Goal: Transaction & Acquisition: Book appointment/travel/reservation

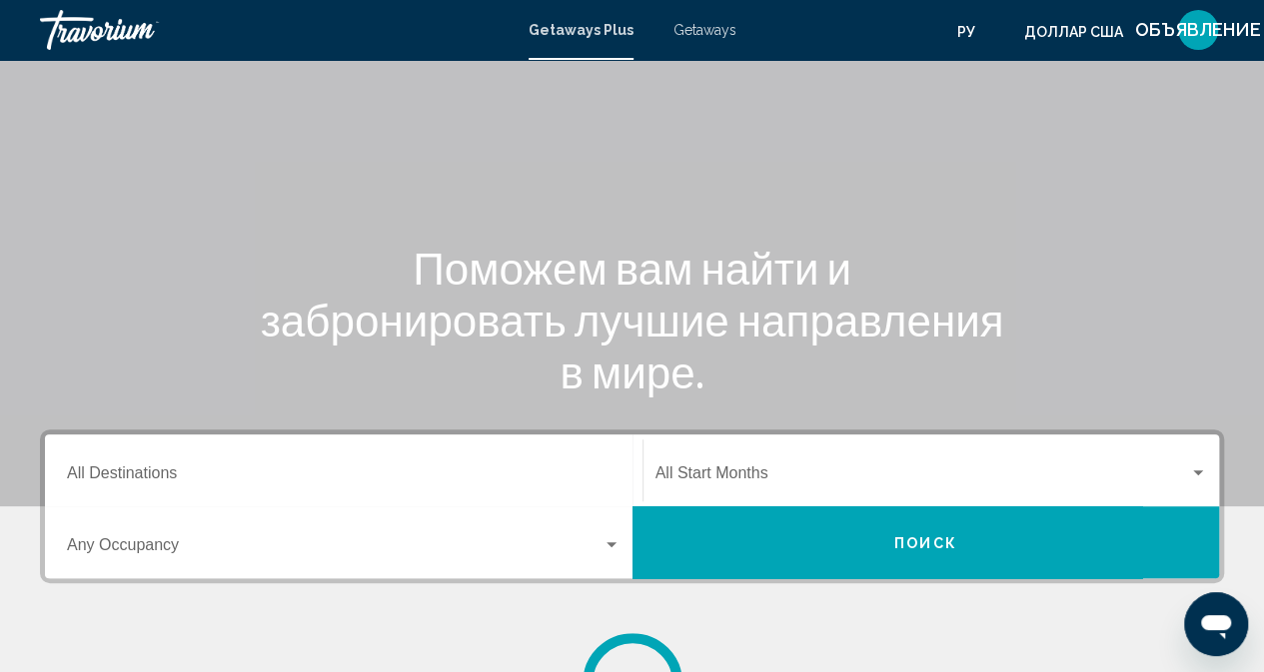
scroll to position [200, 0]
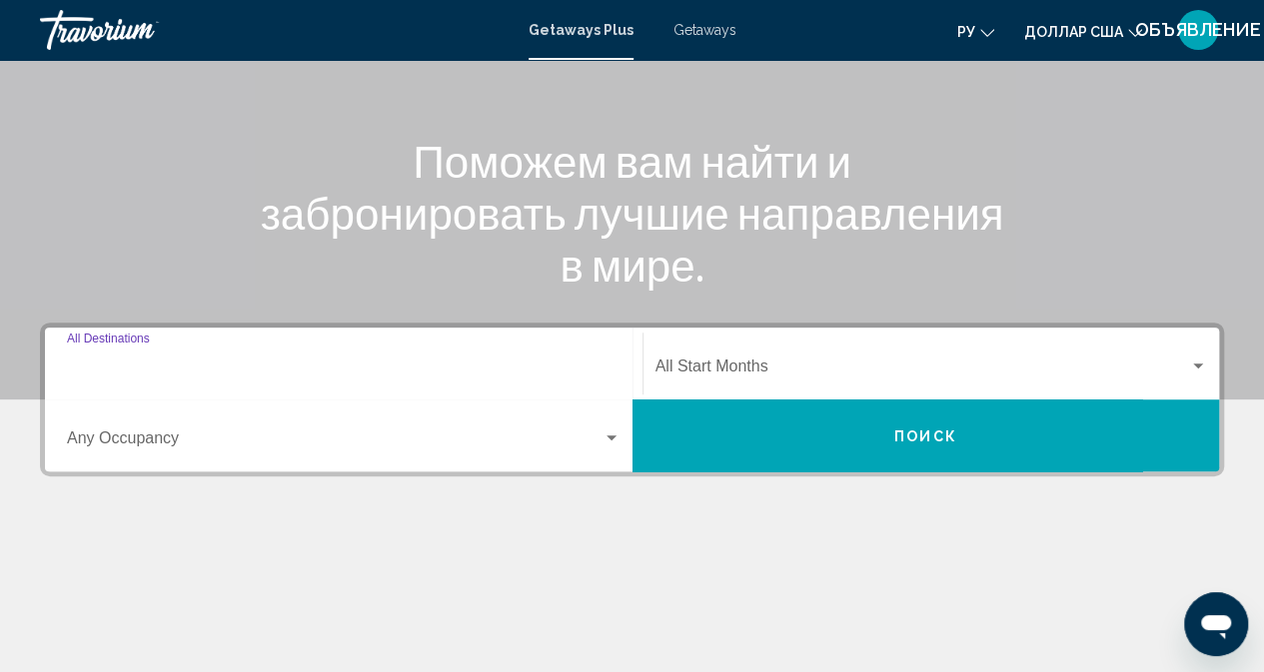
click at [211, 371] on input "Destination All Destinations" at bounding box center [343, 371] width 553 height 18
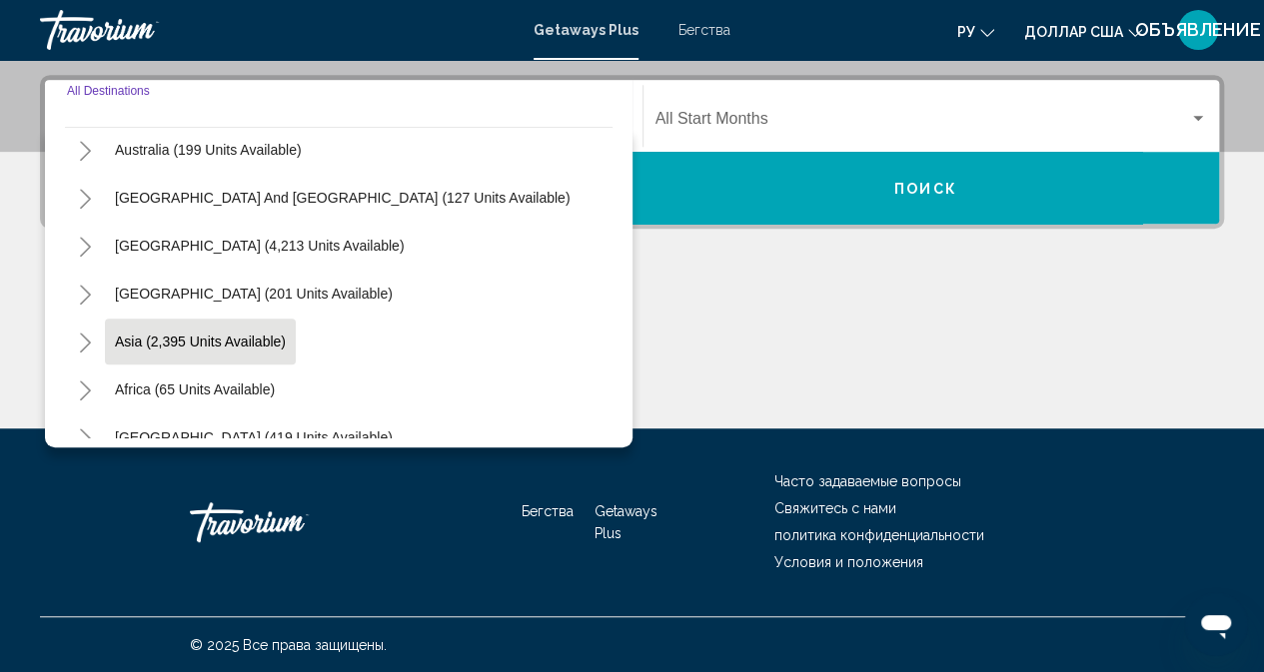
scroll to position [324, 0]
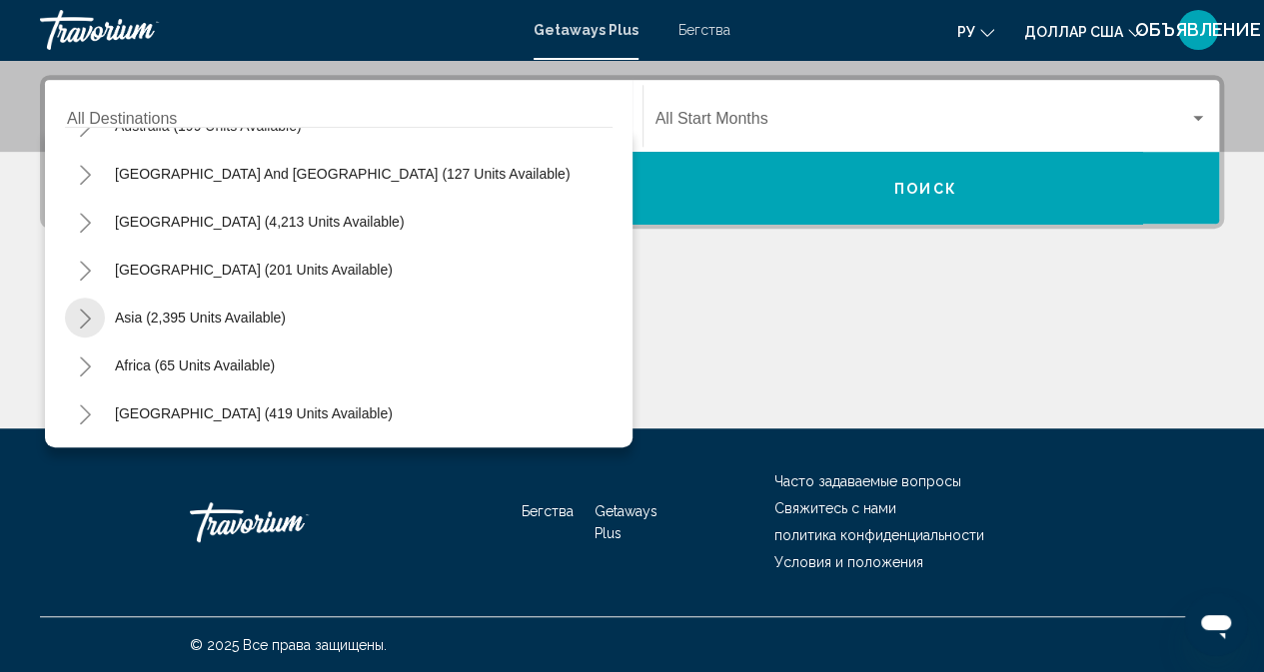
click at [86, 318] on icon "Toggle Asia (2,395 units available)" at bounding box center [85, 319] width 15 height 20
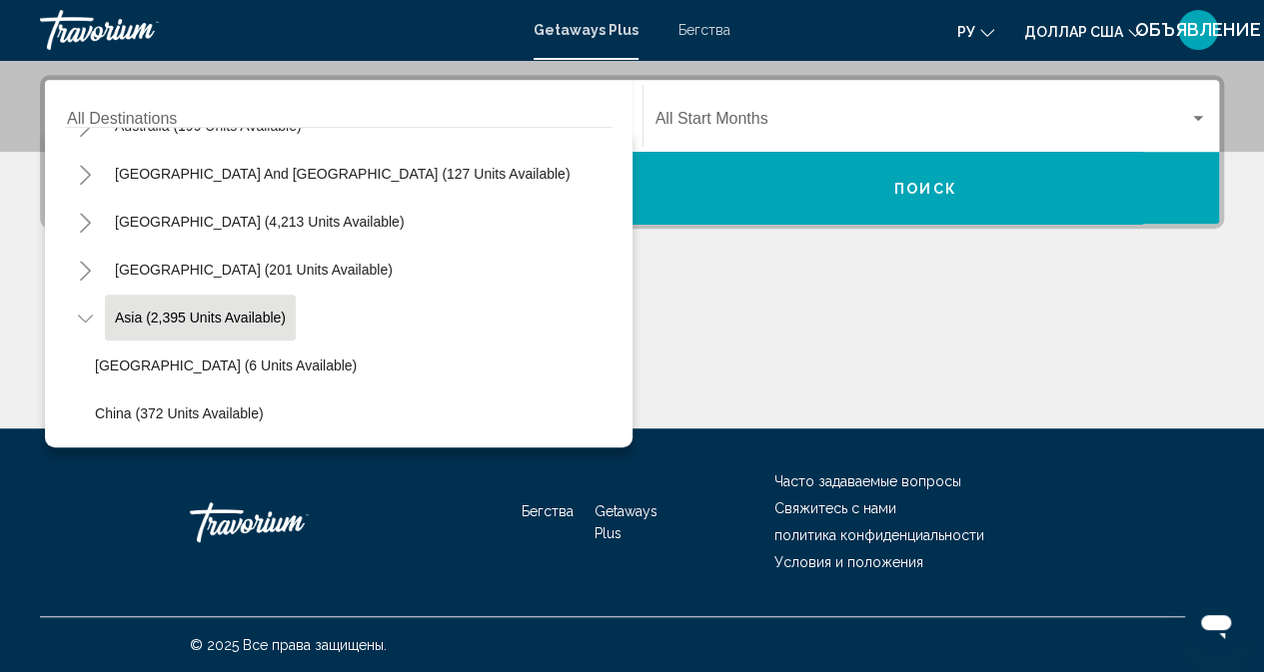
scroll to position [424, 0]
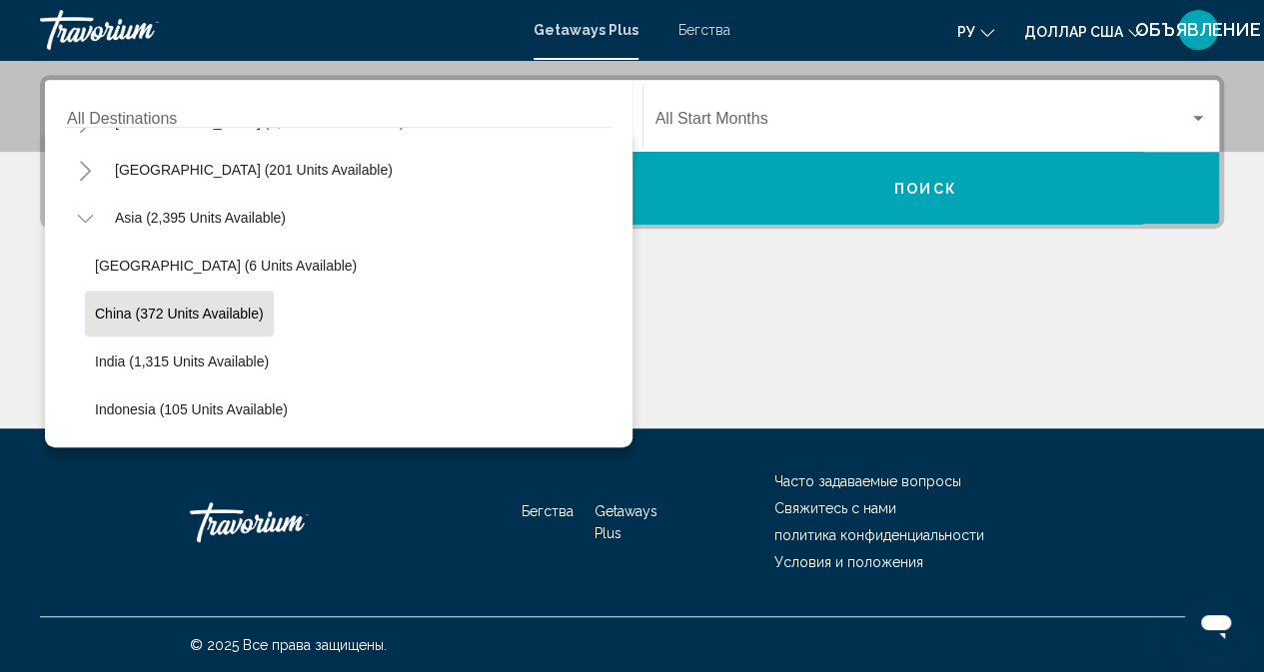
click at [190, 315] on span "China (372 units available)" at bounding box center [179, 314] width 169 height 16
type input "**********"
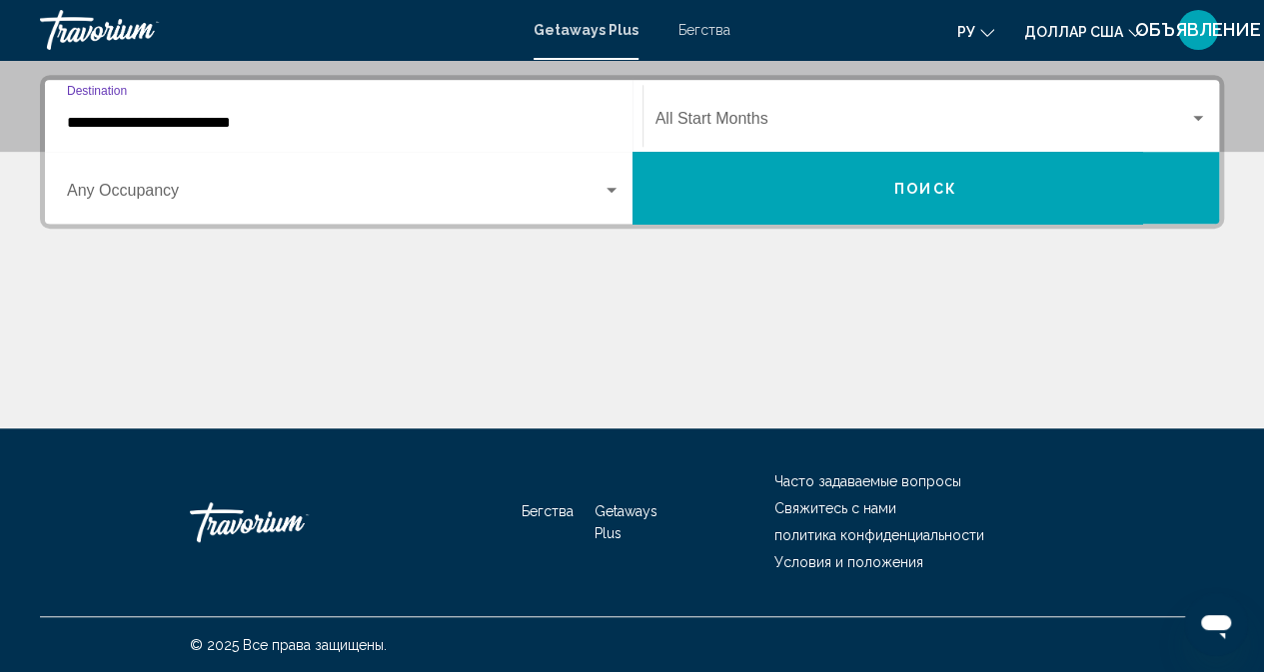
click at [746, 123] on span "Виджет поиска" at bounding box center [922, 123] width 534 height 18
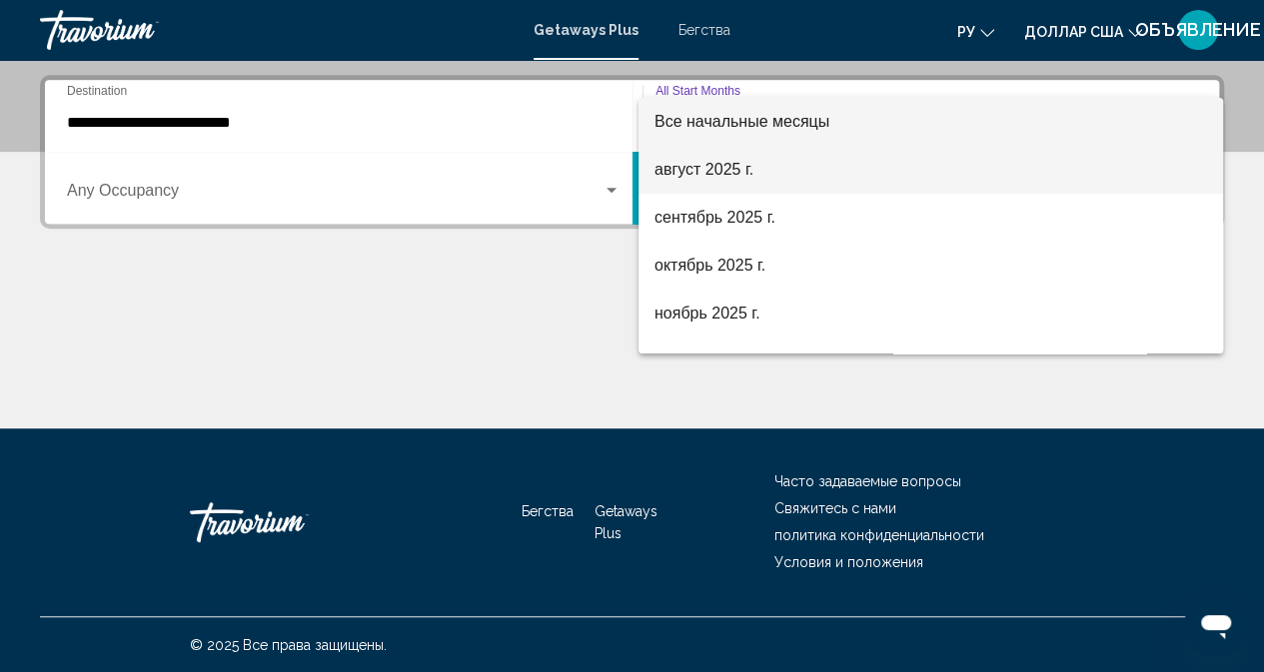
click at [709, 167] on font "август 2025 г." at bounding box center [703, 169] width 99 height 17
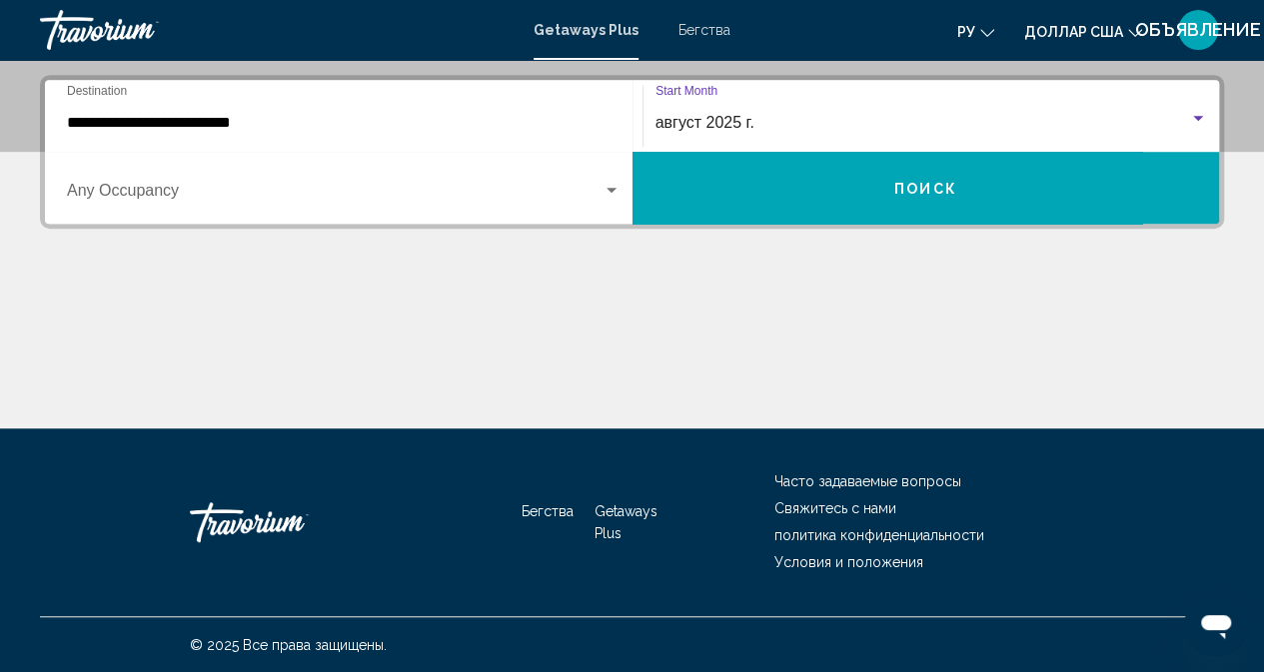
click at [163, 195] on span "Виджет поиска" at bounding box center [334, 195] width 535 height 18
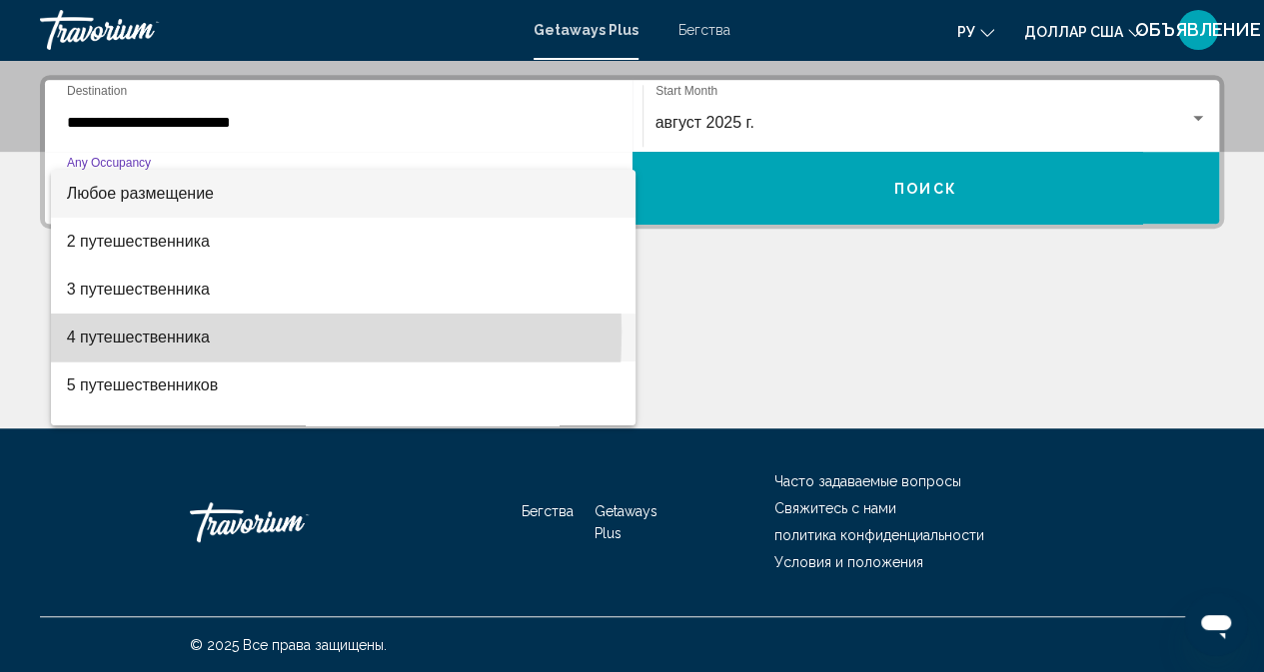
click at [110, 333] on font "4 путешественника" at bounding box center [138, 337] width 143 height 17
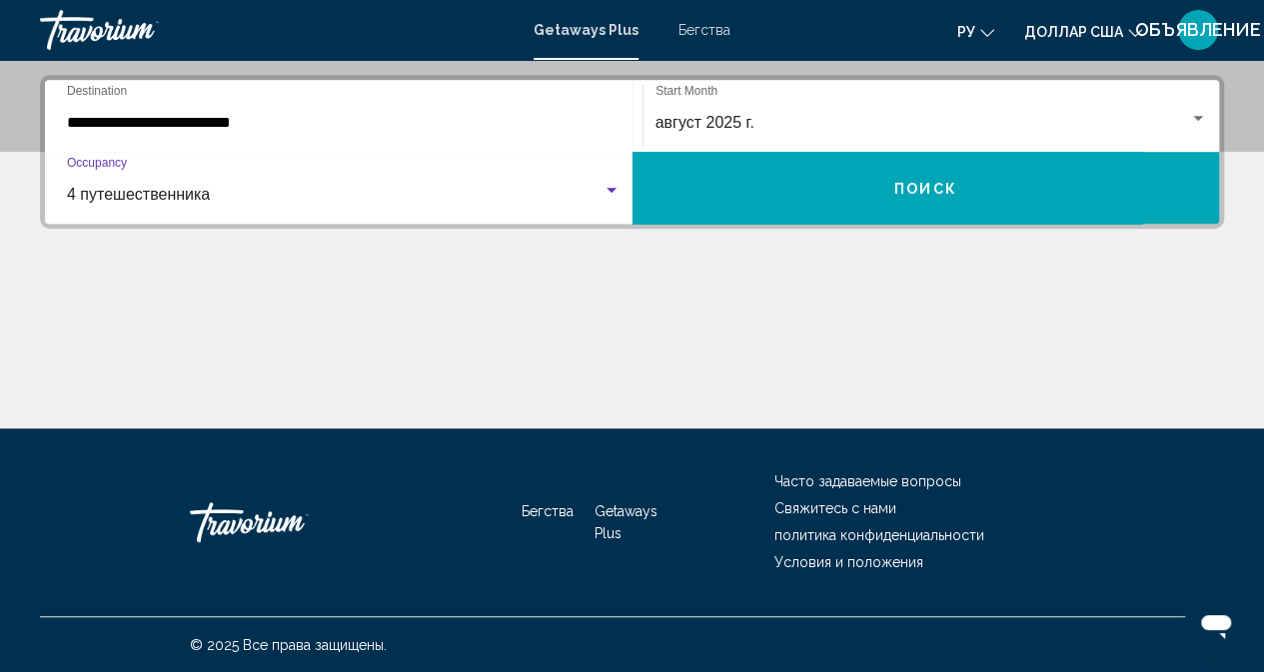
click at [924, 195] on span "Поиск" at bounding box center [925, 189] width 63 height 16
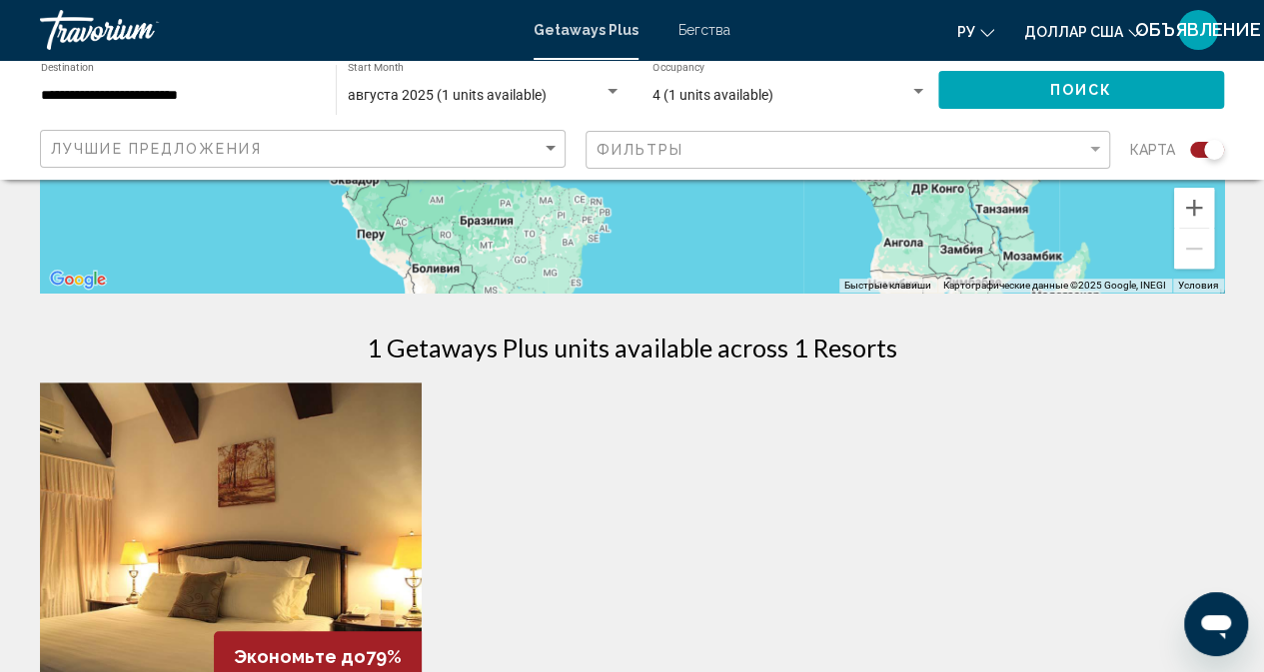
scroll to position [500, 0]
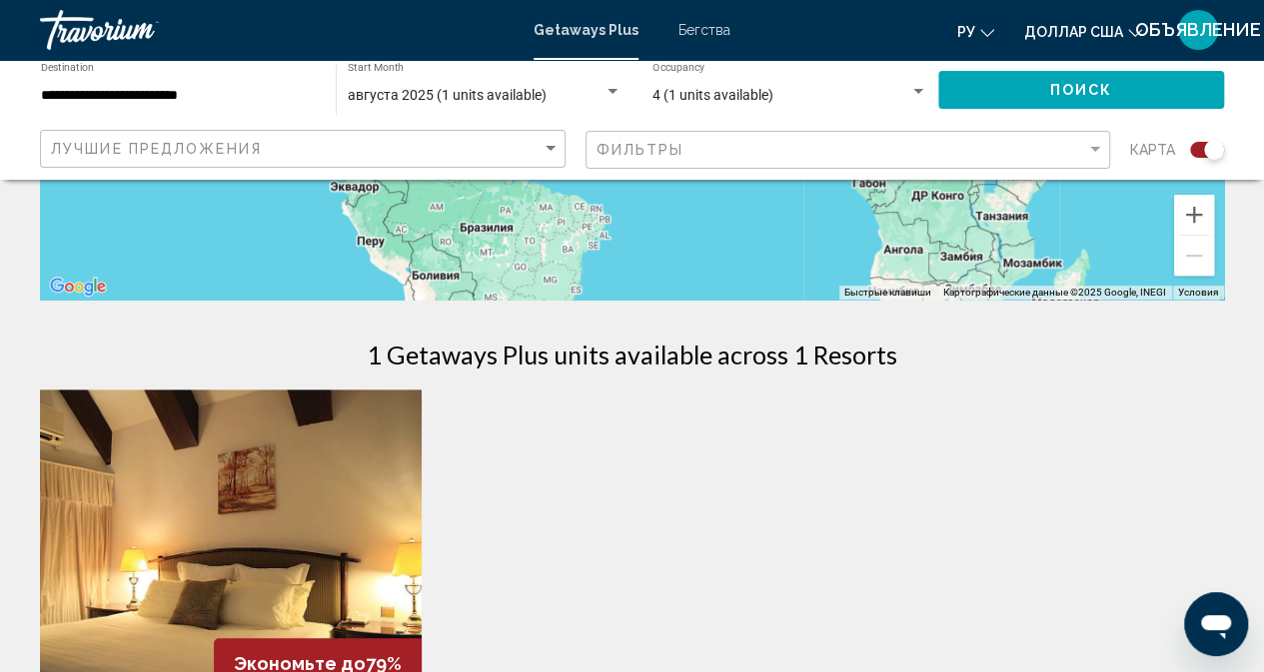
click at [523, 101] on span "августа 2025 (1 units available)" at bounding box center [447, 95] width 199 height 16
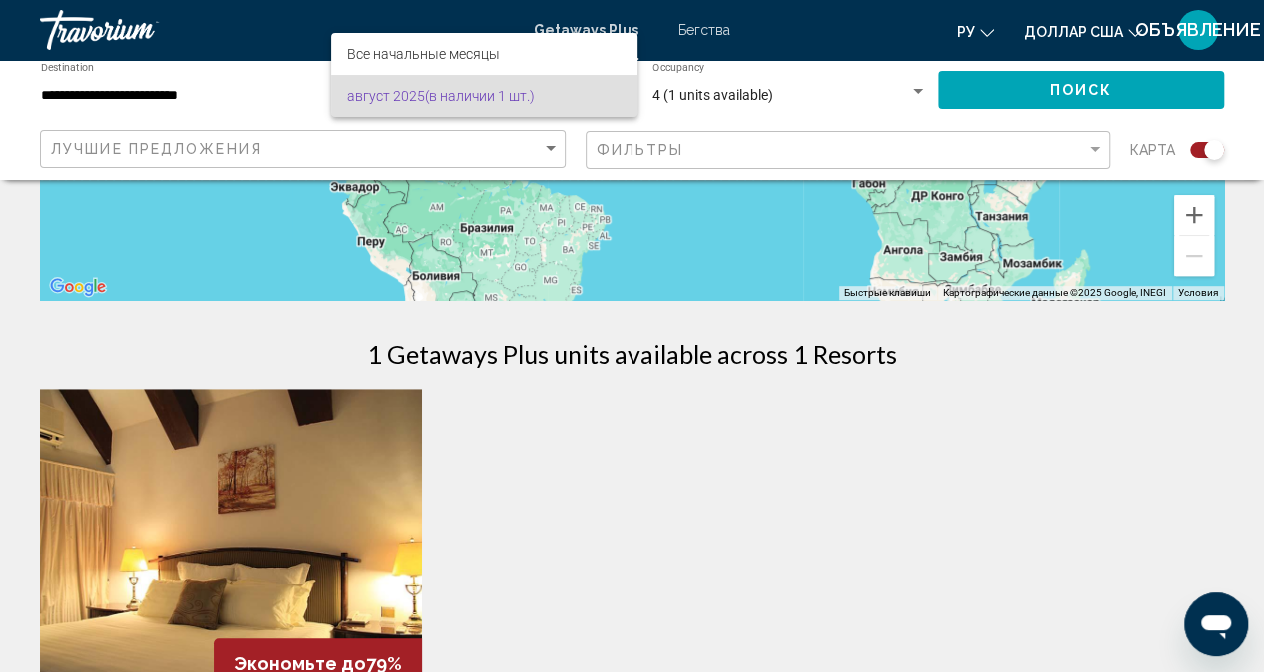
click at [172, 92] on div at bounding box center [632, 336] width 1264 height 672
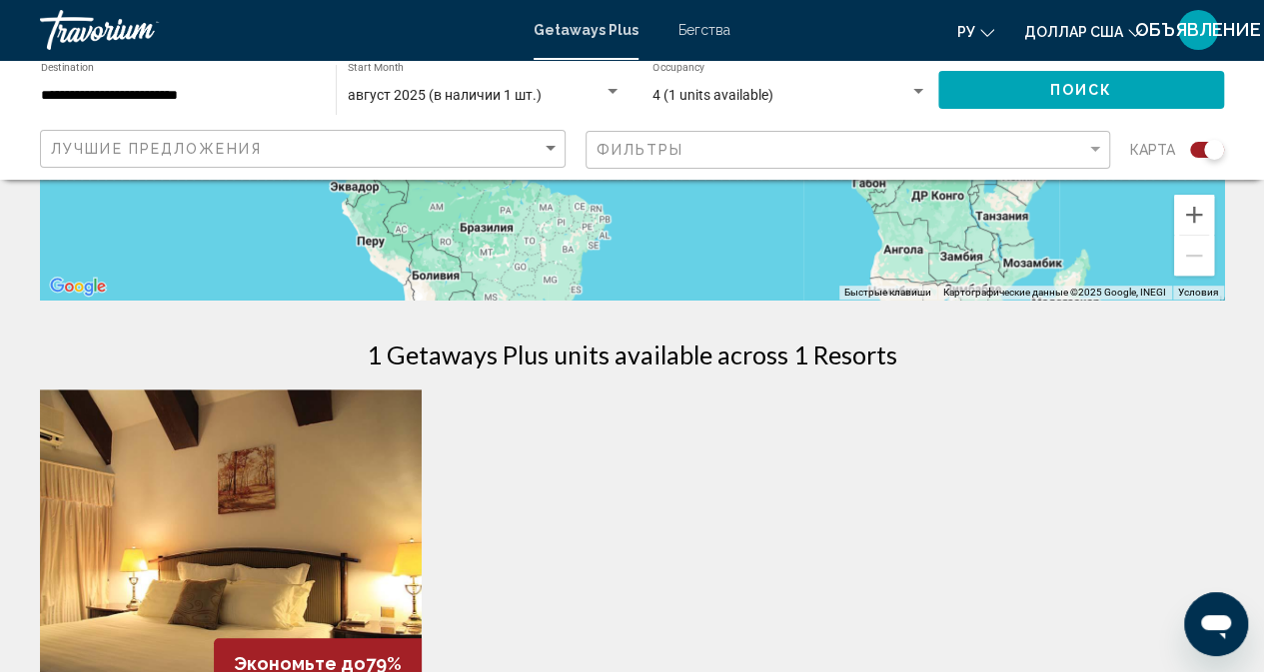
click at [228, 88] on input "**********" at bounding box center [178, 96] width 275 height 16
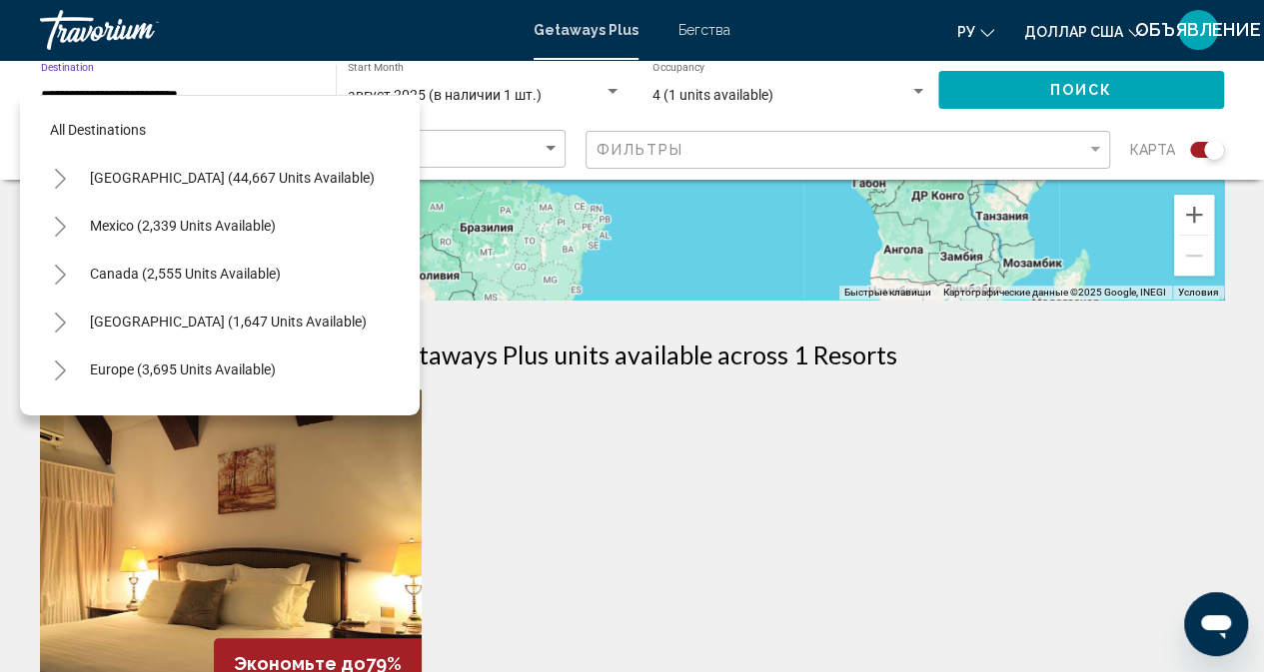
scroll to position [462, 0]
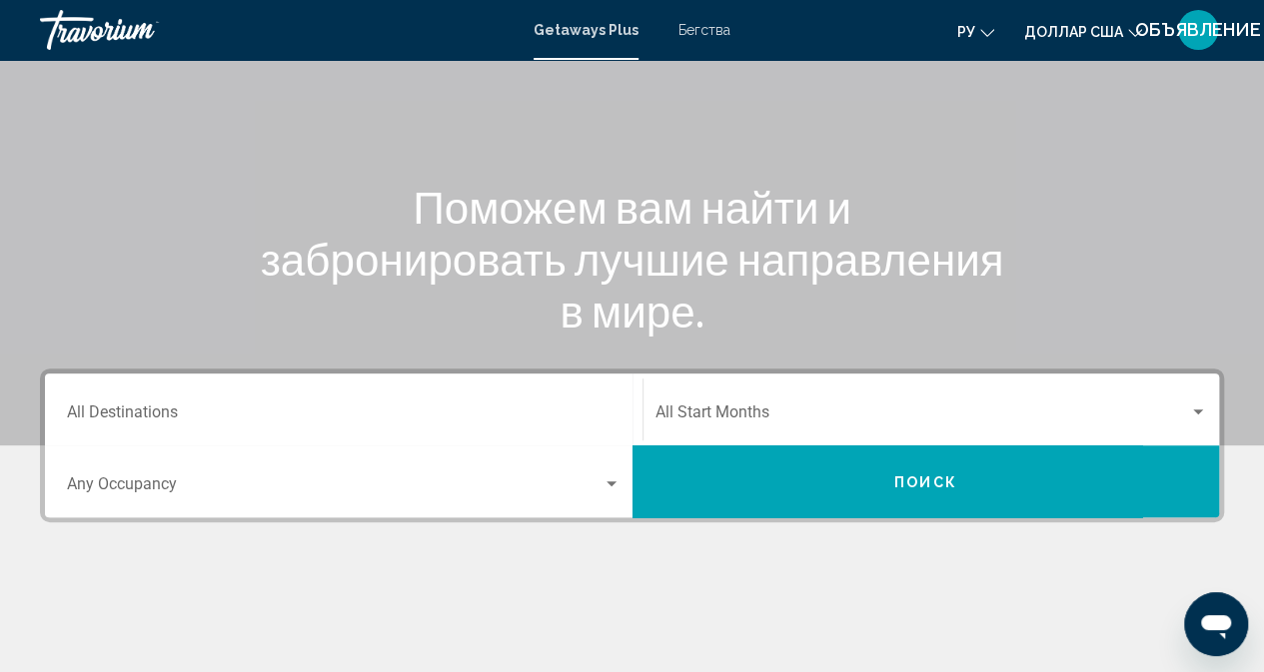
scroll to position [300, 0]
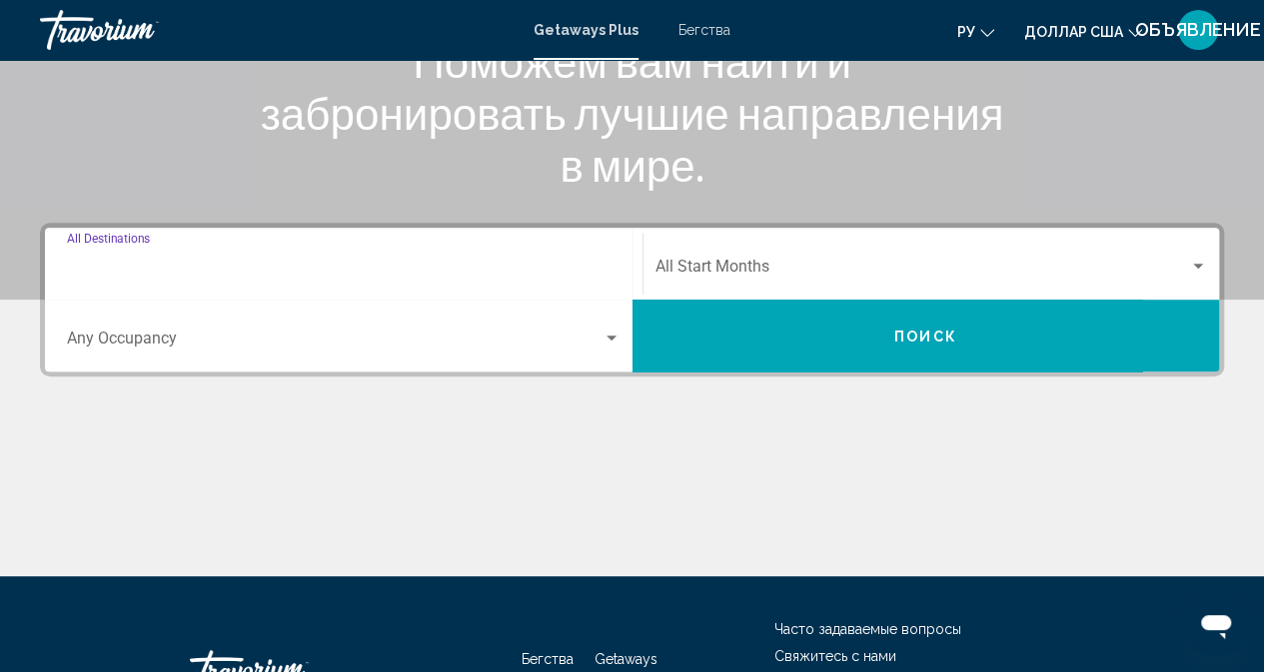
click at [234, 263] on input "Destination All Destinations" at bounding box center [343, 271] width 553 height 18
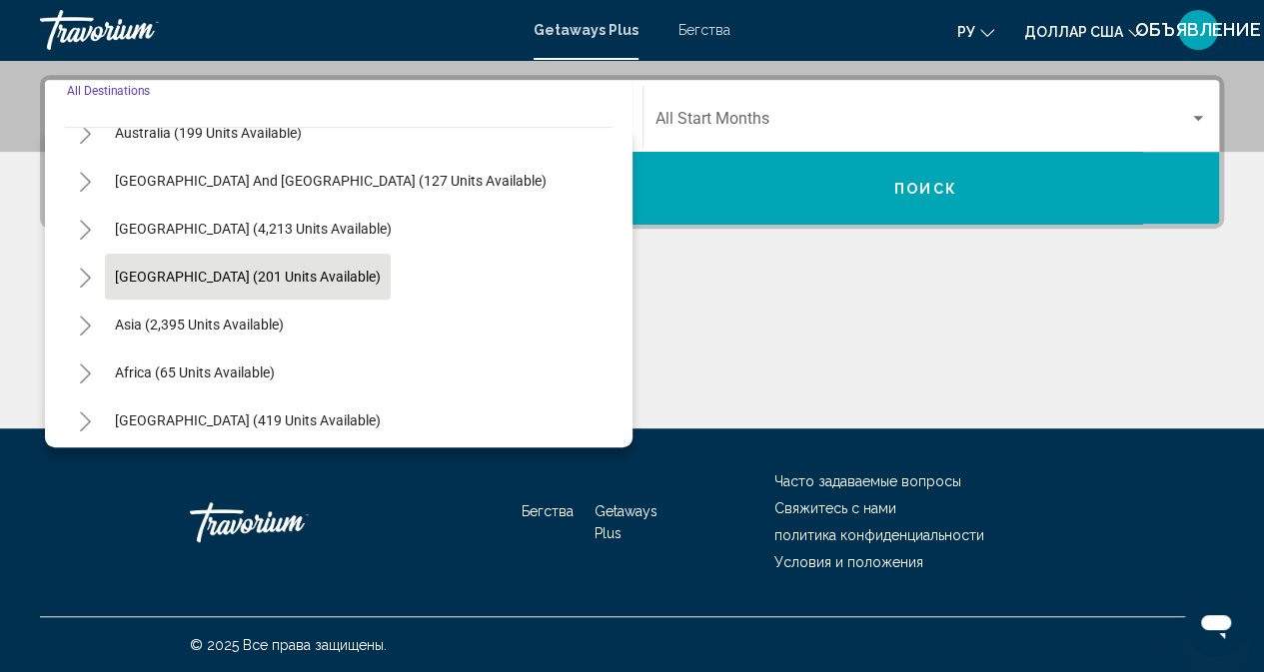
scroll to position [324, 0]
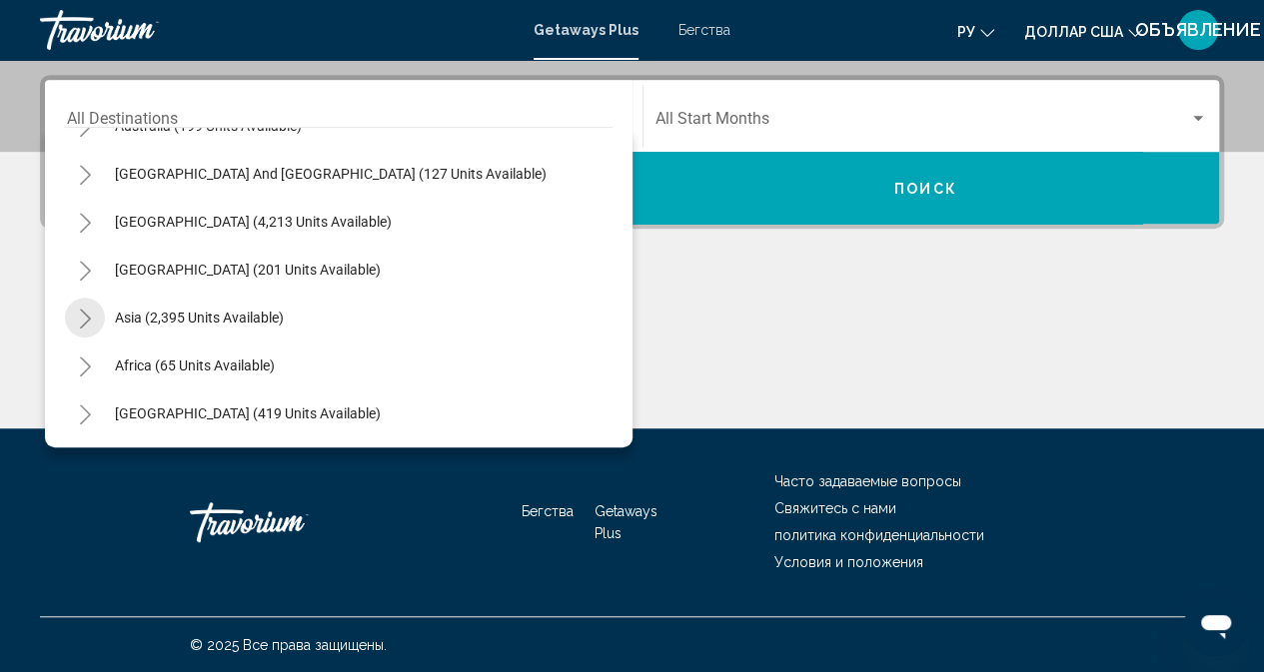
click at [82, 314] on icon "Toggle Asia (2,395 units available)" at bounding box center [85, 319] width 15 height 20
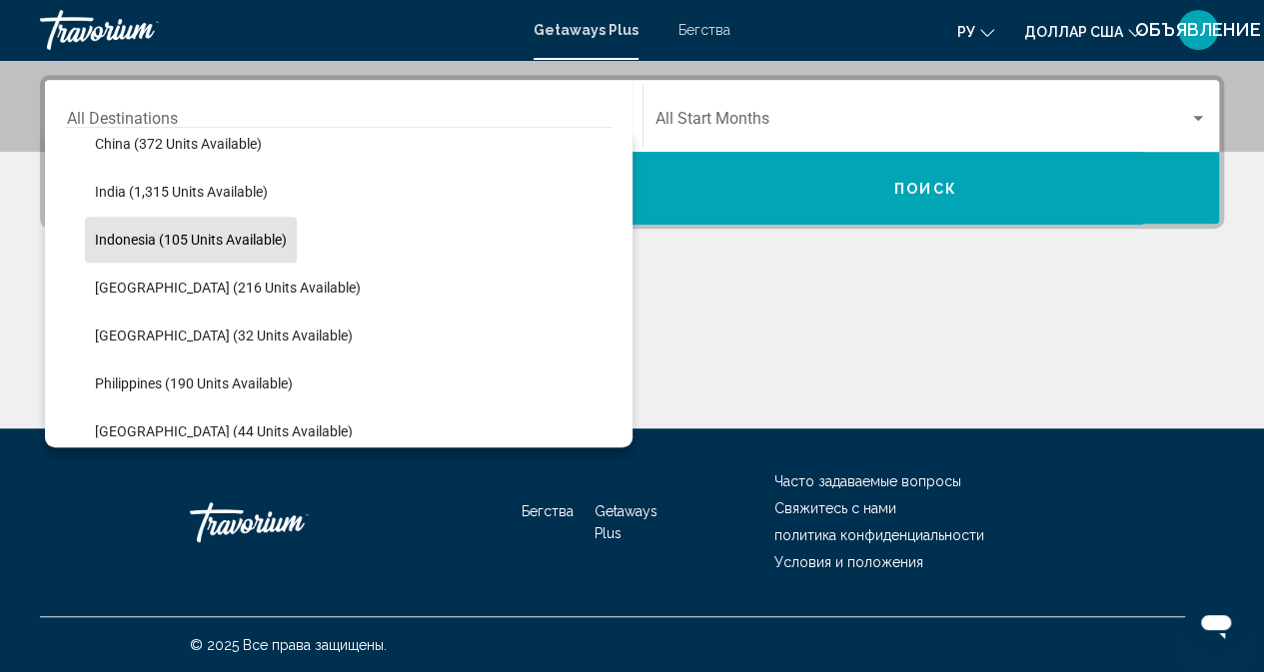
scroll to position [623, 0]
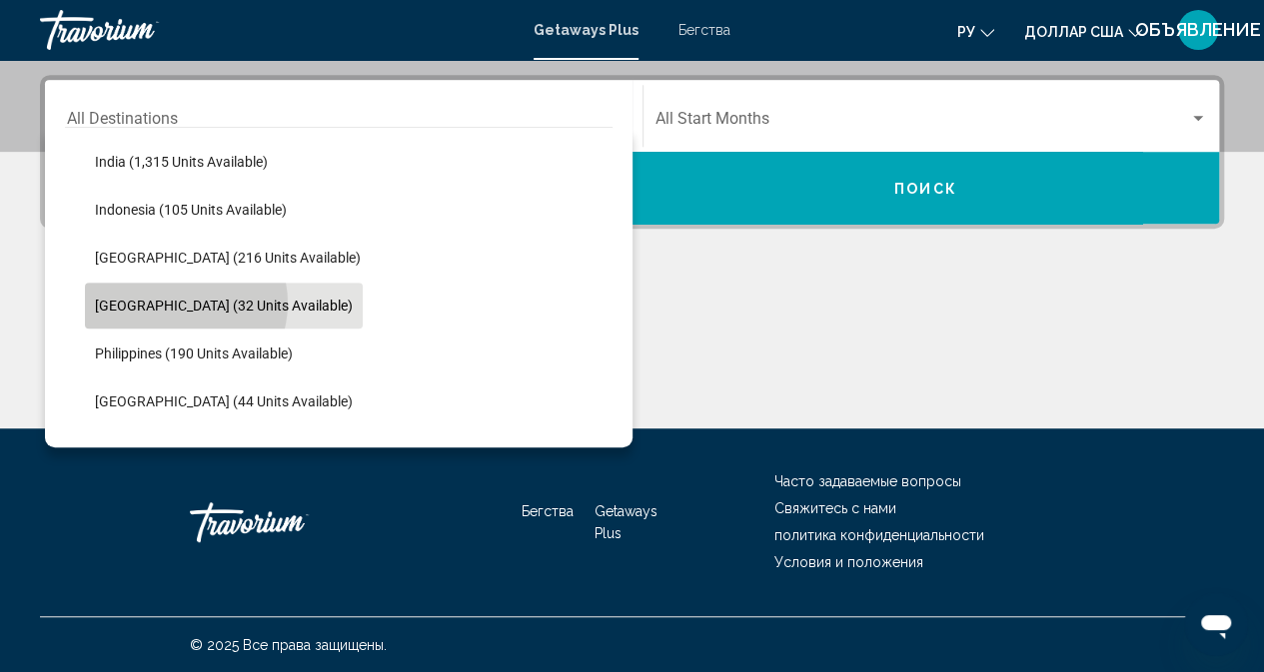
click at [180, 303] on span "[GEOGRAPHIC_DATA] (32 units available)" at bounding box center [224, 306] width 258 height 16
type input "**********"
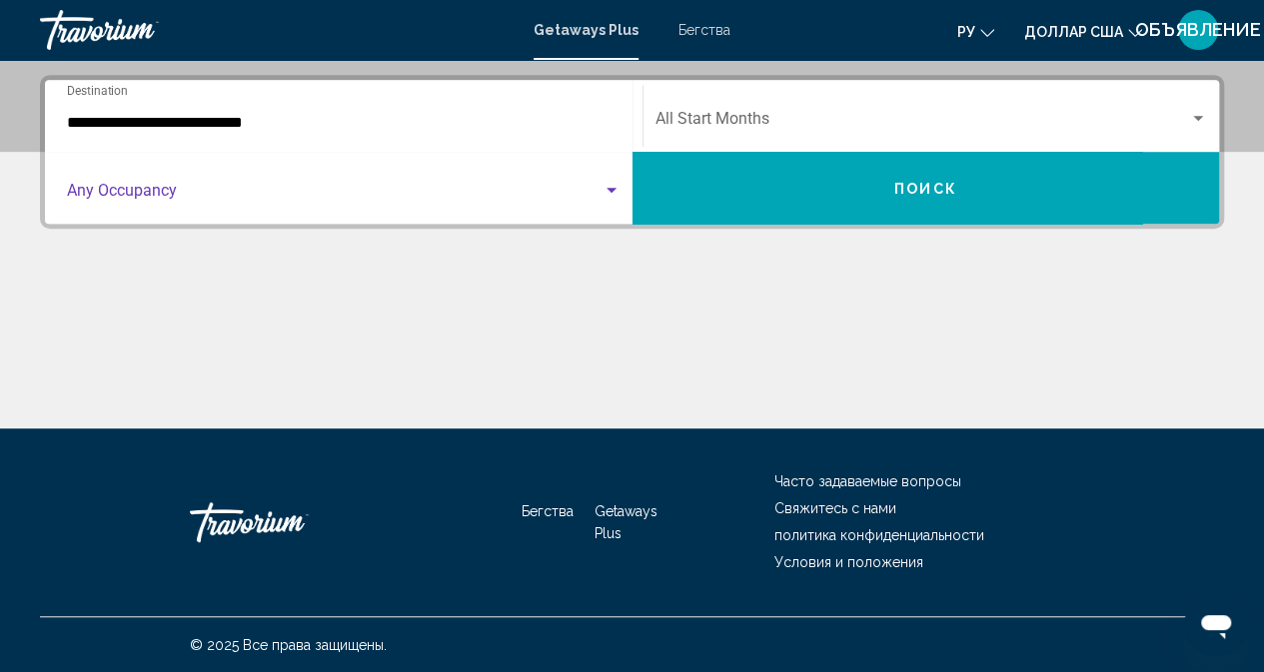
click at [461, 189] on span "Search widget" at bounding box center [334, 195] width 535 height 18
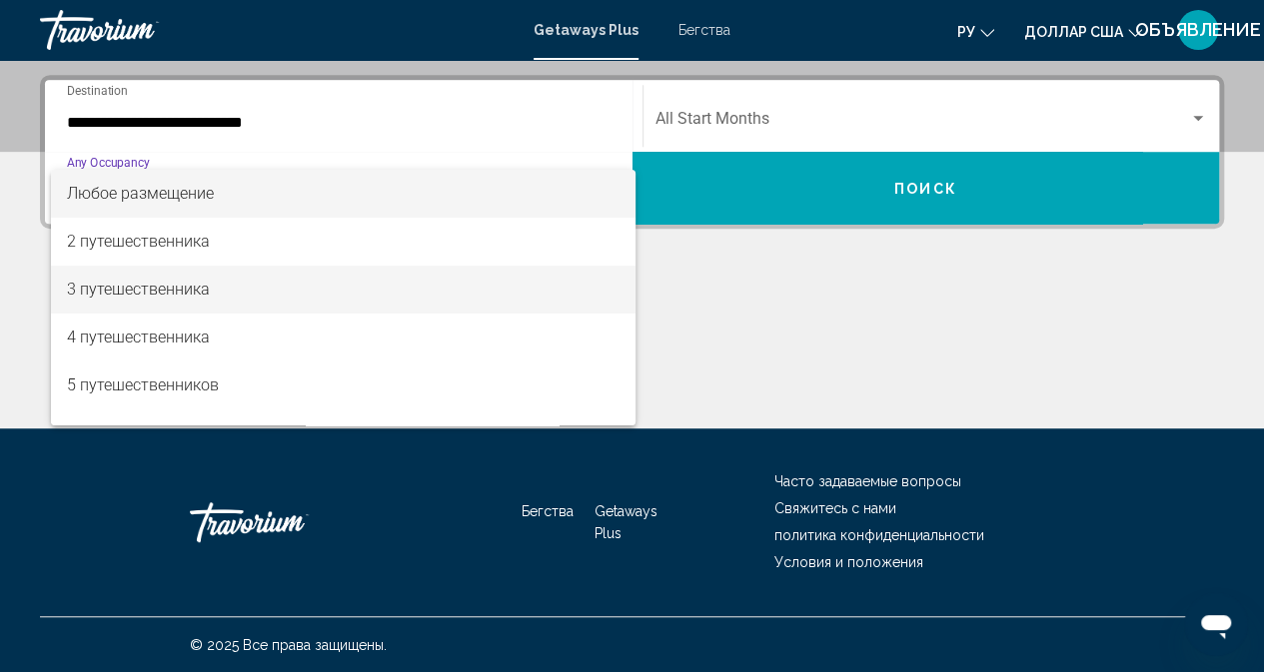
click at [196, 283] on font "3 путешественника" at bounding box center [138, 289] width 143 height 19
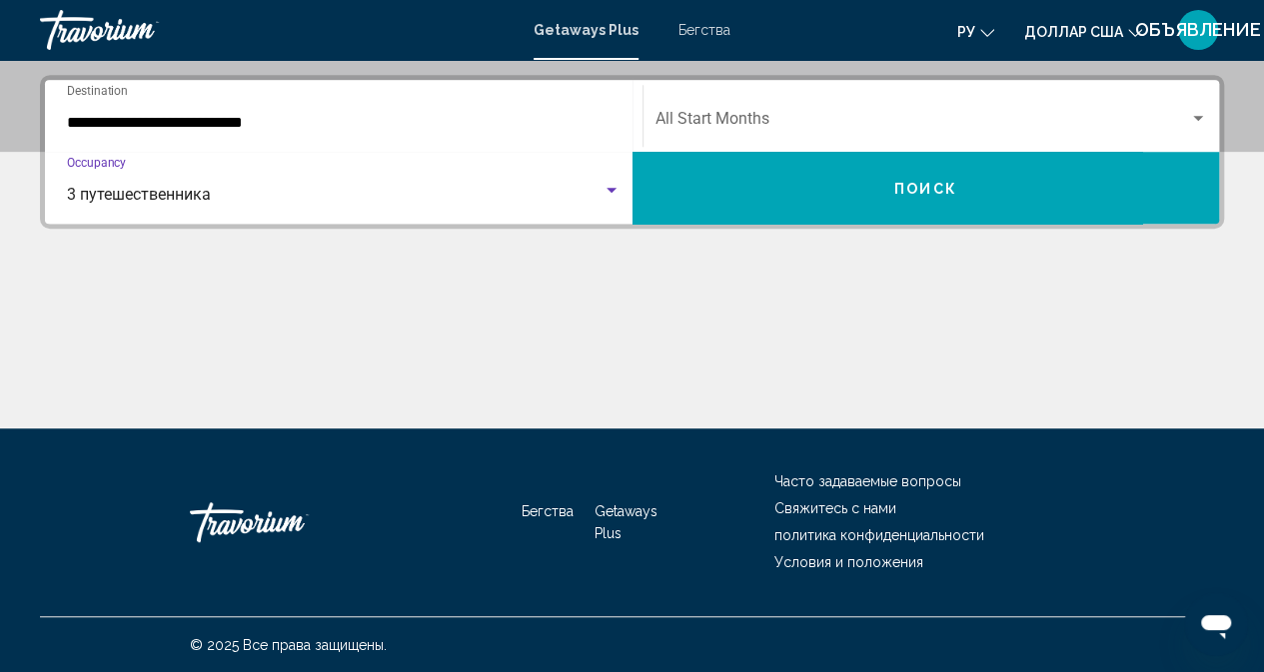
click at [773, 110] on div "Start Month All Start Months" at bounding box center [931, 116] width 552 height 63
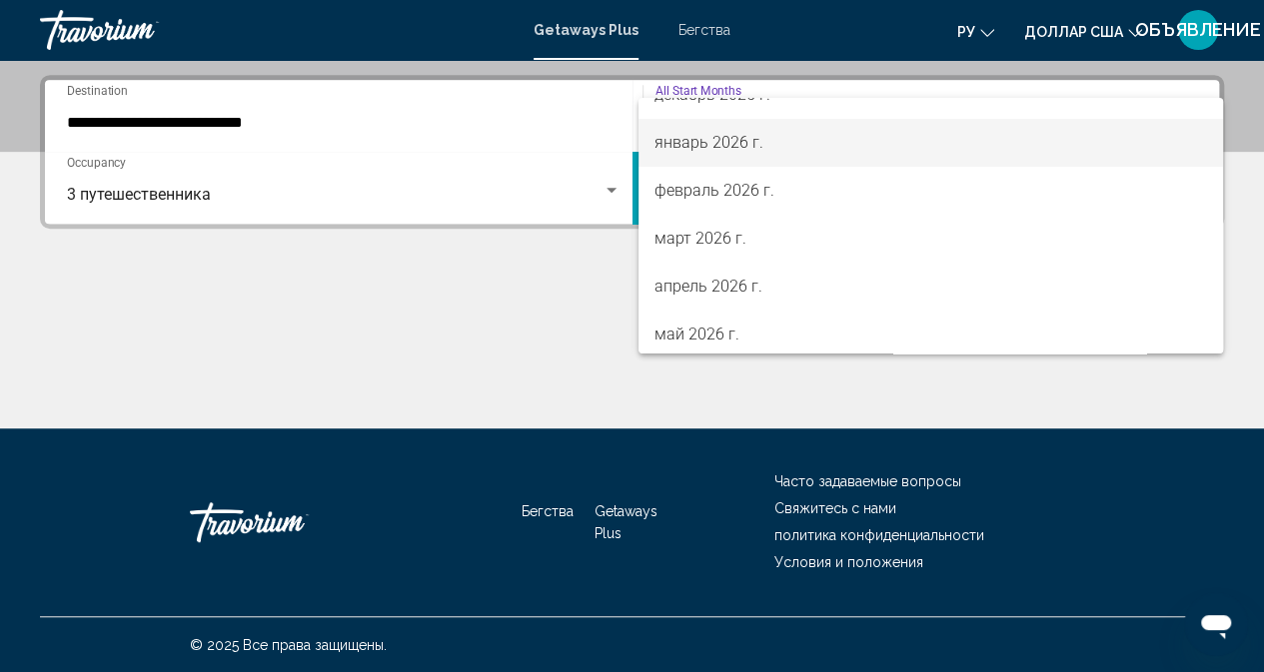
scroll to position [200, 0]
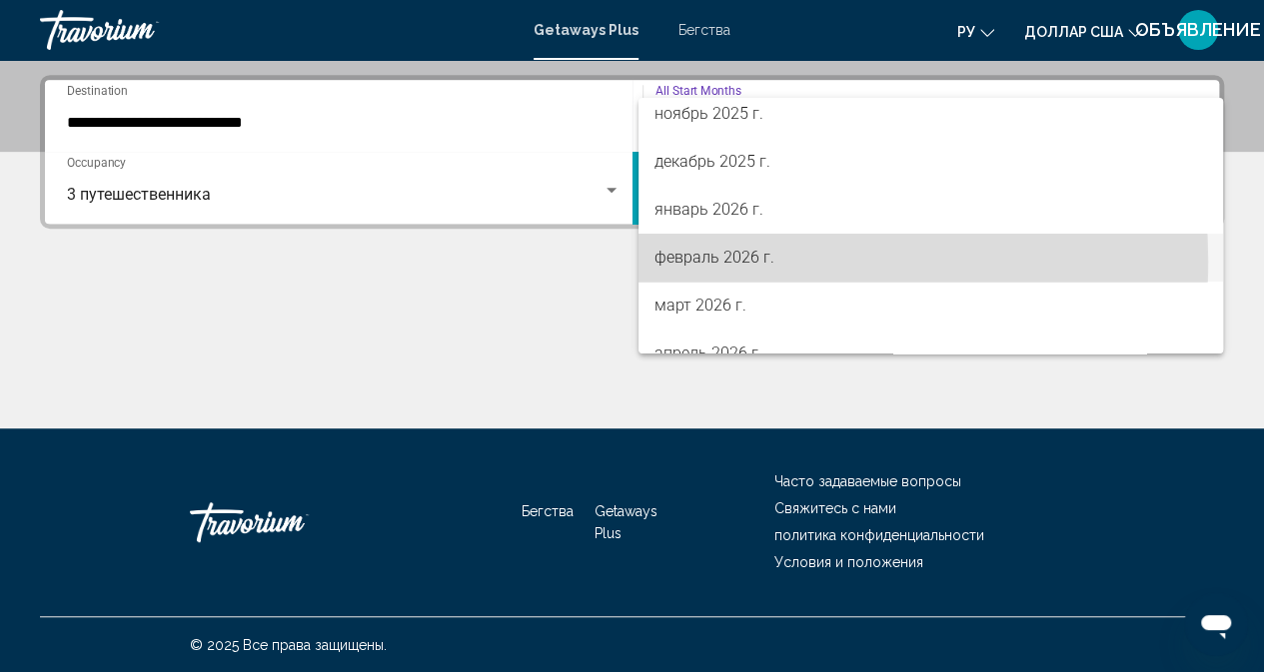
click at [722, 261] on font "февраль 2026 г." at bounding box center [714, 257] width 120 height 19
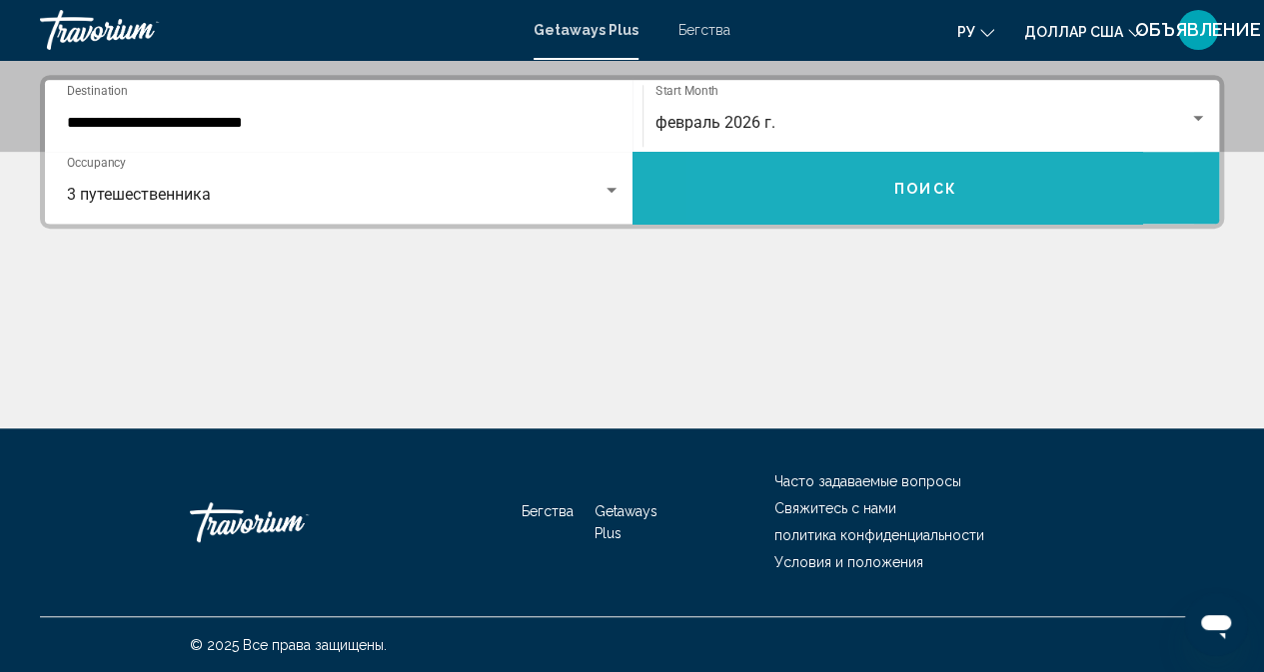
click at [826, 191] on button "Поиск" at bounding box center [925, 188] width 587 height 72
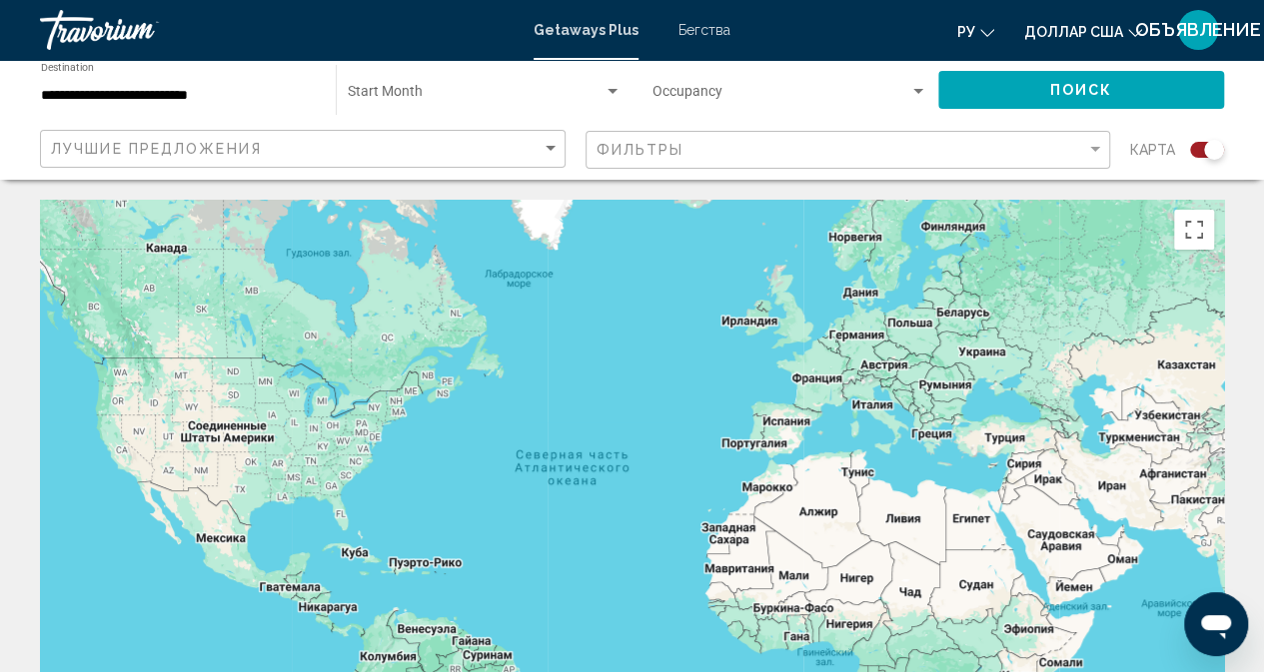
click at [791, 81] on div "Occupancy Any Occupancy" at bounding box center [789, 90] width 275 height 55
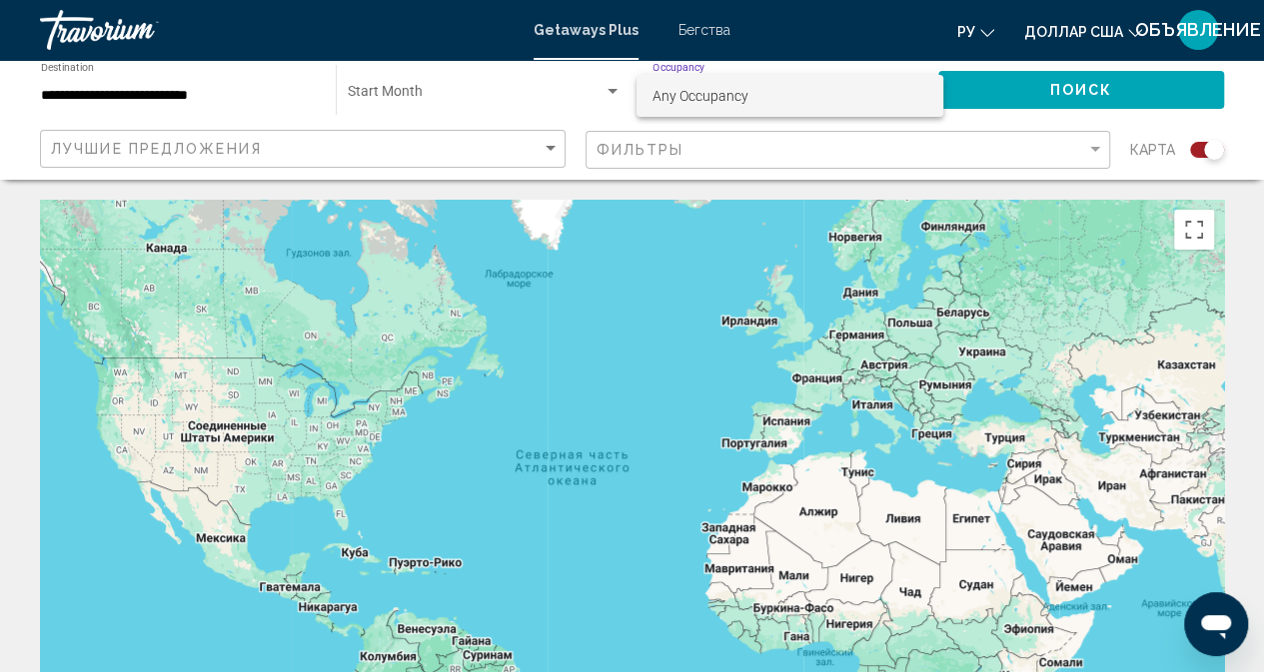
click at [240, 83] on div at bounding box center [632, 336] width 1264 height 672
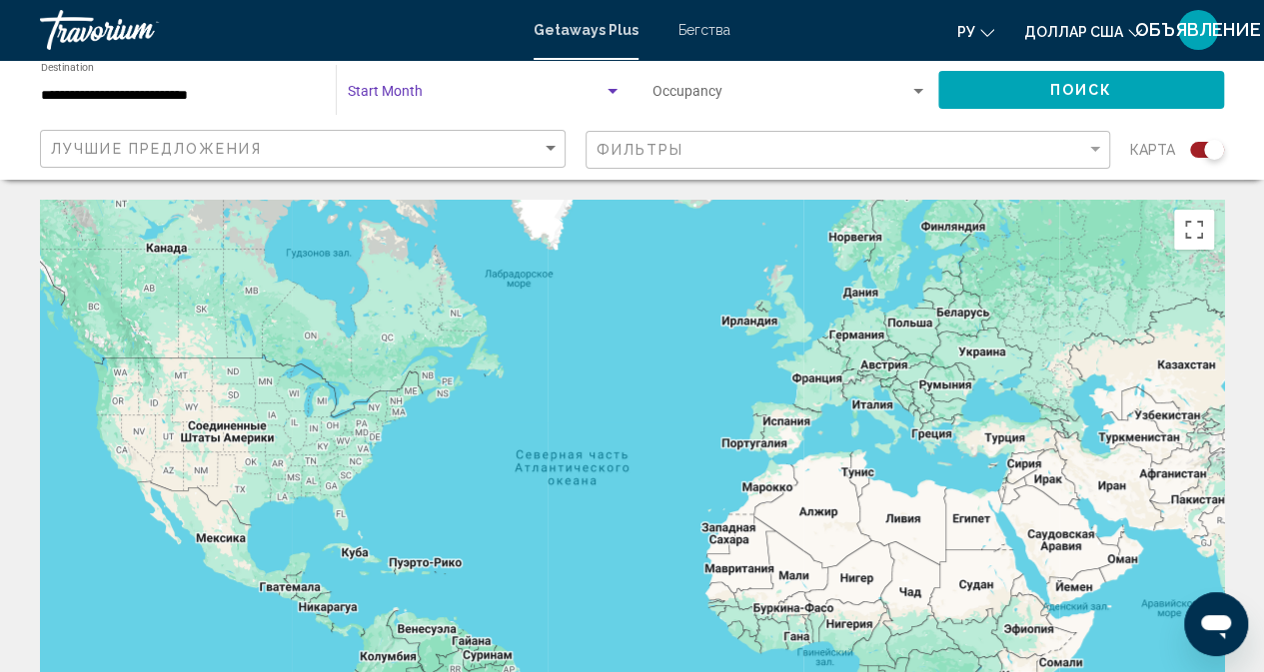
click at [502, 92] on span "Search widget" at bounding box center [476, 96] width 256 height 16
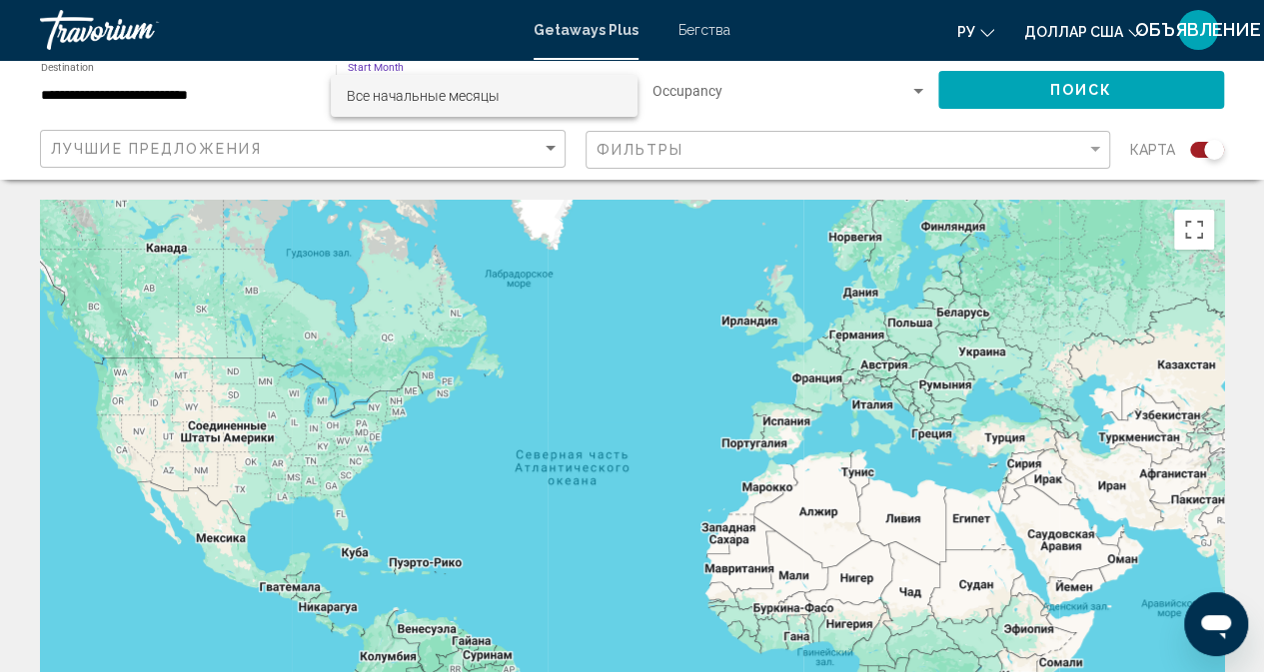
click at [212, 93] on div at bounding box center [632, 336] width 1264 height 672
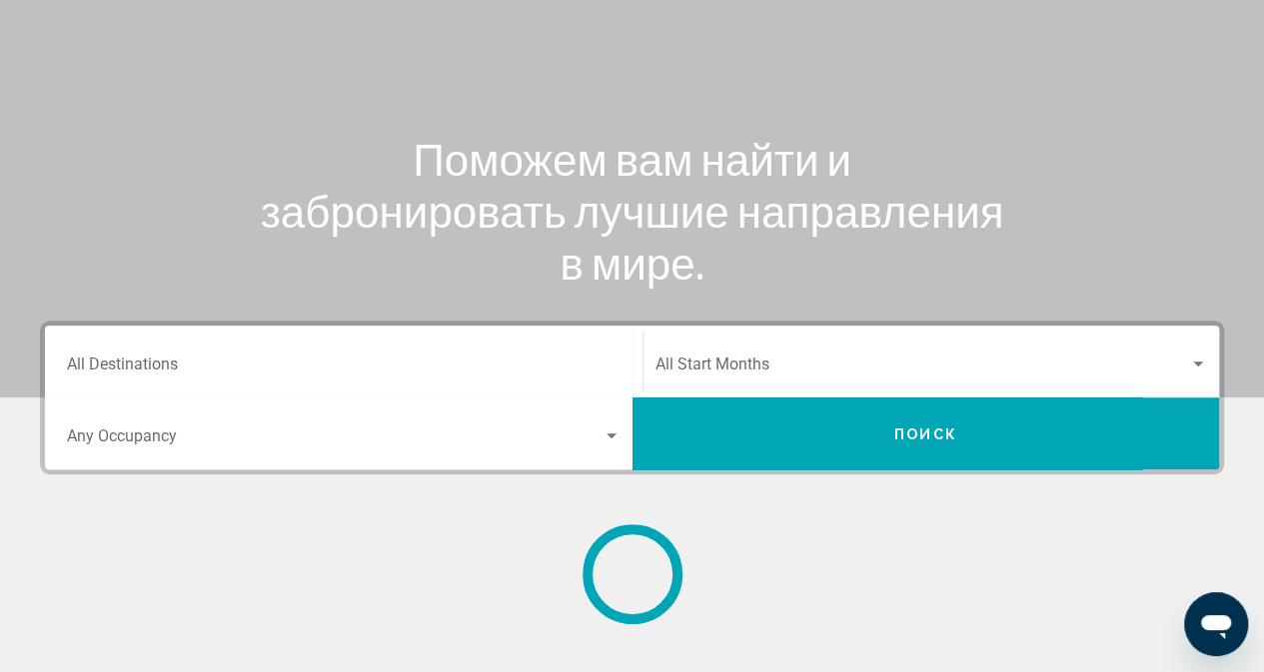
scroll to position [400, 0]
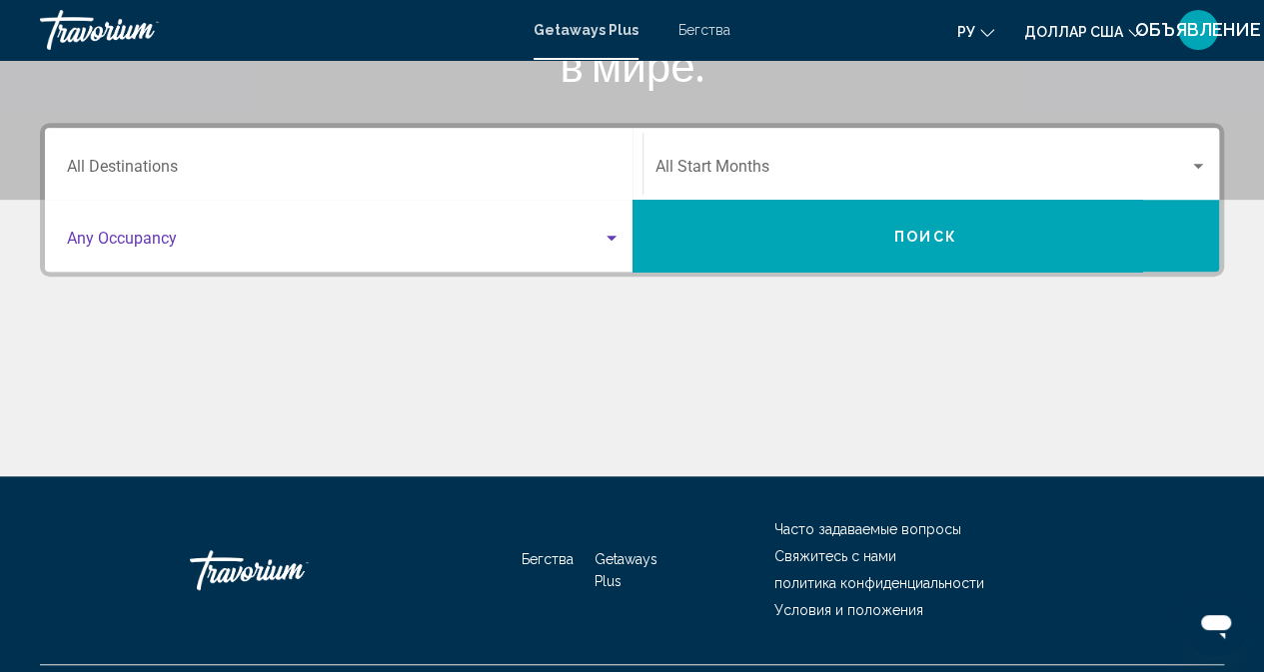
click at [180, 234] on span "Search widget" at bounding box center [334, 243] width 535 height 18
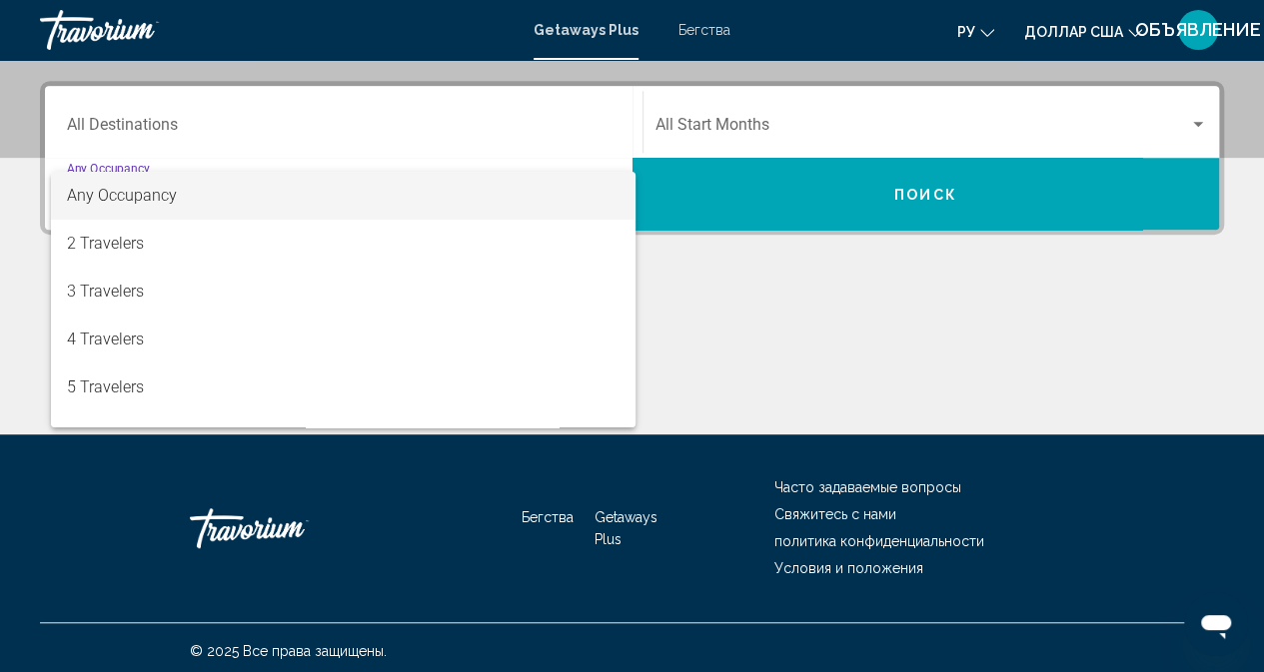
scroll to position [448, 0]
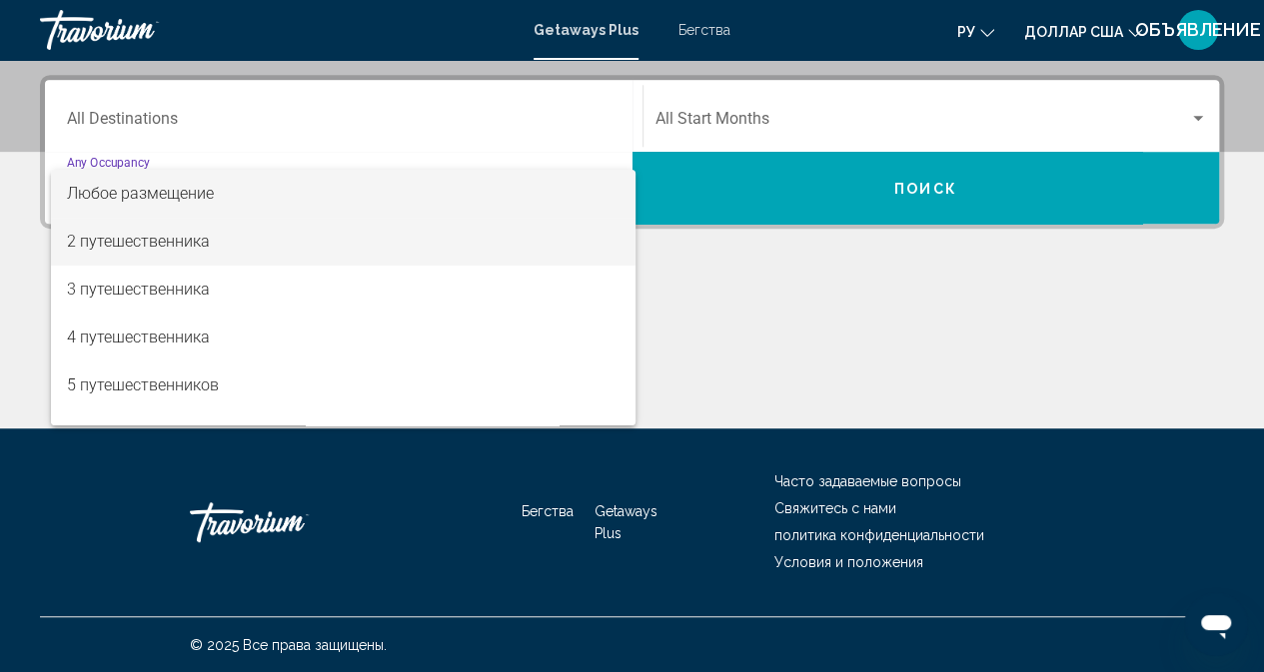
click at [180, 233] on font "2 путешественника" at bounding box center [138, 241] width 143 height 19
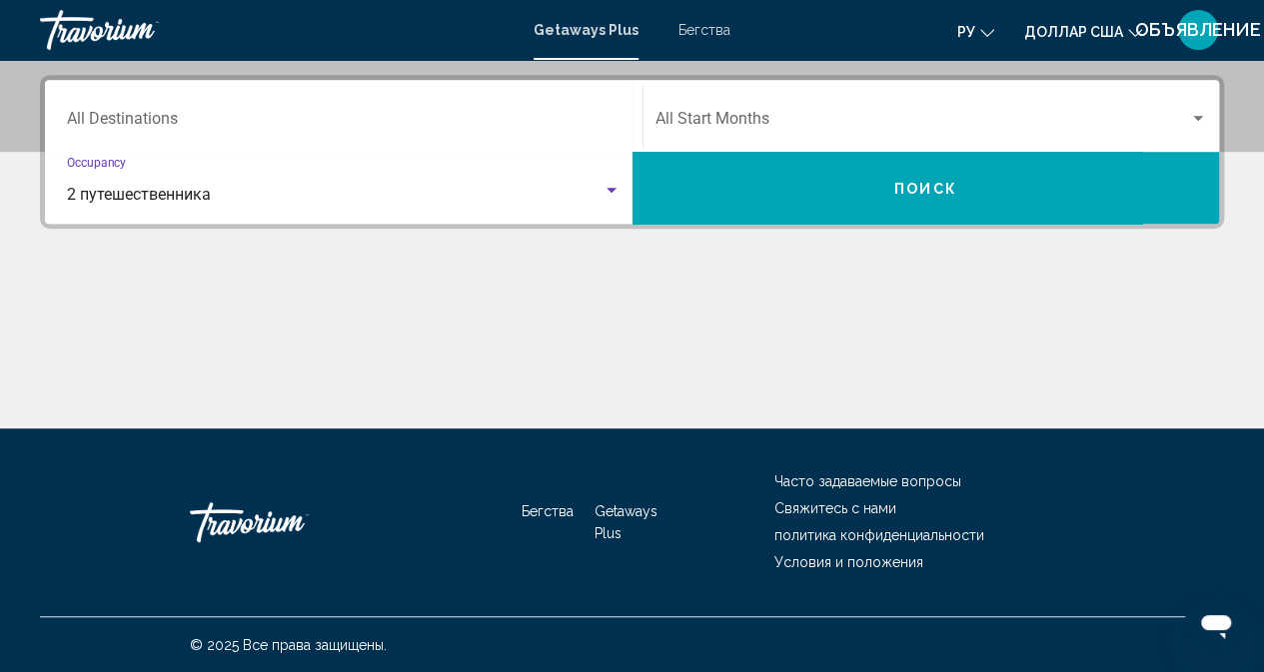
click at [710, 114] on span "Search widget" at bounding box center [922, 123] width 534 height 18
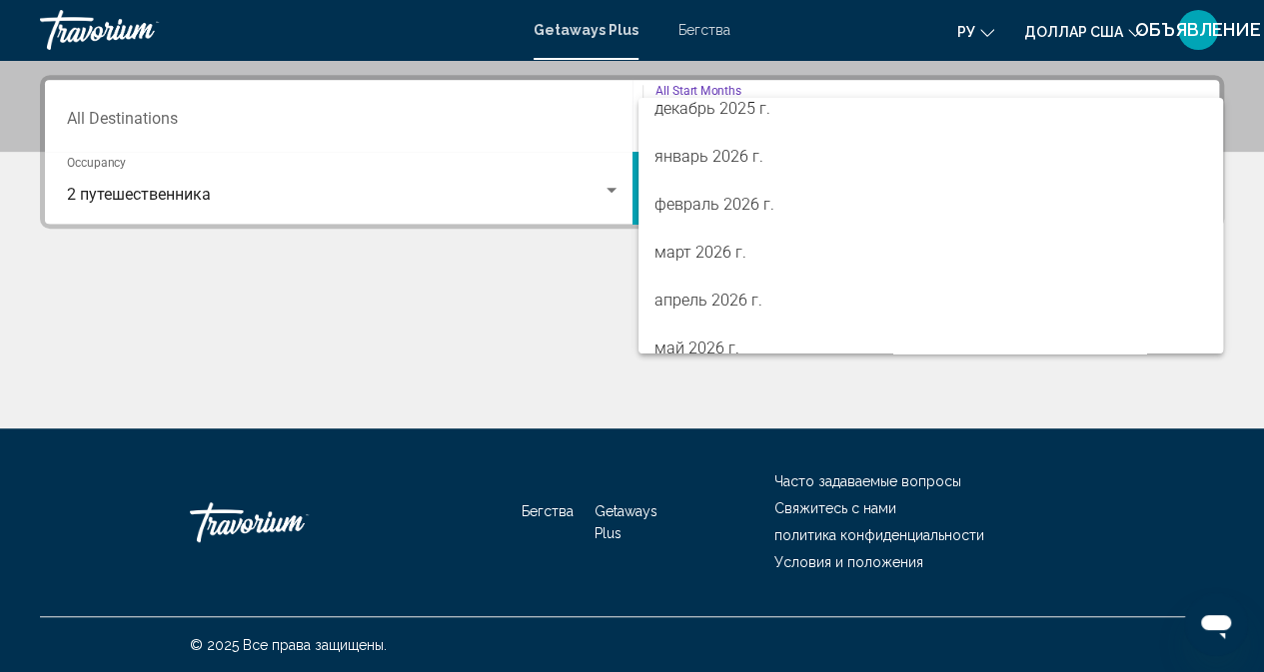
scroll to position [216, 0]
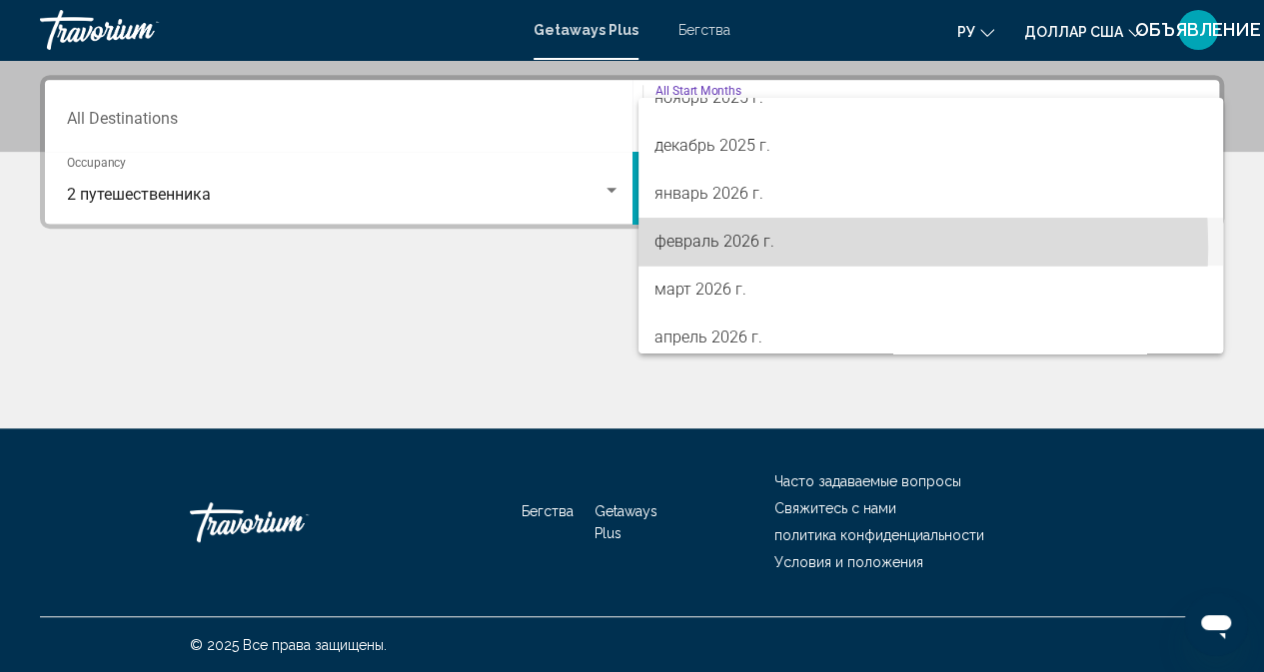
click at [702, 249] on font "февраль 2026 г." at bounding box center [714, 241] width 120 height 19
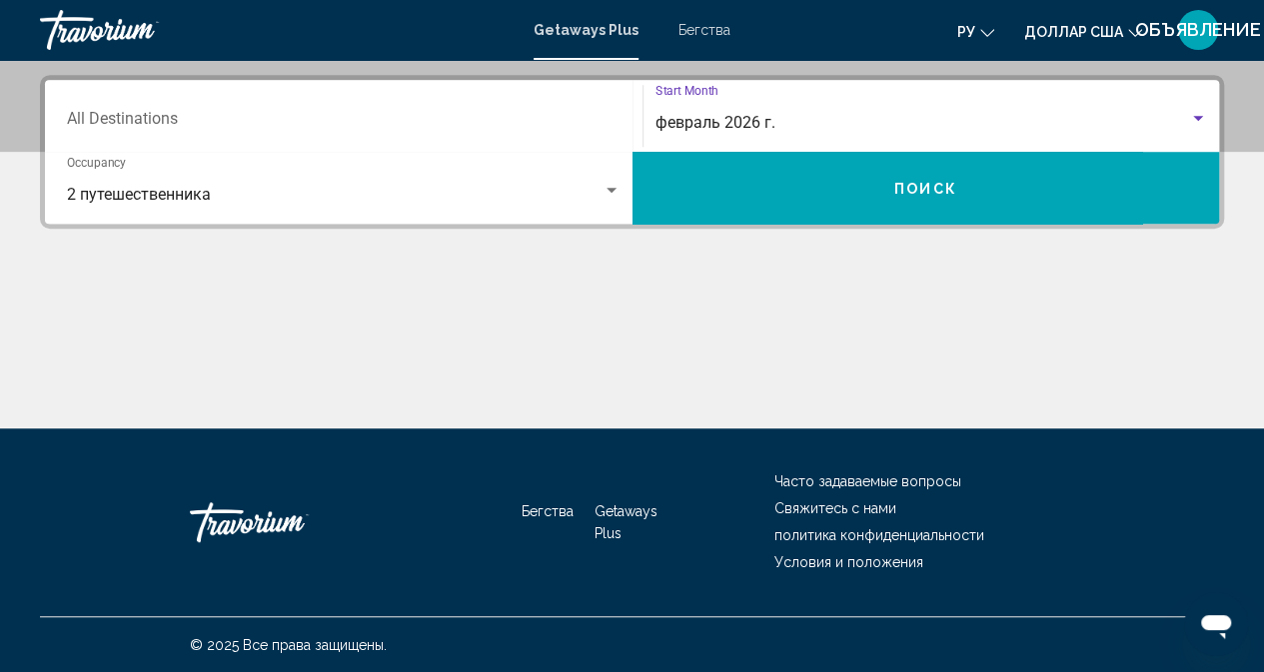
click at [403, 124] on input "Destination All Destinations" at bounding box center [343, 123] width 553 height 18
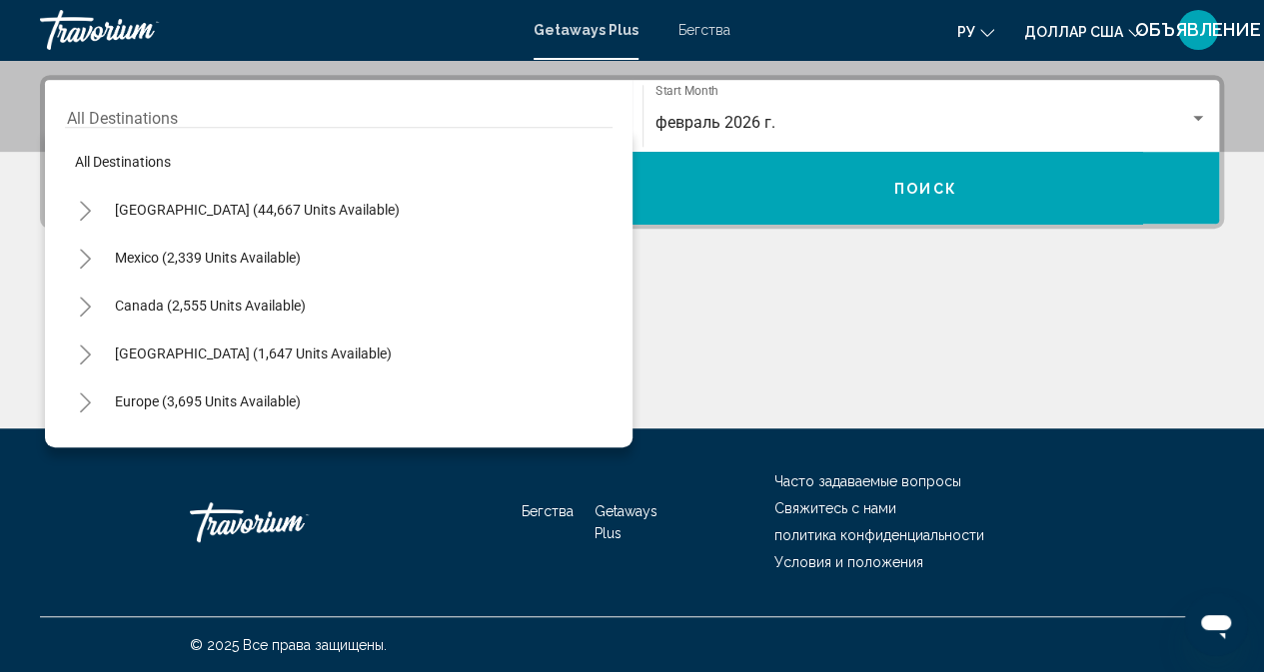
click at [760, 312] on div "Основное содержание" at bounding box center [632, 354] width 1184 height 150
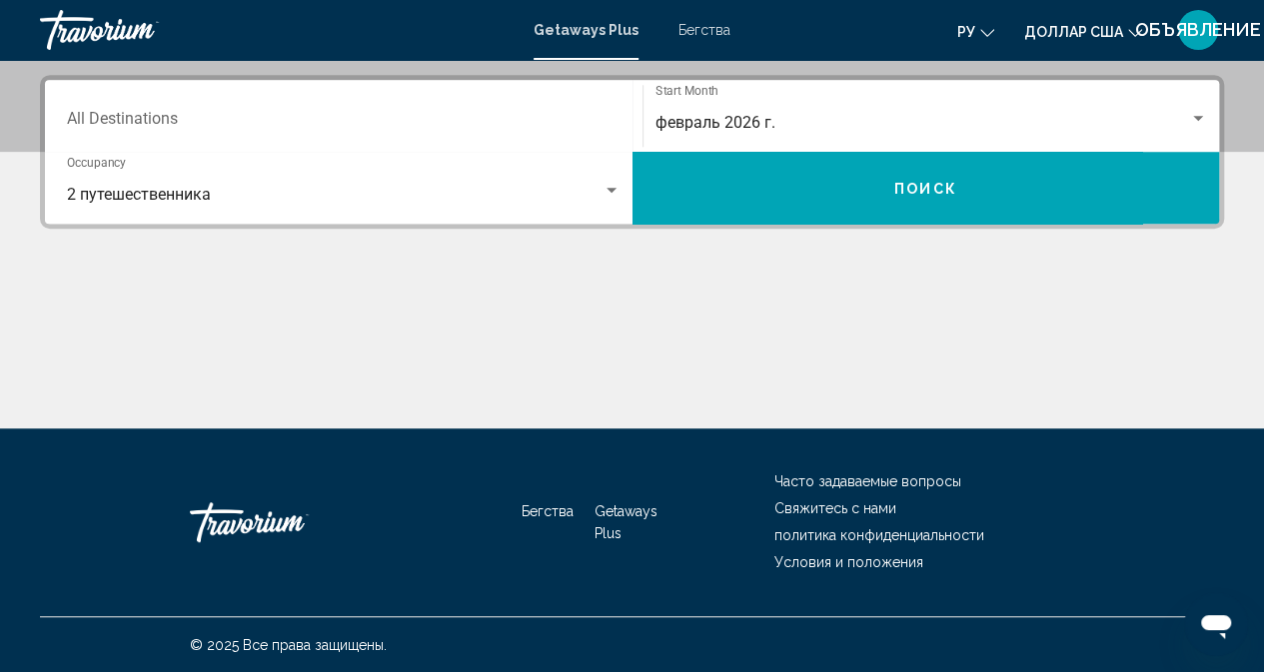
click at [262, 127] on input "Destination All Destinations" at bounding box center [343, 123] width 553 height 18
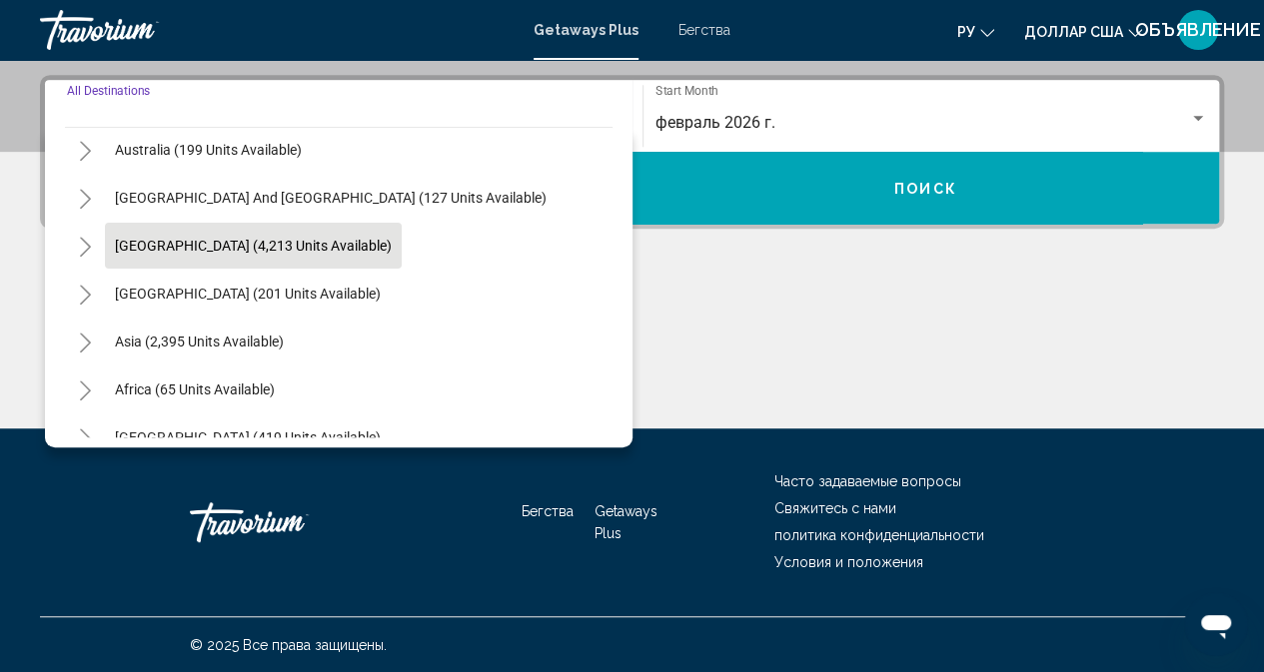
scroll to position [324, 0]
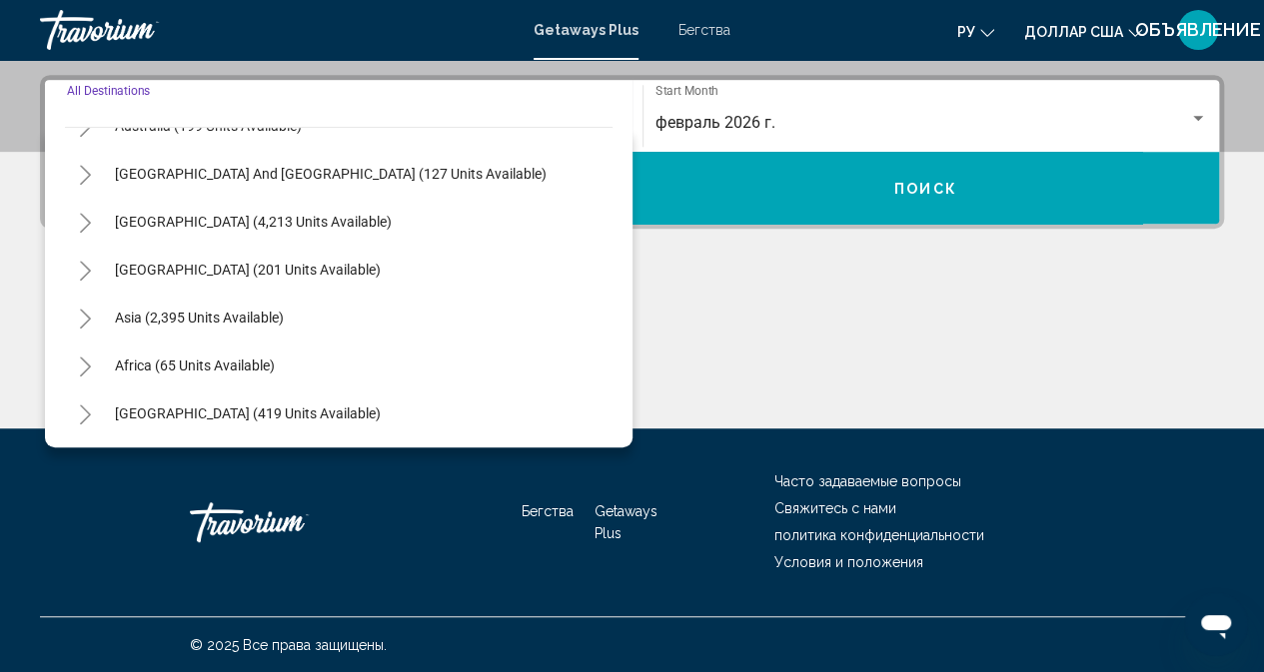
click at [94, 315] on button "Toggle Asia (2,395 units available)" at bounding box center [85, 318] width 40 height 40
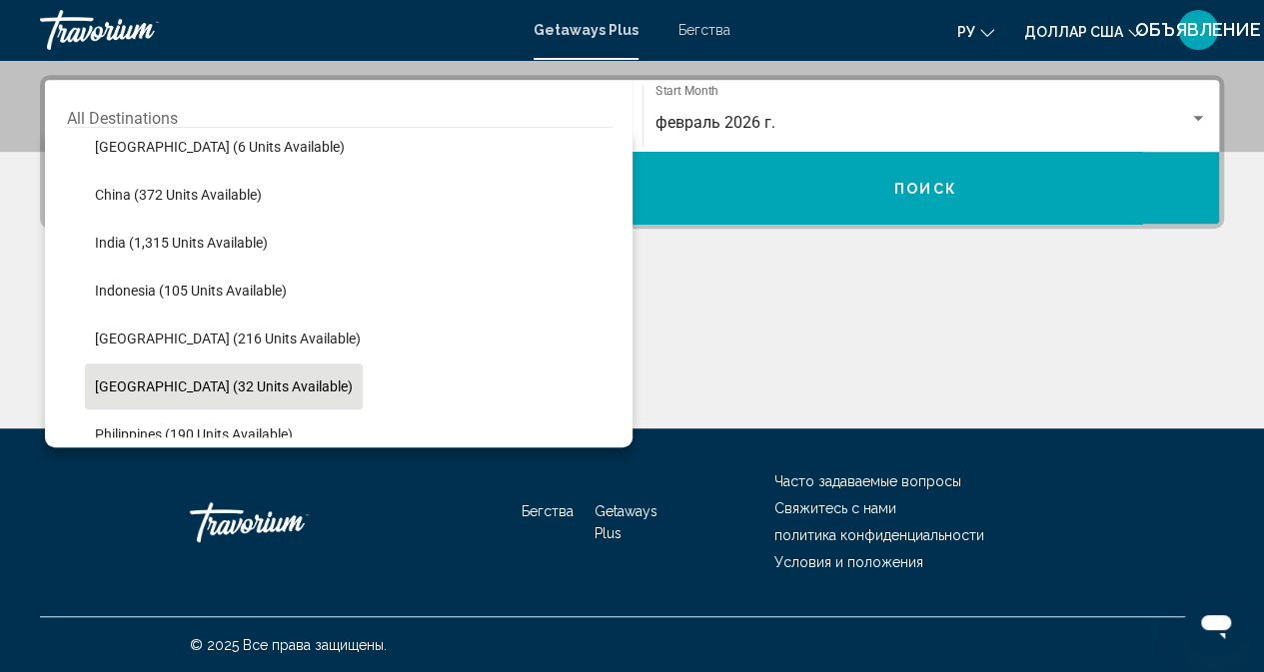
scroll to position [623, 0]
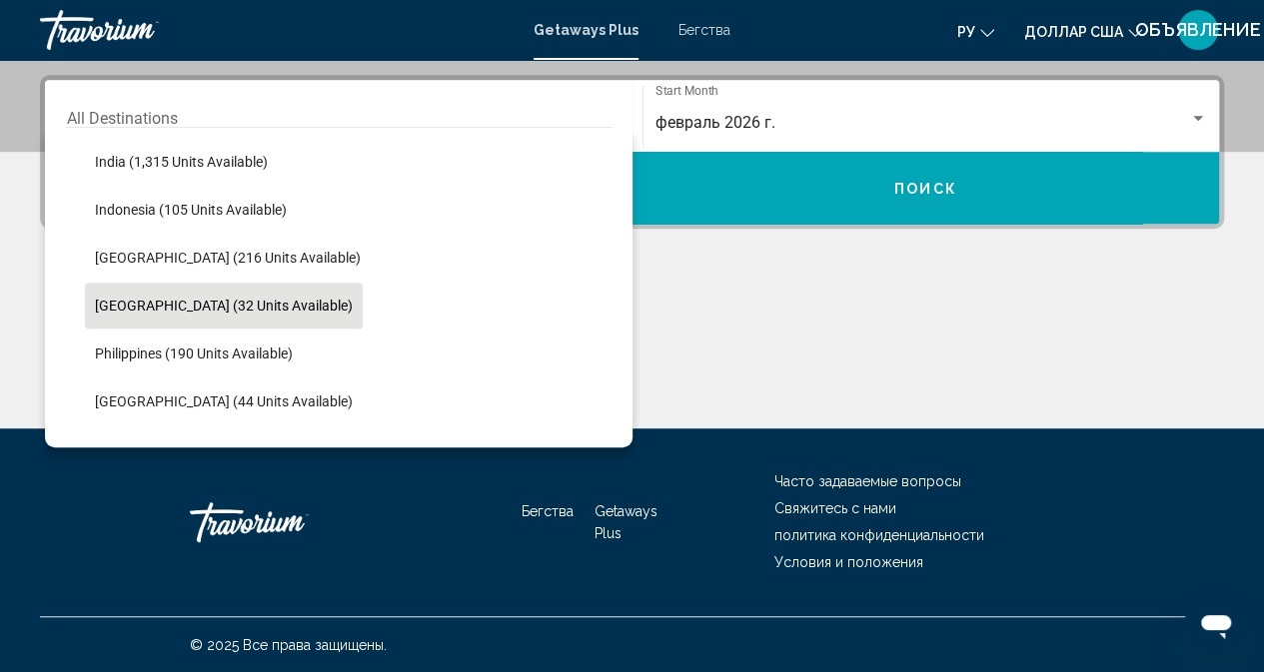
click at [174, 310] on span "[GEOGRAPHIC_DATA] (32 units available)" at bounding box center [224, 306] width 258 height 16
type input "**********"
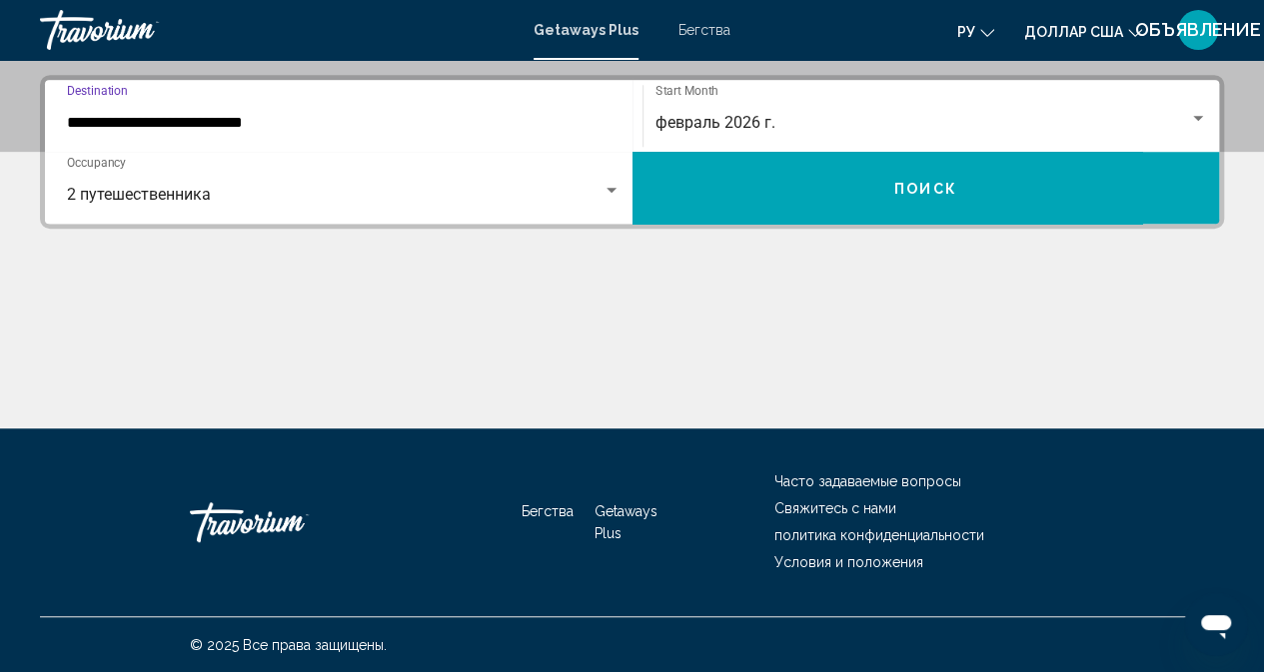
click at [841, 205] on button "Поиск" at bounding box center [925, 188] width 587 height 72
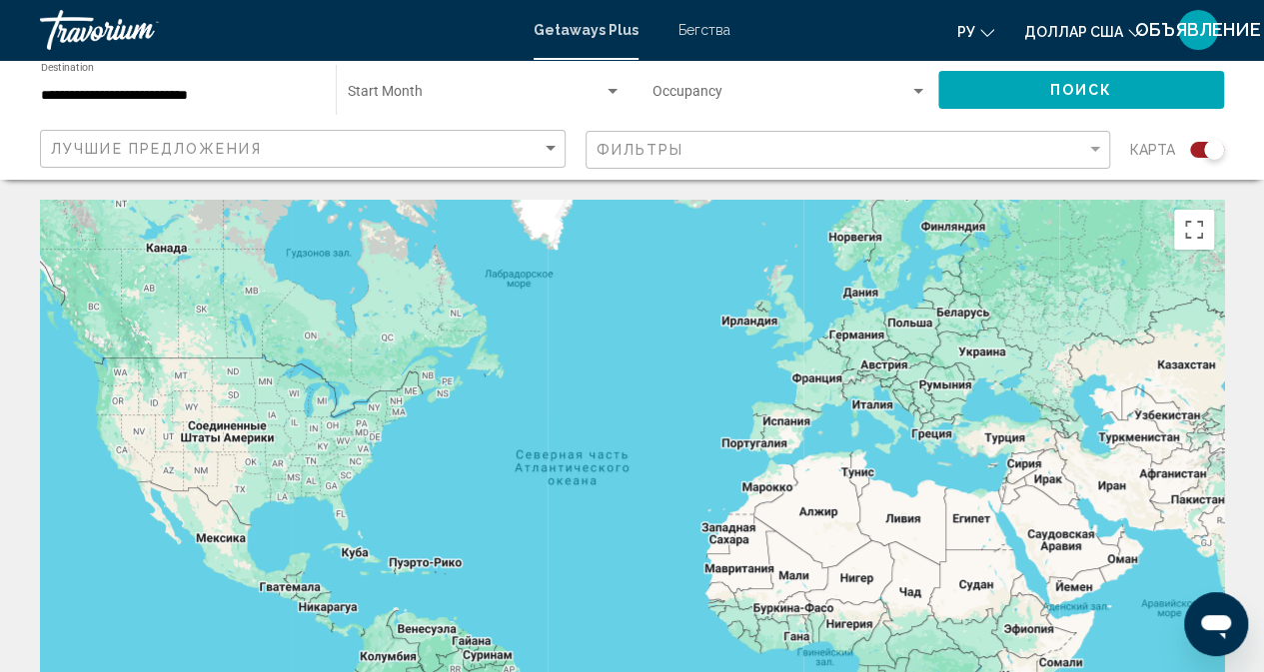
click at [589, 30] on font "Getaways Plus" at bounding box center [585, 30] width 105 height 16
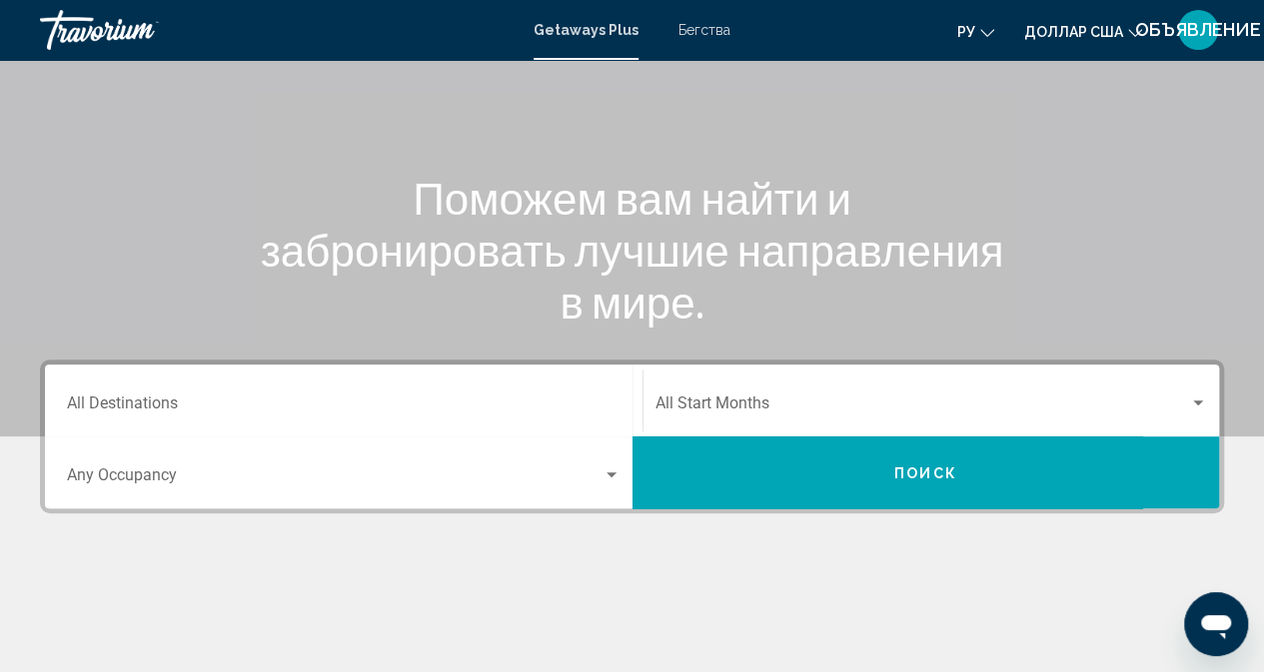
scroll to position [300, 0]
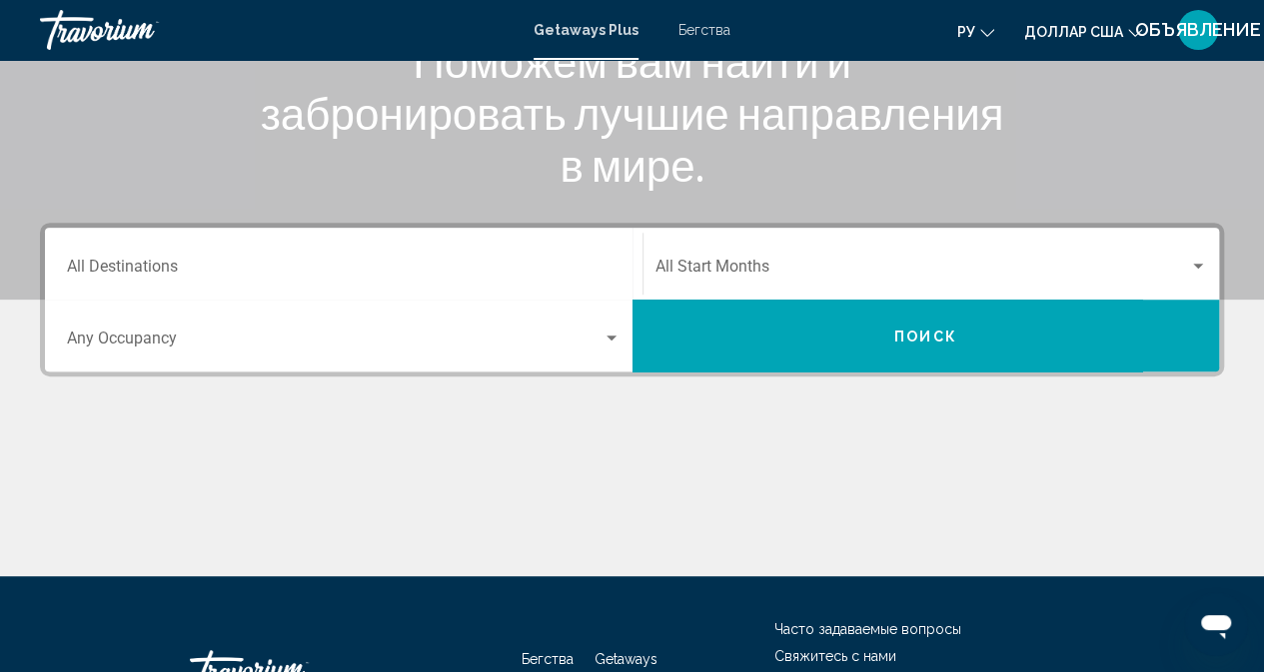
click at [275, 266] on input "Destination All Destinations" at bounding box center [343, 271] width 553 height 18
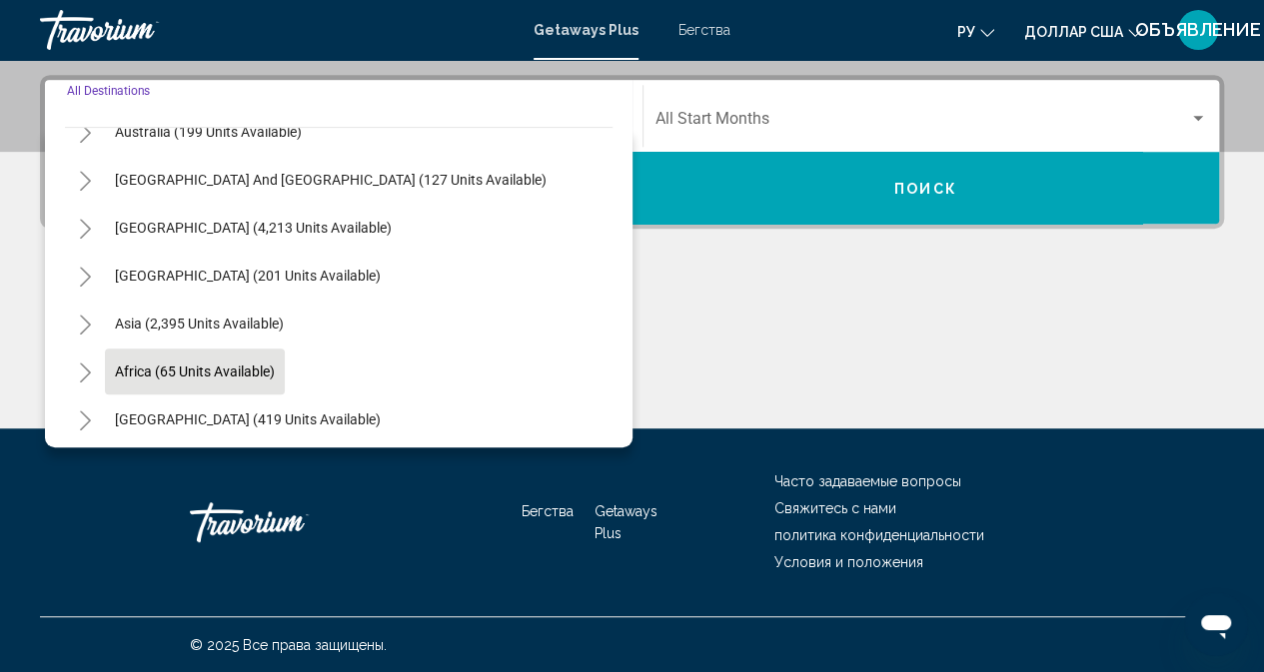
scroll to position [324, 0]
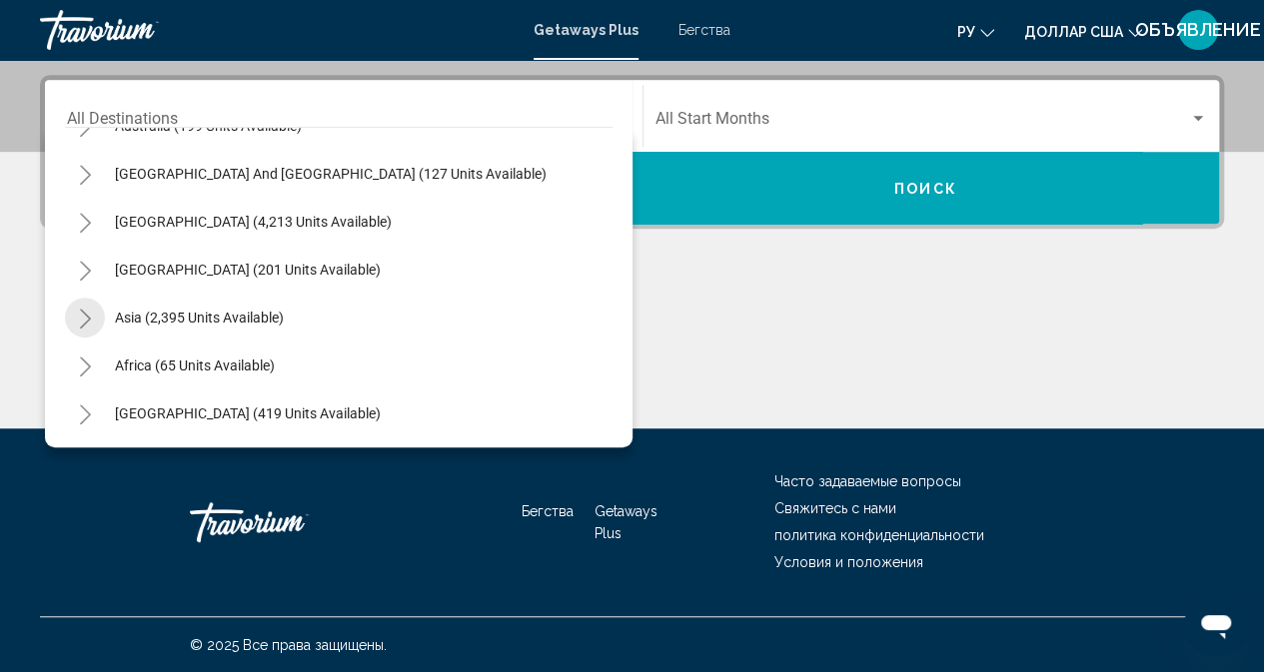
click at [83, 315] on icon "Toggle Asia (2,395 units available)" at bounding box center [85, 319] width 15 height 20
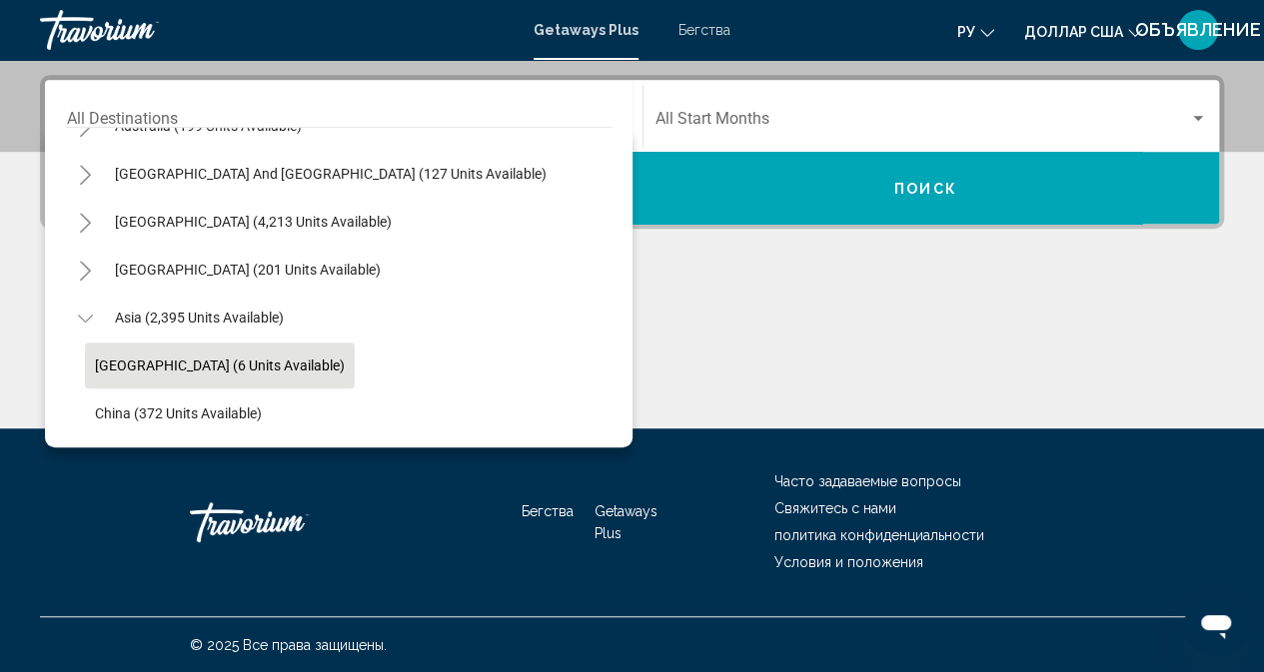
scroll to position [523, 0]
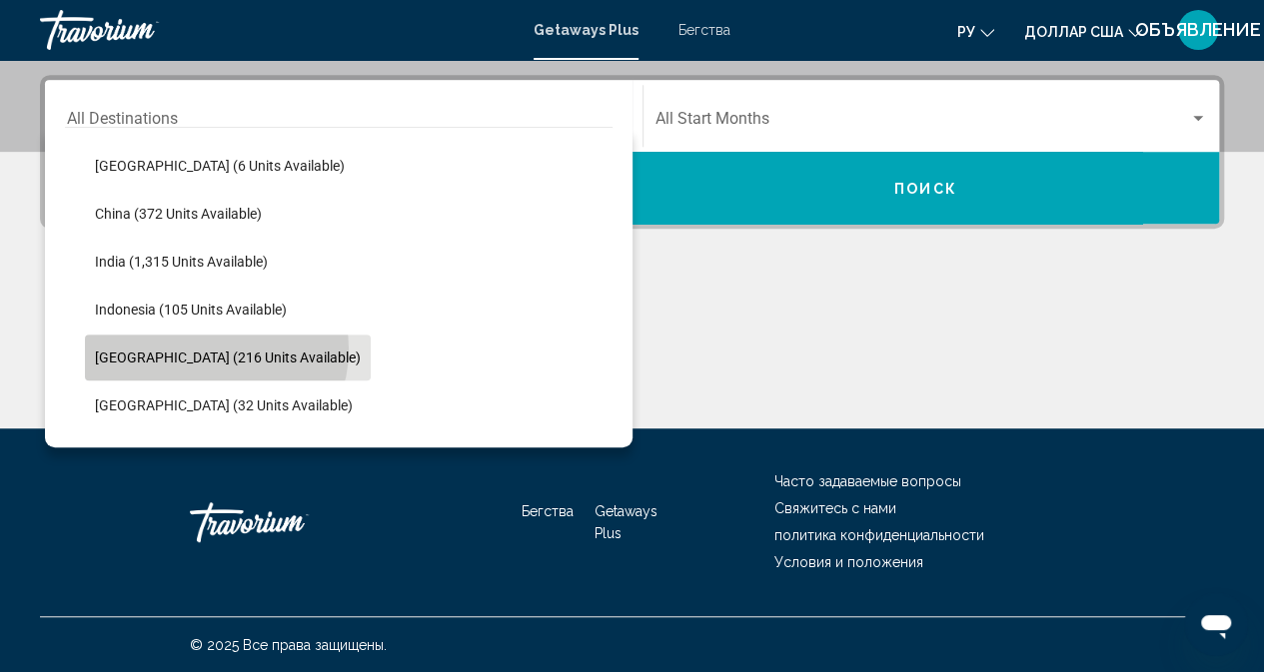
click at [215, 350] on span "[GEOGRAPHIC_DATA] (216 units available)" at bounding box center [228, 358] width 266 height 16
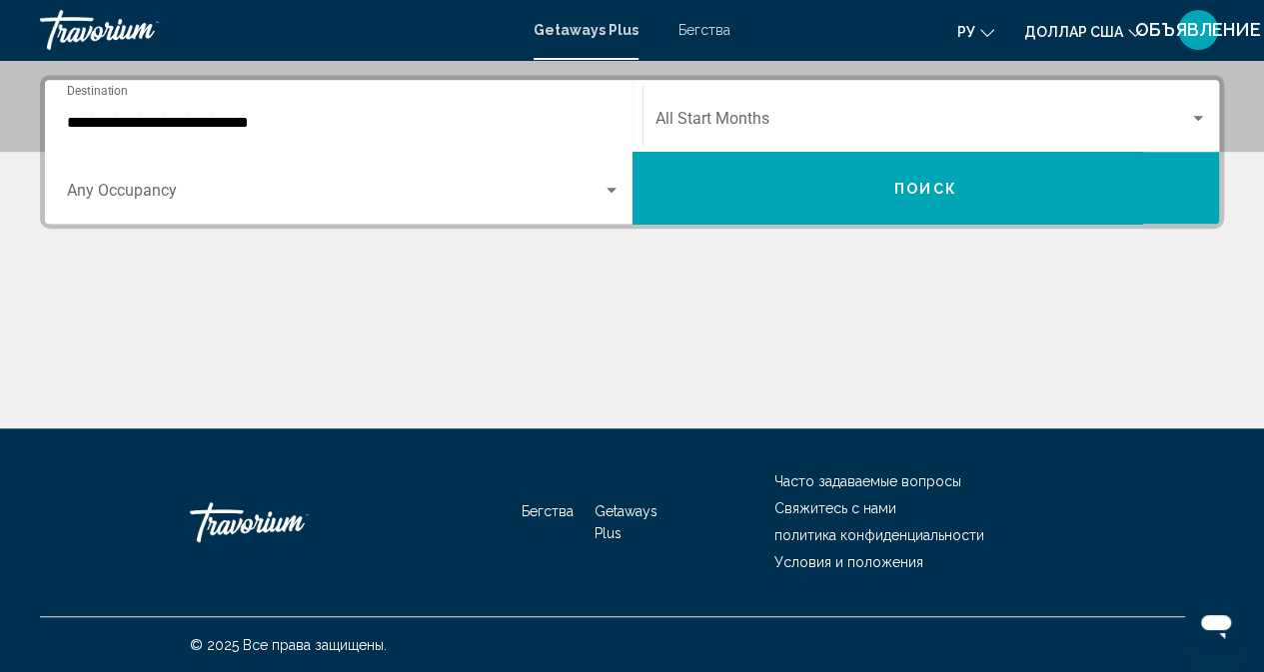
click at [255, 101] on div "**********" at bounding box center [343, 116] width 553 height 63
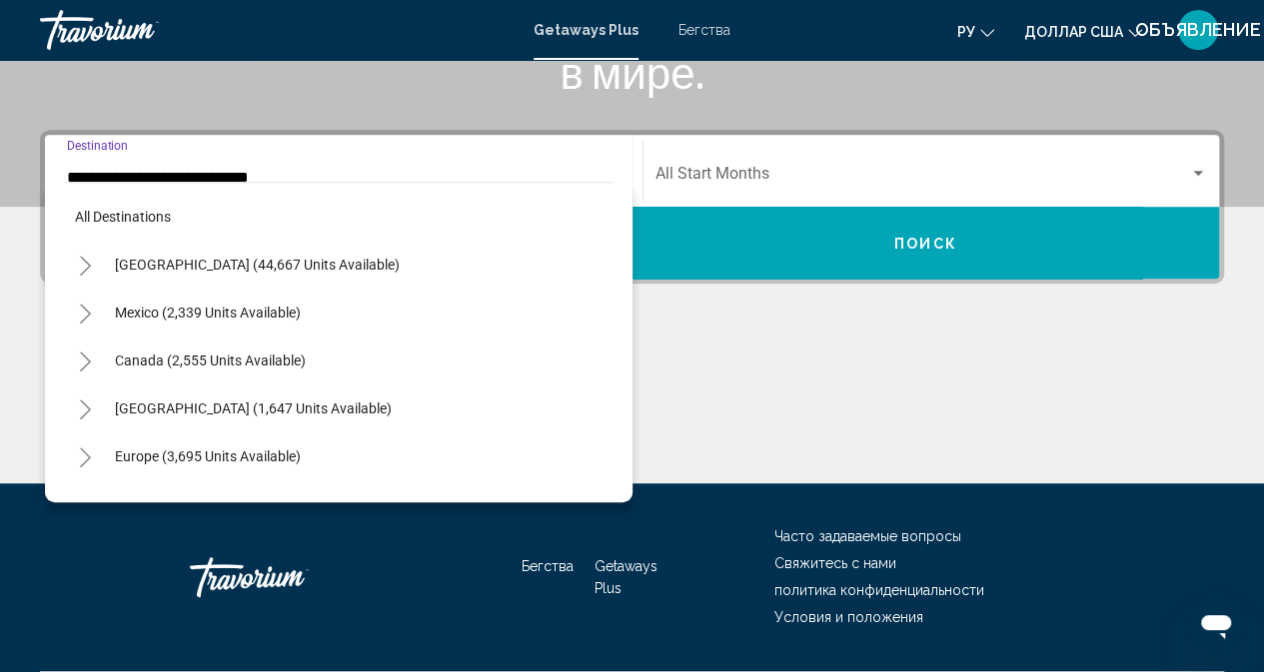
scroll to position [598, 0]
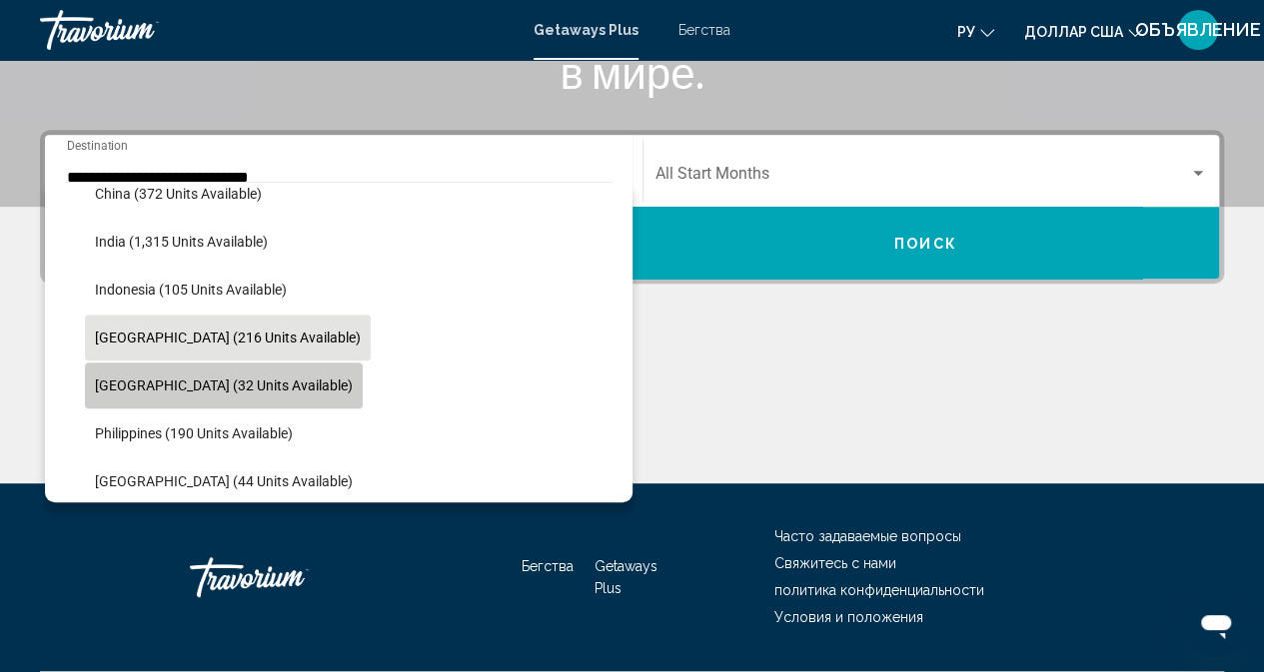
click at [226, 378] on span "[GEOGRAPHIC_DATA] (32 units available)" at bounding box center [224, 386] width 258 height 16
type input "**********"
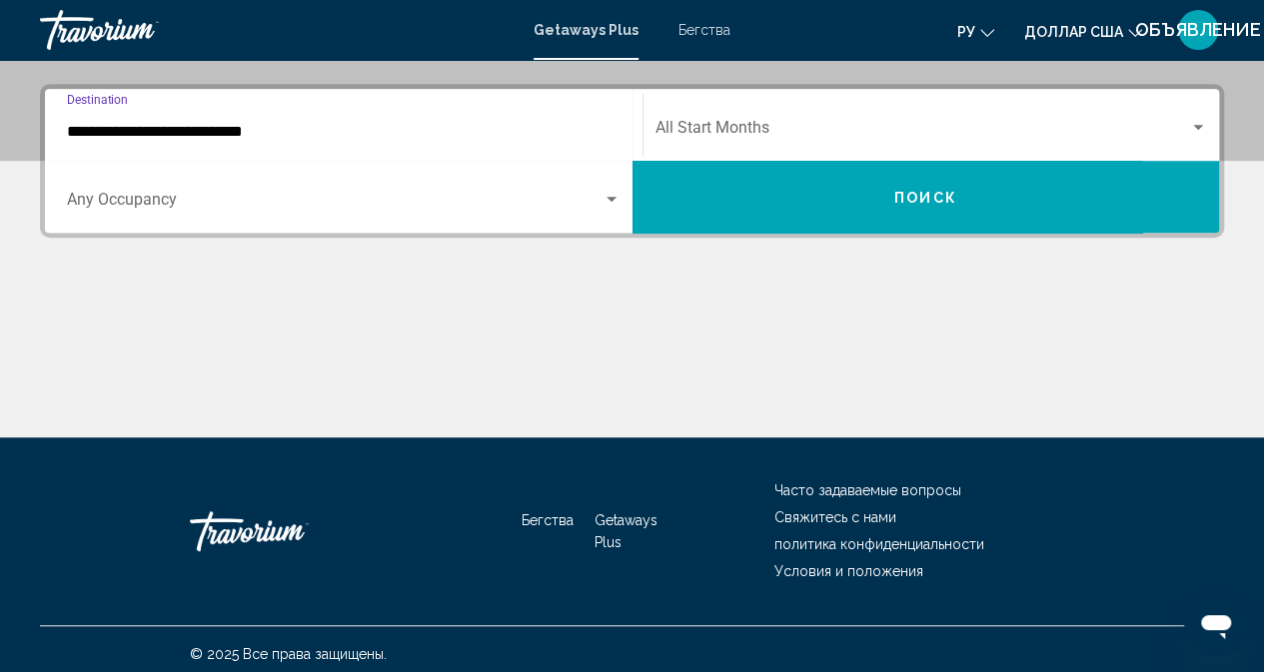
scroll to position [448, 0]
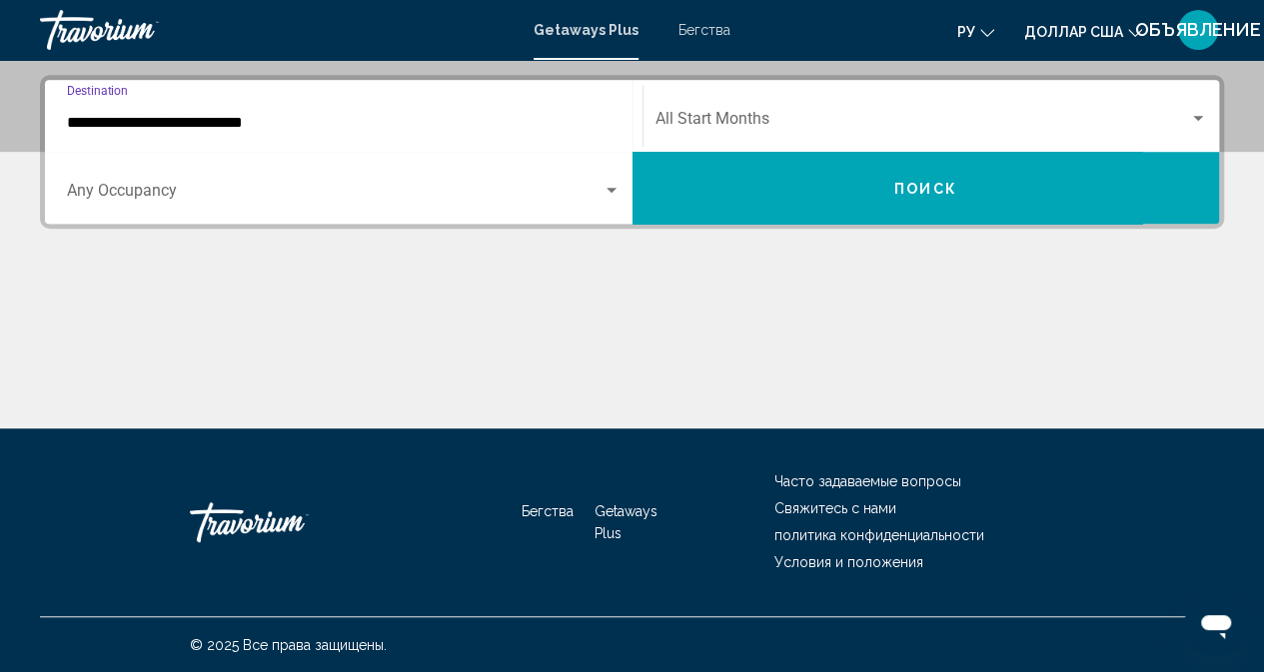
click at [220, 171] on div "Occupancy Any Occupancy" at bounding box center [343, 188] width 553 height 63
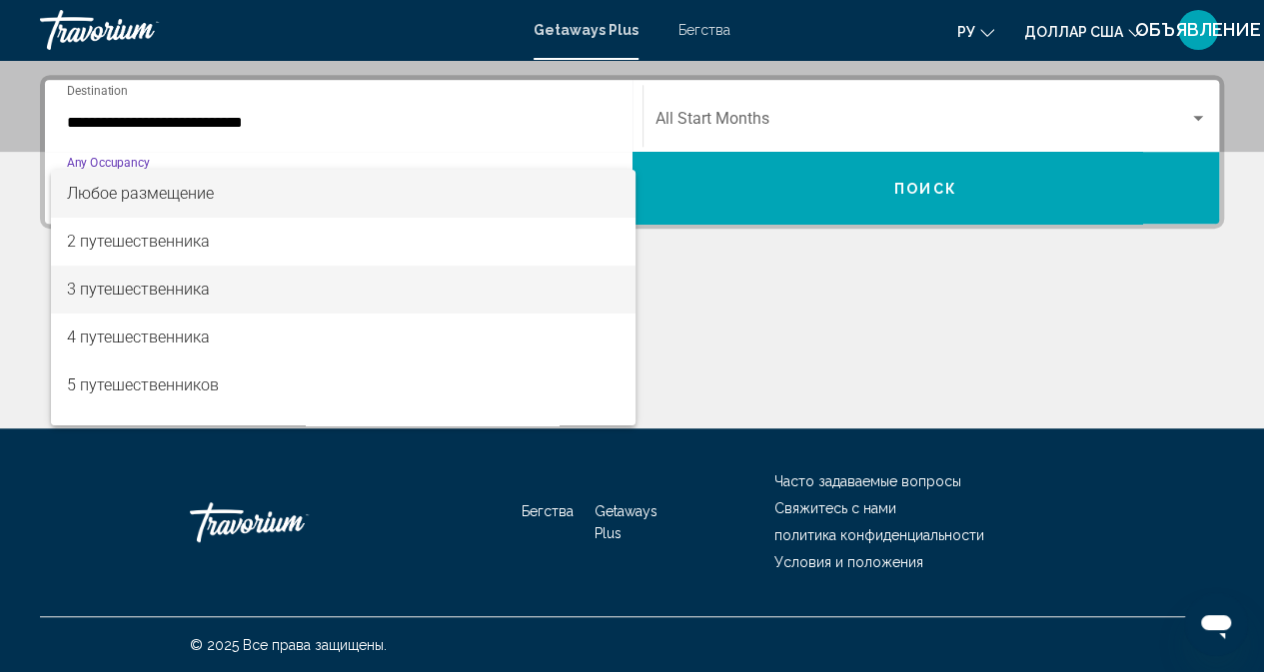
click at [178, 276] on span "3 путешественника" at bounding box center [343, 290] width 553 height 48
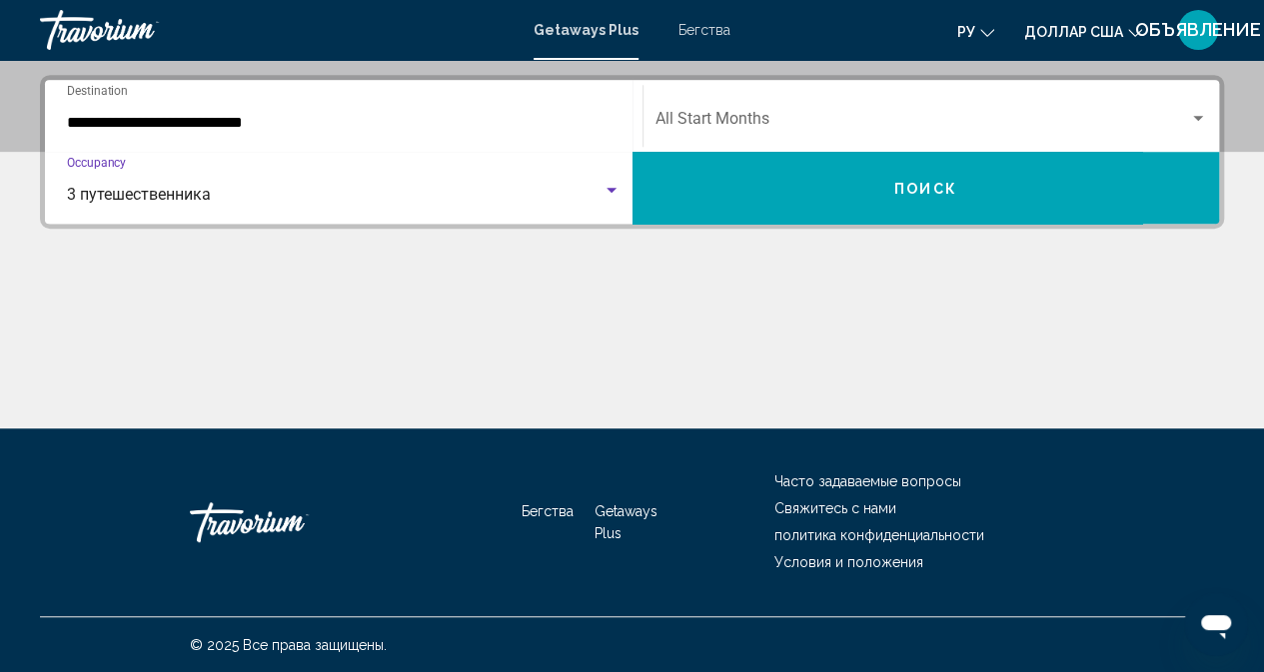
click at [713, 117] on span "Search widget" at bounding box center [922, 123] width 534 height 18
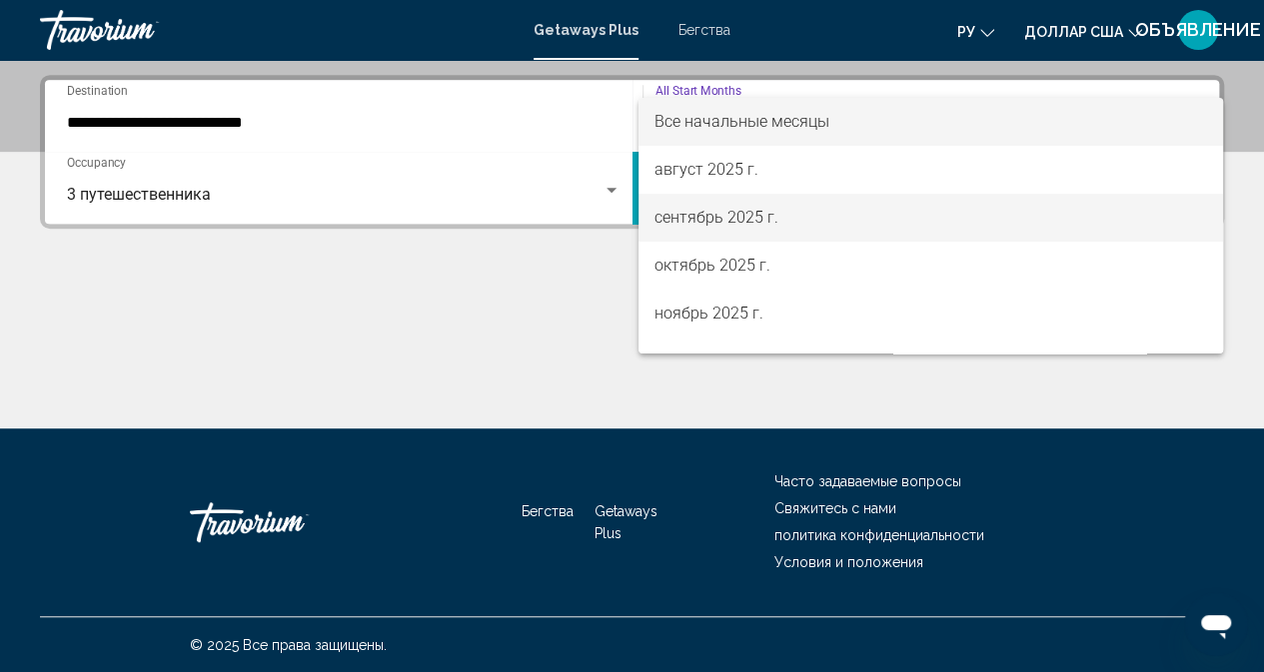
scroll to position [200, 0]
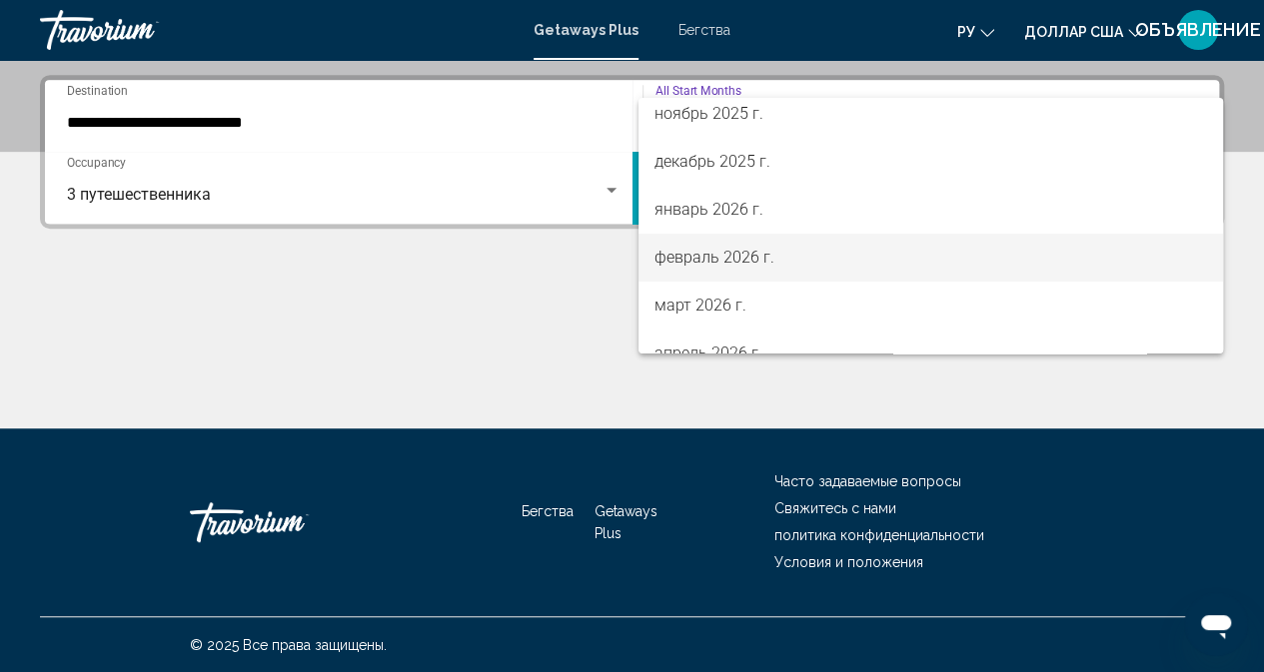
click at [699, 259] on font "февраль 2026 г." at bounding box center [714, 257] width 120 height 19
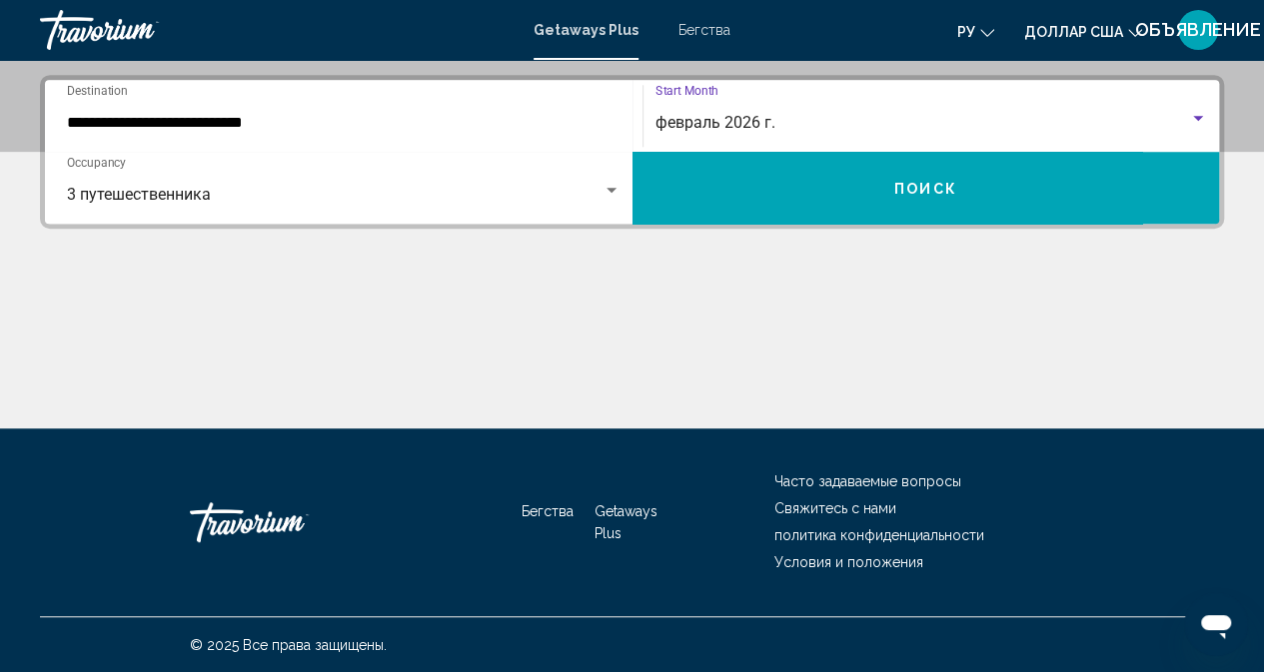
click at [747, 182] on button "Поиск" at bounding box center [925, 188] width 587 height 72
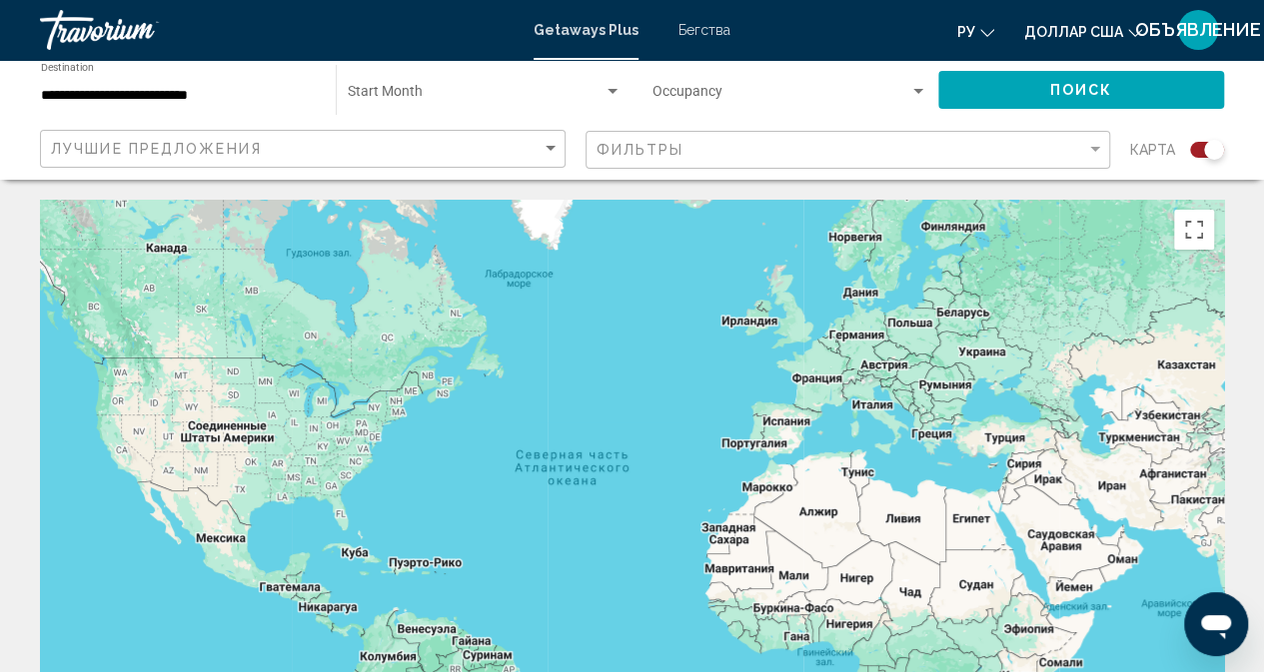
click at [683, 33] on font "Бегства" at bounding box center [704, 30] width 52 height 16
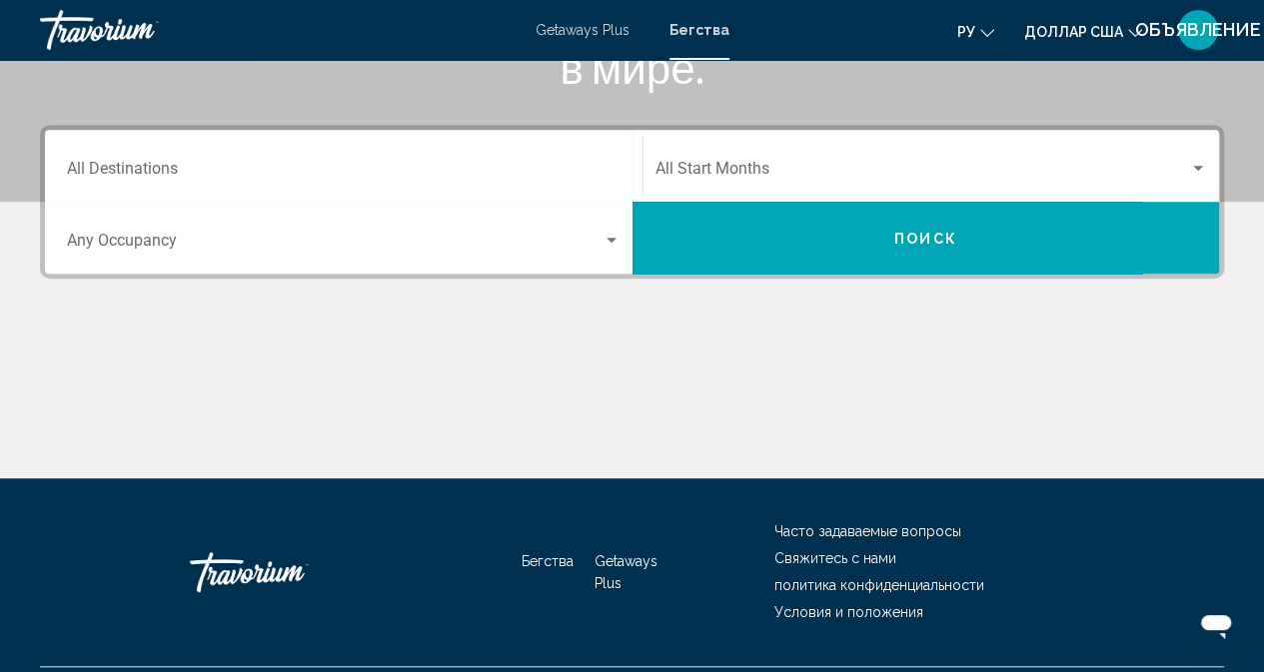
scroll to position [400, 0]
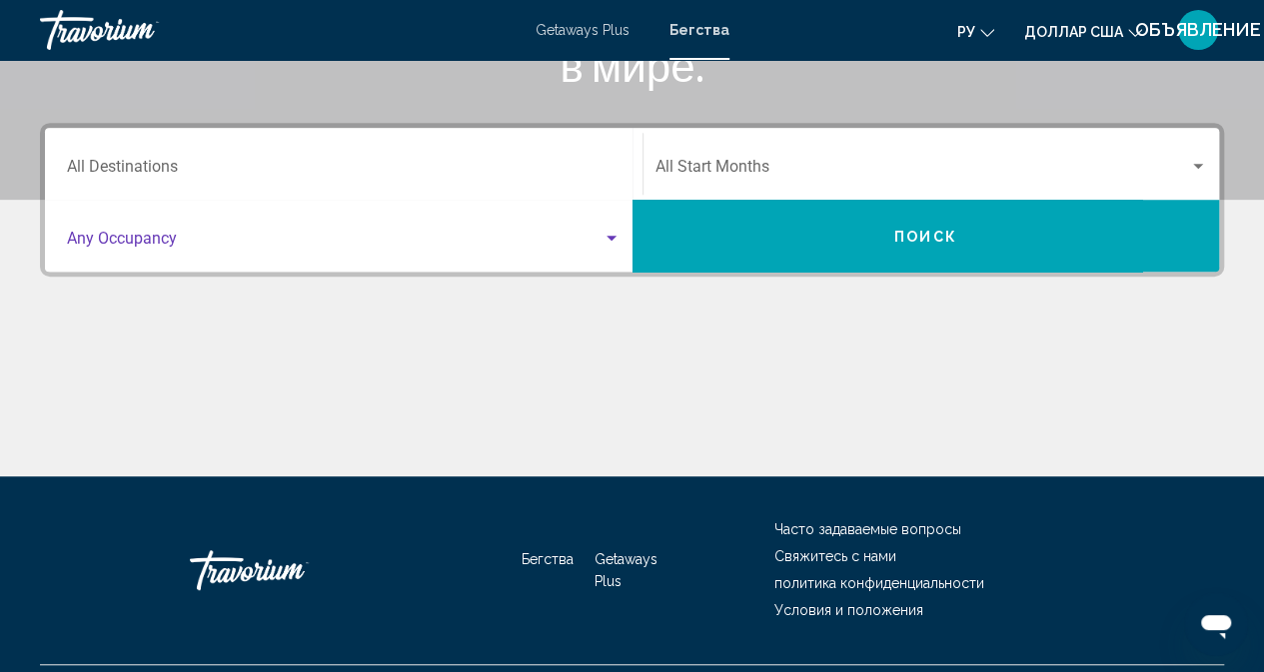
click at [257, 235] on span "Search widget" at bounding box center [334, 243] width 535 height 18
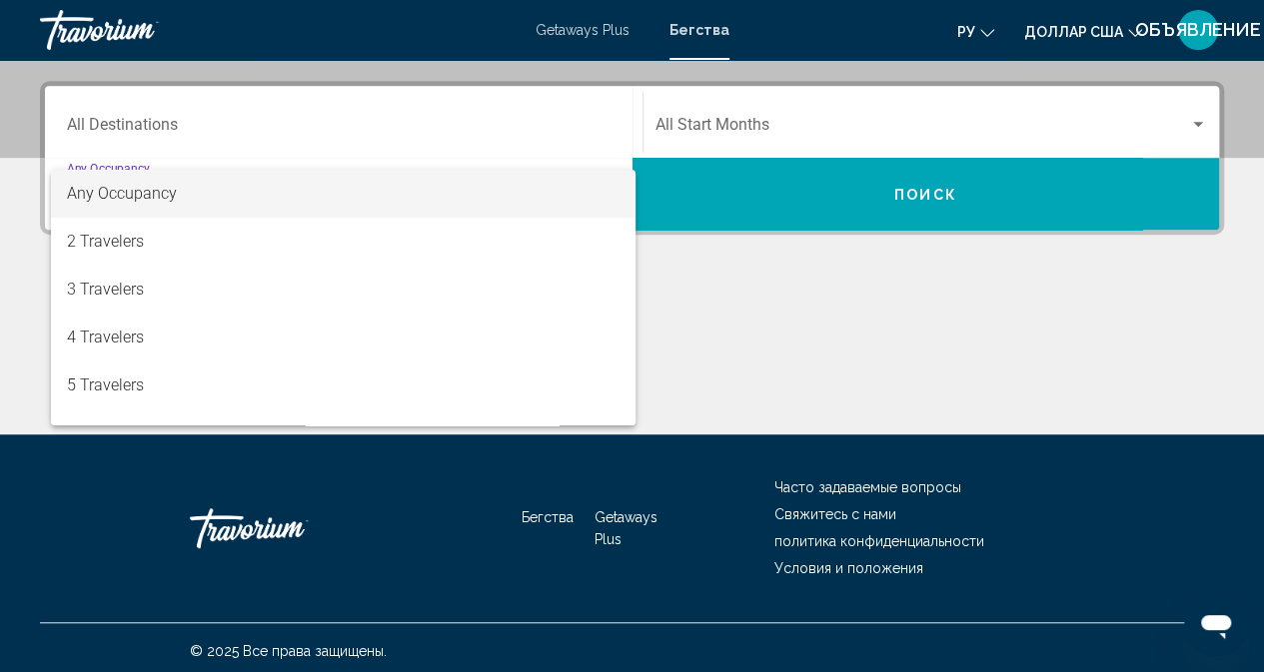
scroll to position [448, 0]
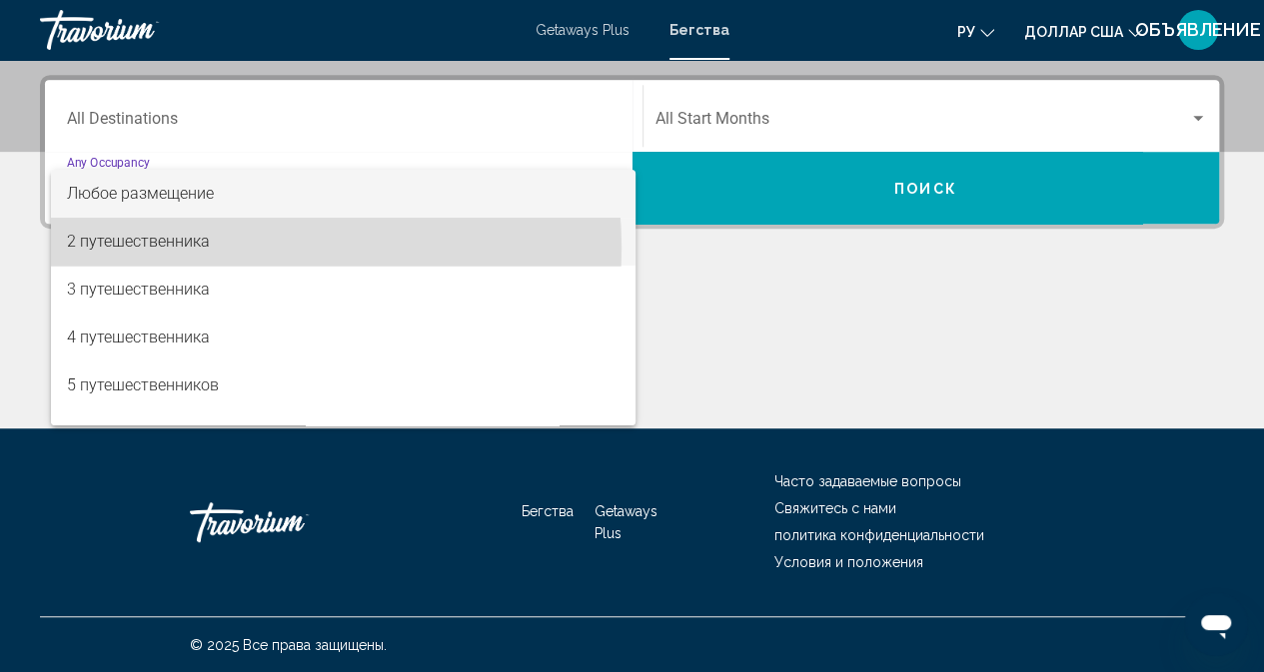
click at [218, 248] on span "2 путешественника" at bounding box center [343, 242] width 553 height 48
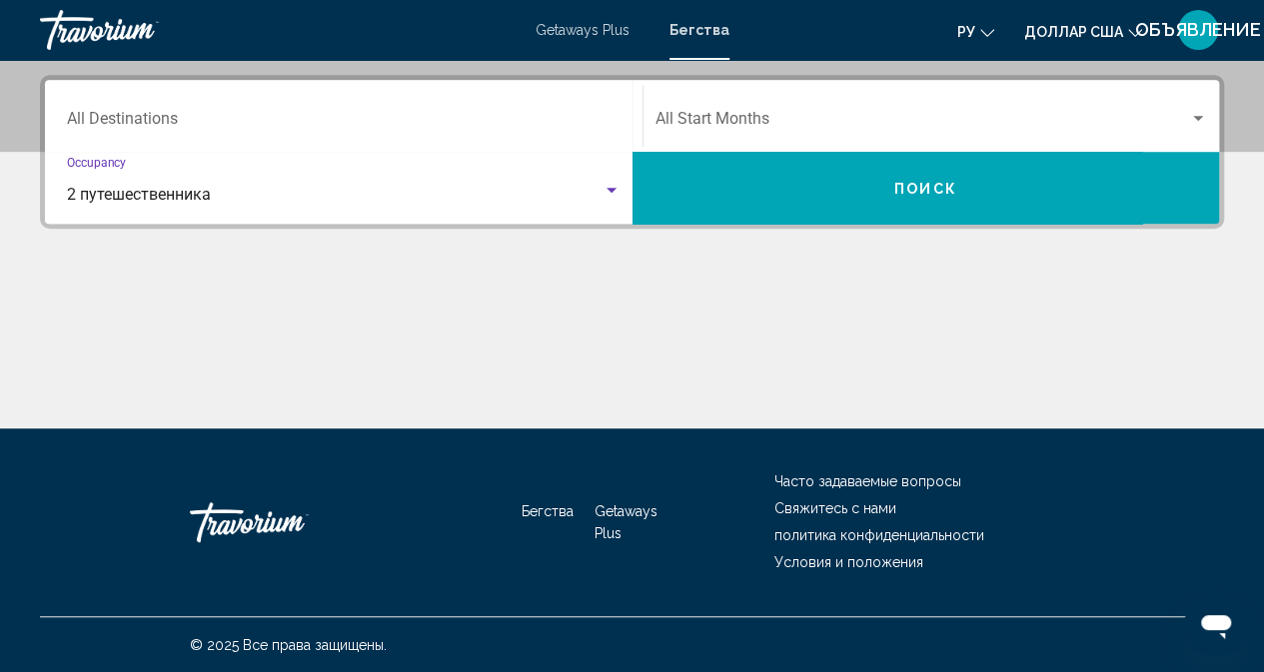
click at [715, 114] on span "Search widget" at bounding box center [922, 123] width 534 height 18
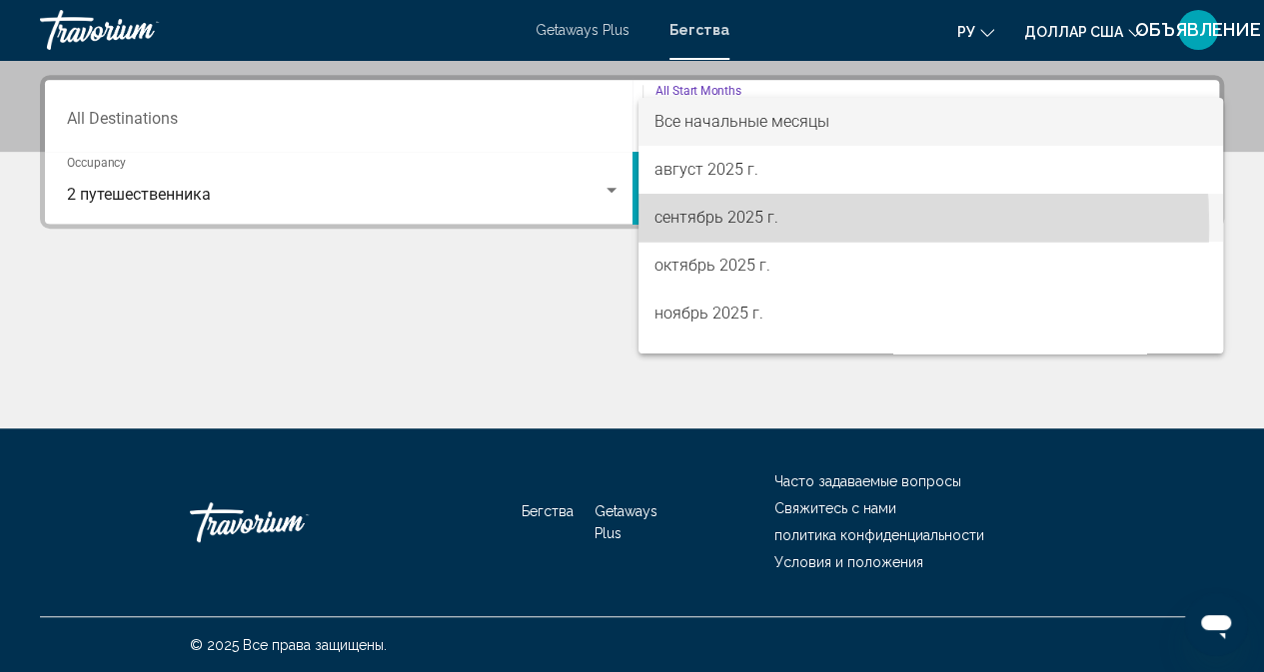
click at [713, 226] on font "сентябрь 2025 г." at bounding box center [716, 217] width 124 height 19
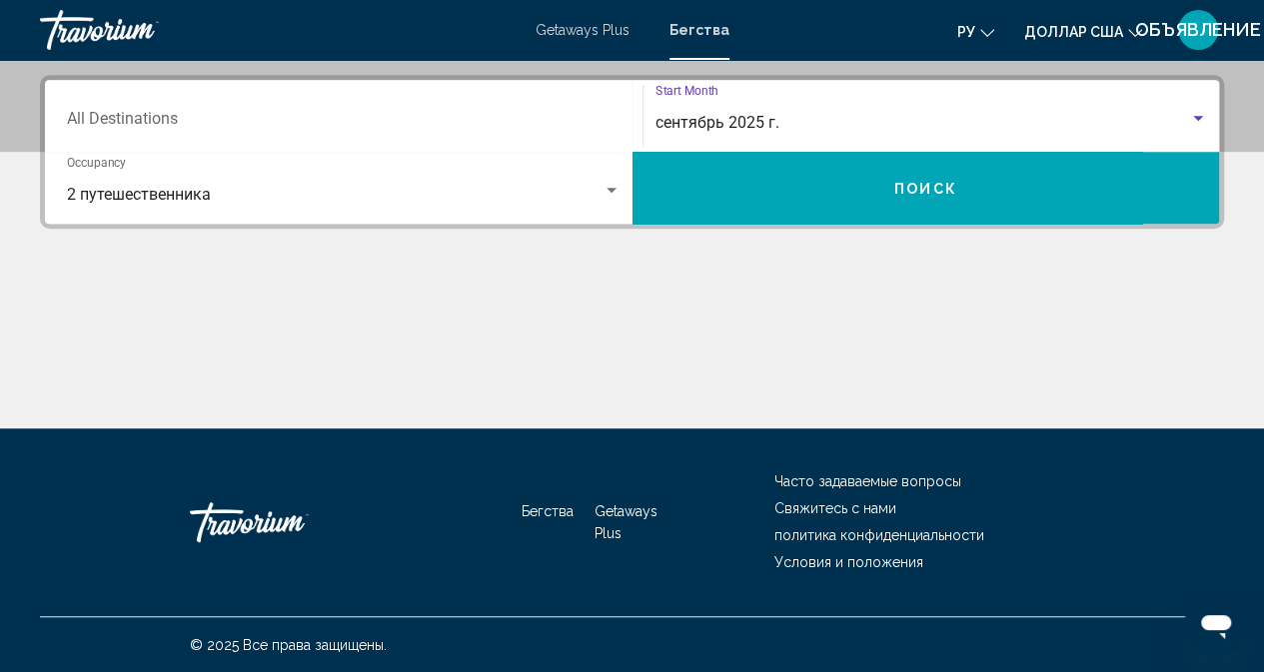
click at [730, 189] on button "Поиск" at bounding box center [925, 188] width 587 height 72
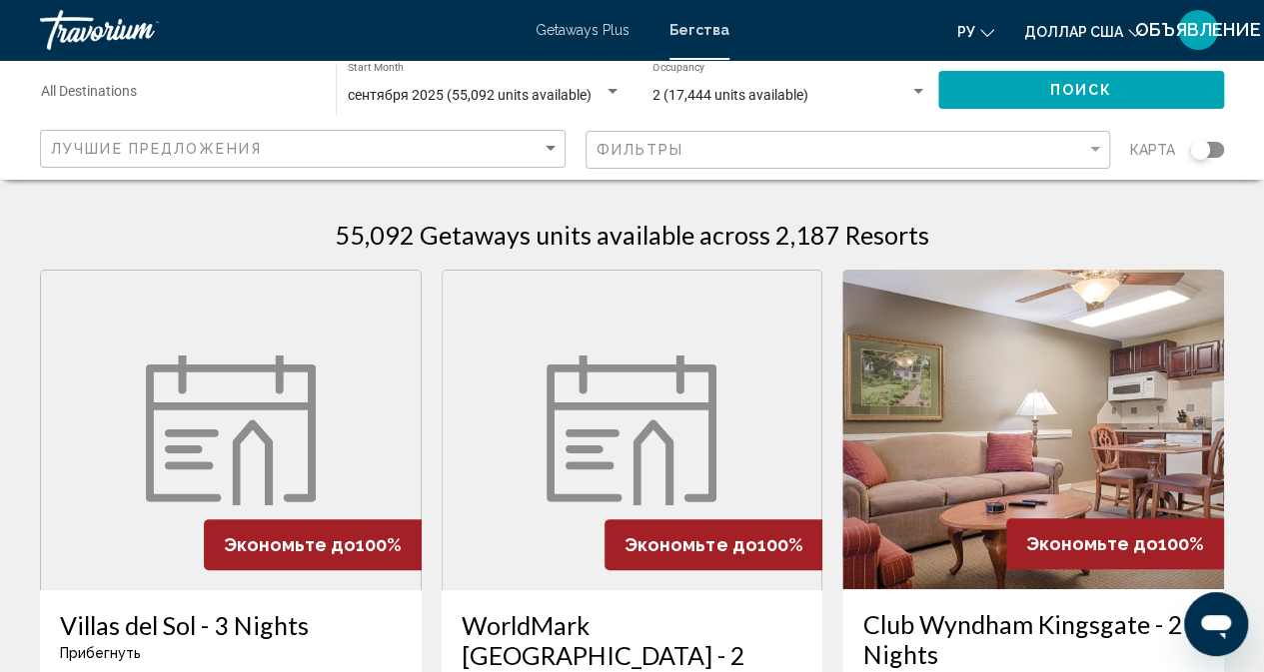
click at [255, 83] on div "Destination All Destinations" at bounding box center [178, 90] width 275 height 55
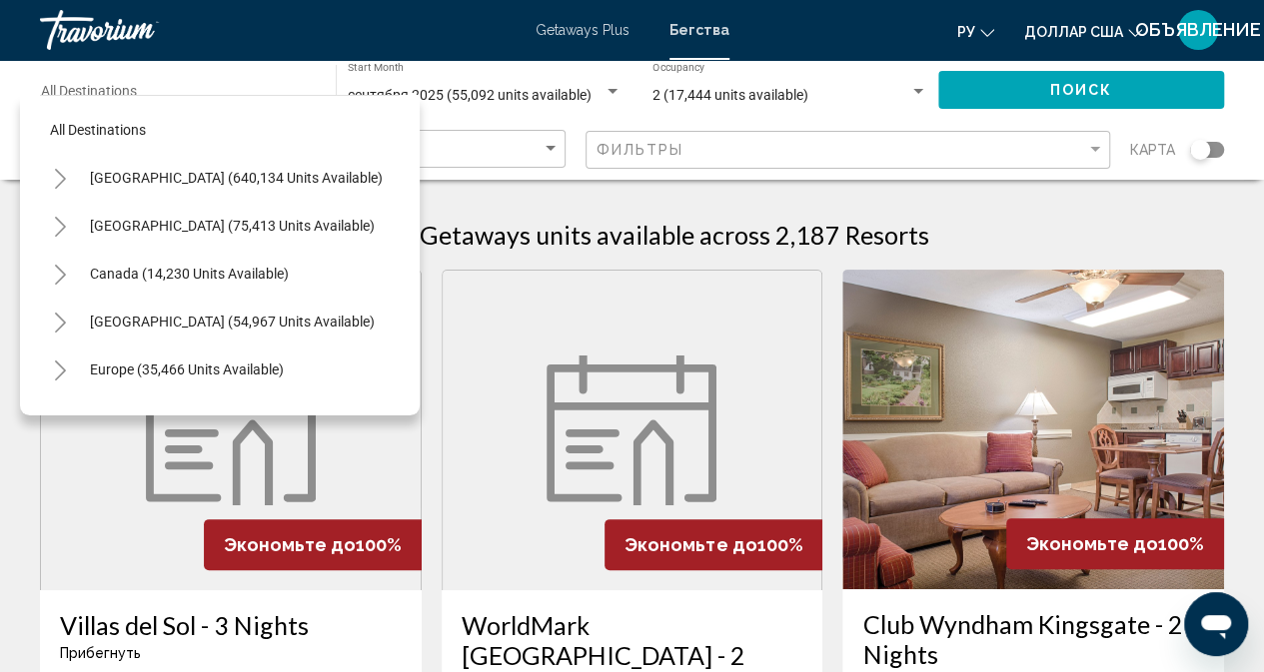
drag, startPoint x: 606, startPoint y: 419, endPoint x: 612, endPoint y: 409, distance: 11.7
click at [607, 419] on img "Основное содержание" at bounding box center [631, 431] width 170 height 150
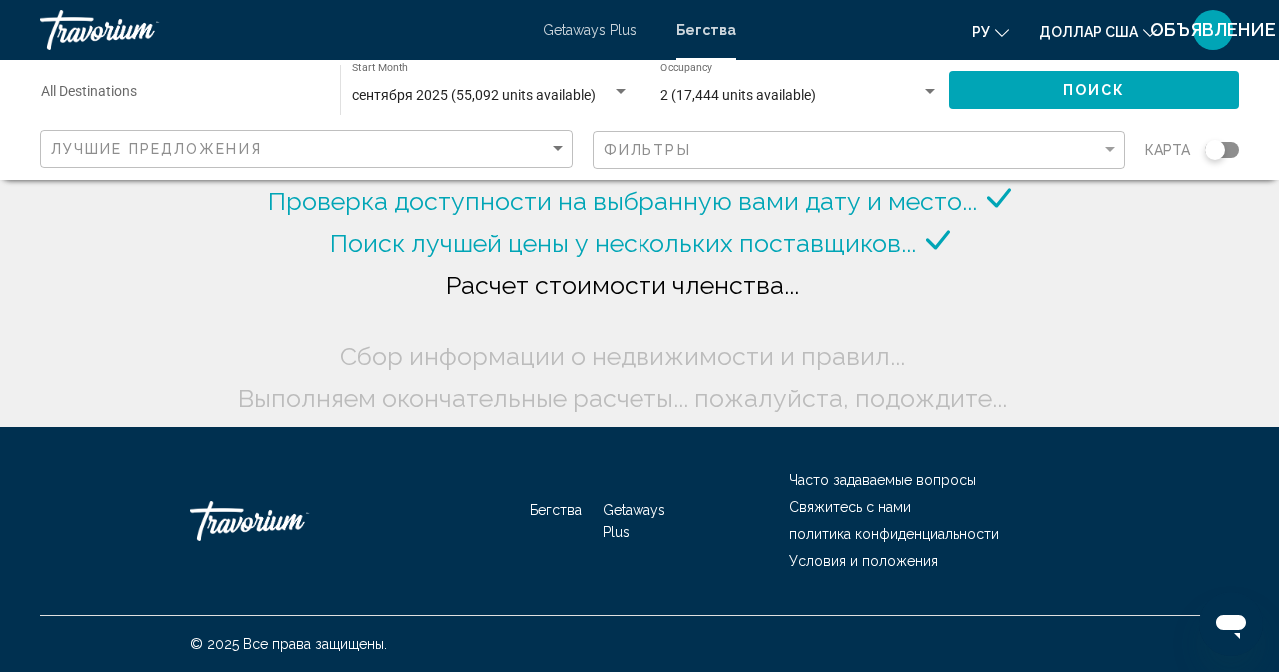
click at [227, 89] on input "Destination All Destinations" at bounding box center [180, 96] width 279 height 16
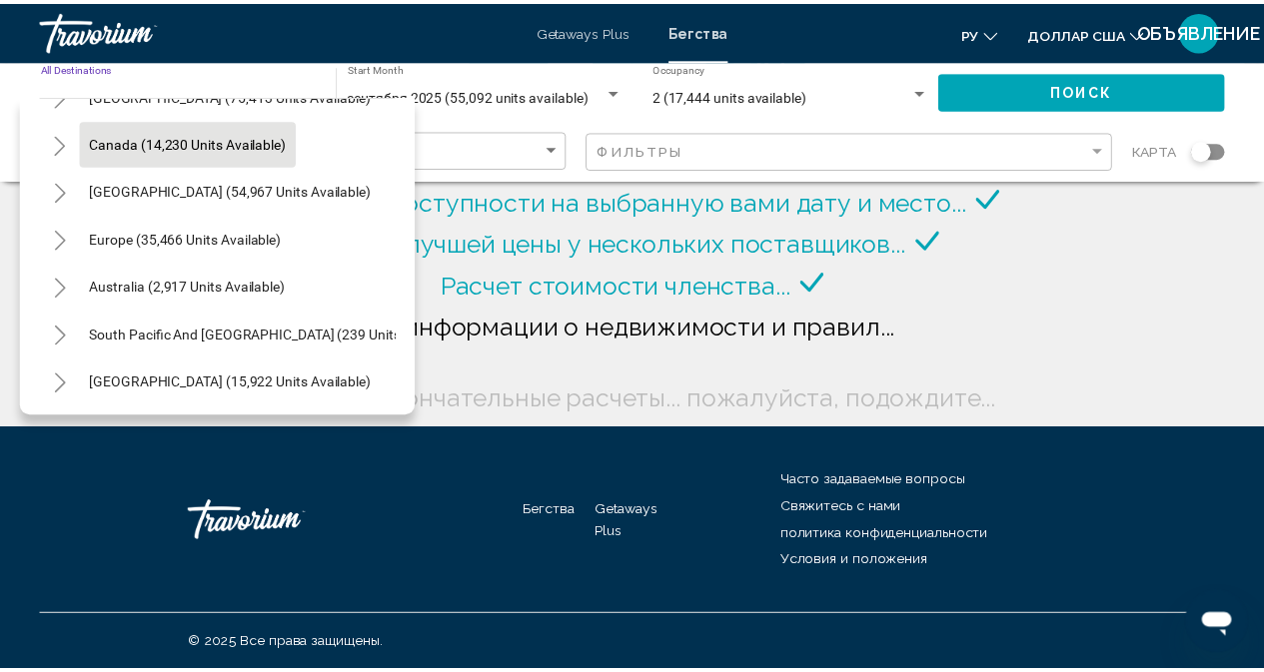
scroll to position [200, 0]
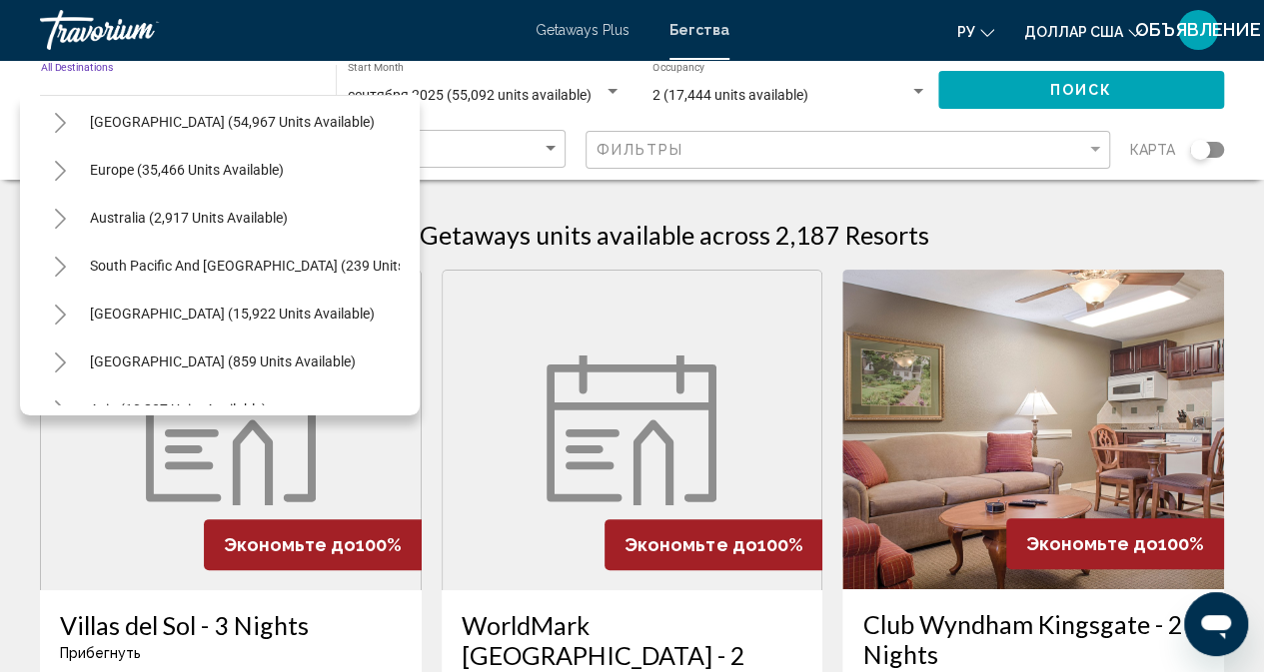
click at [61, 173] on icon "Toggle Europe (35,466 units available)" at bounding box center [60, 171] width 11 height 20
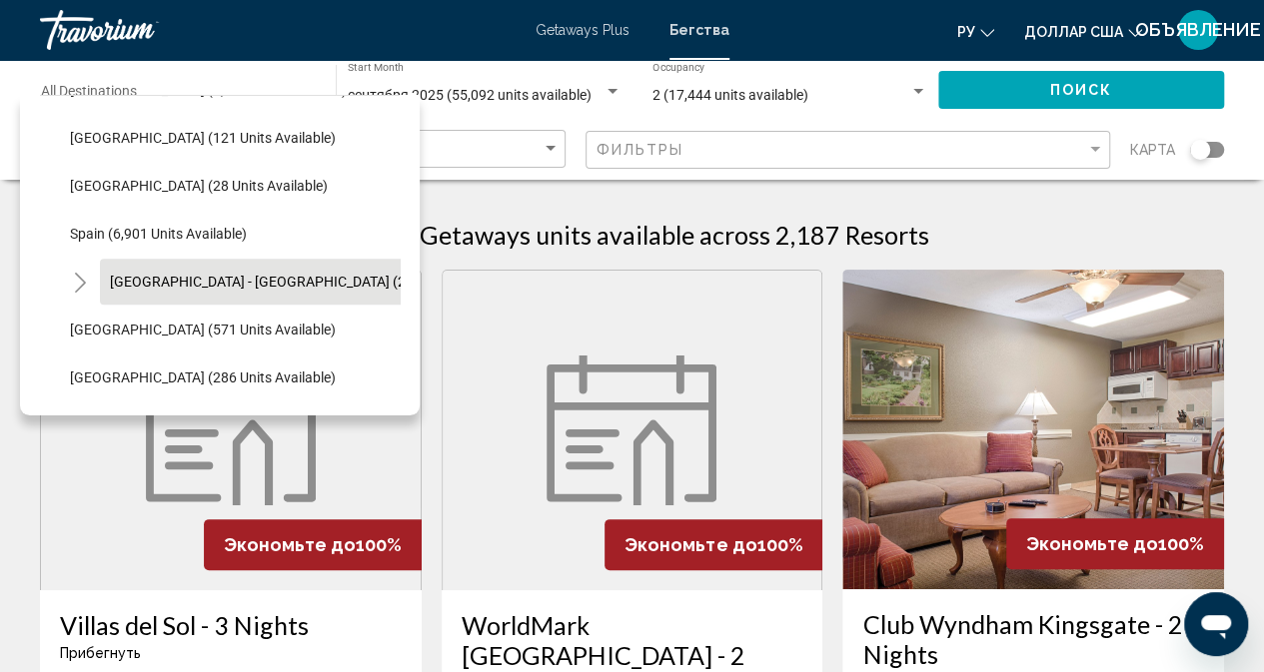
scroll to position [799, 0]
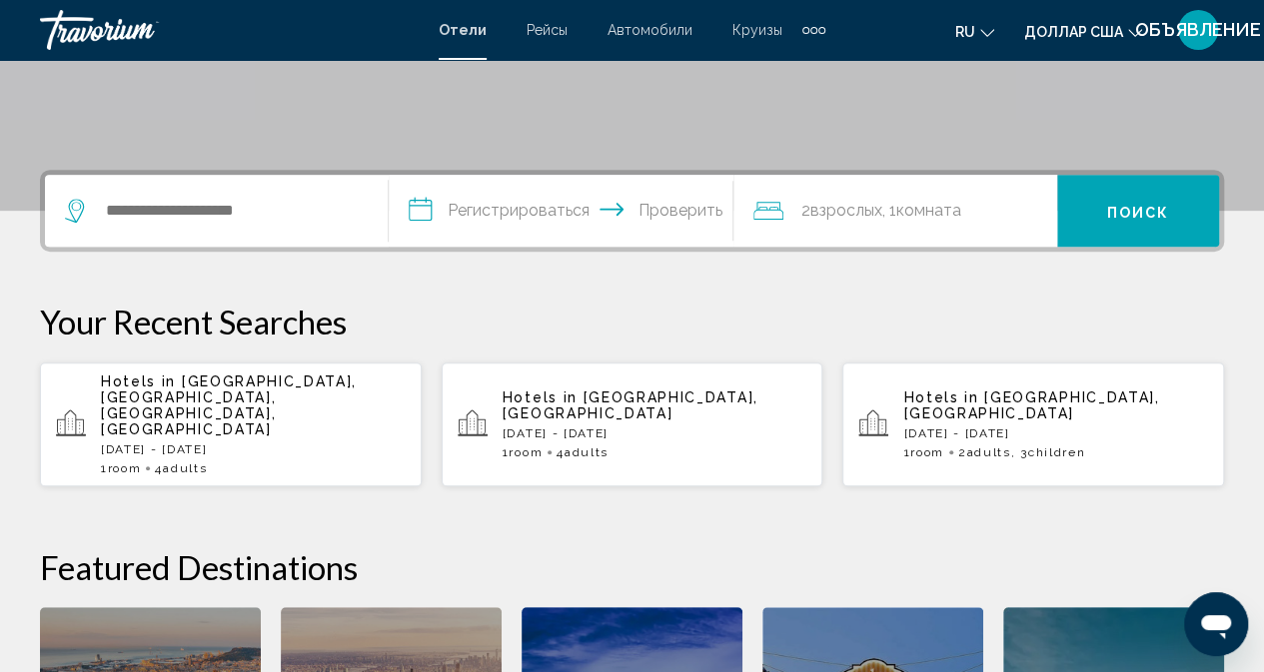
scroll to position [400, 0]
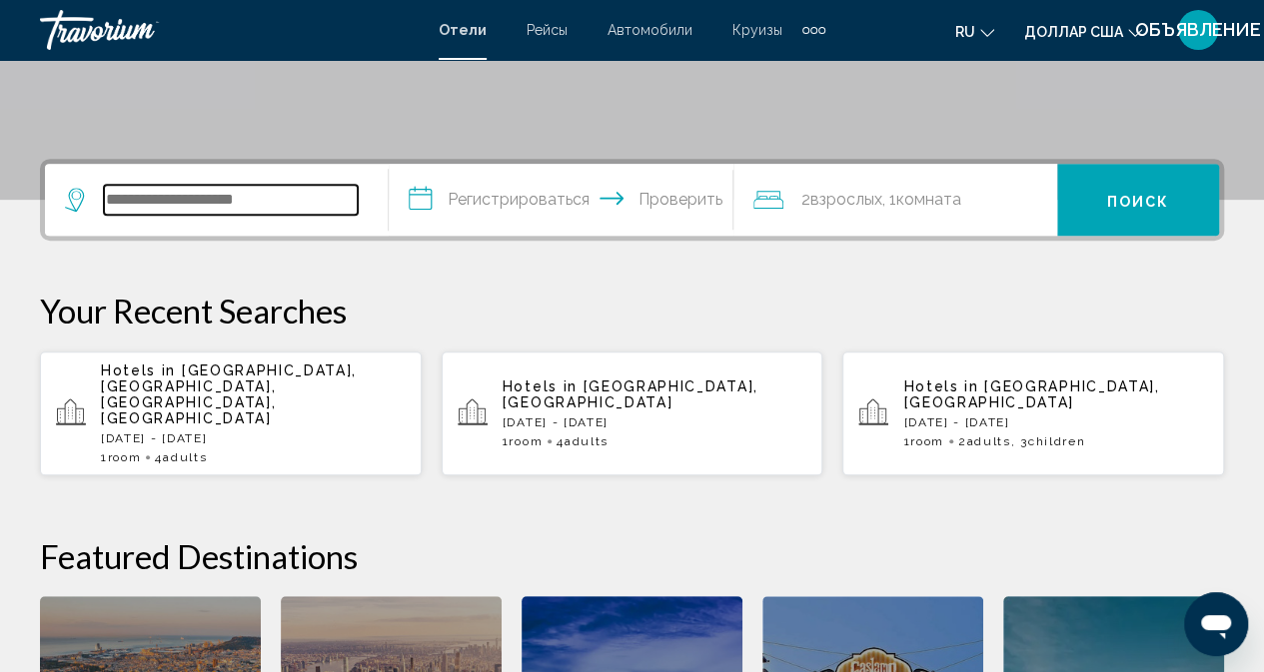
click at [274, 192] on input "Виджет поиска" at bounding box center [231, 200] width 254 height 30
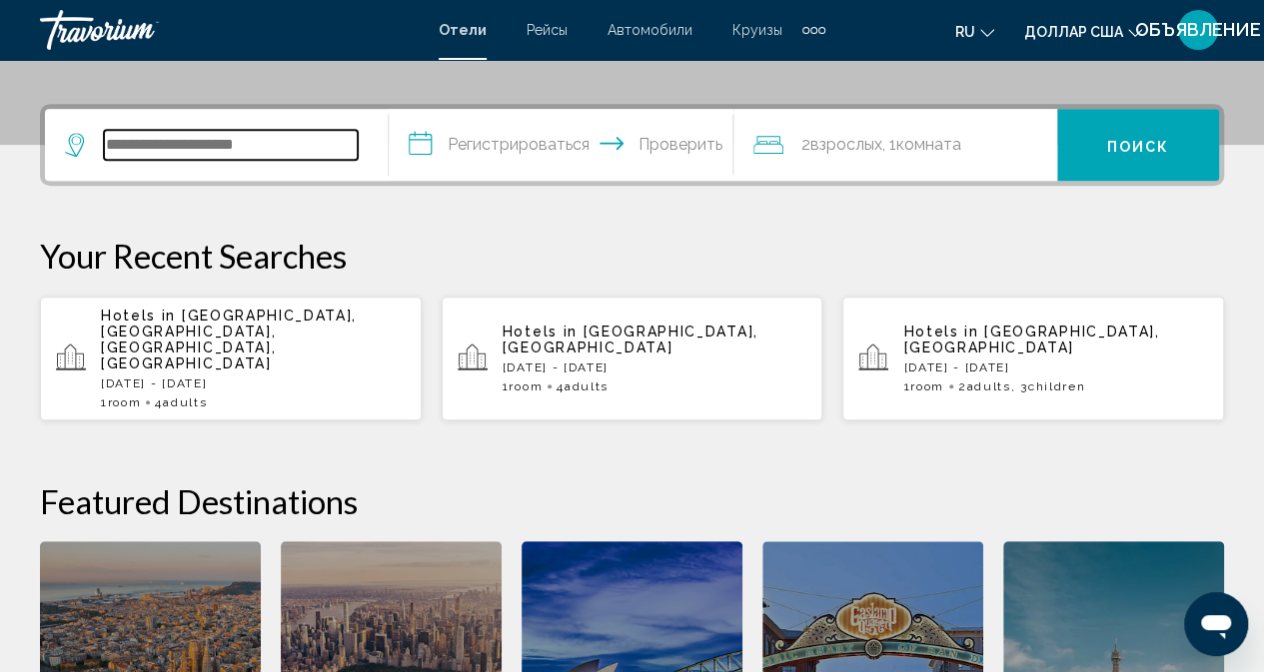
scroll to position [494, 0]
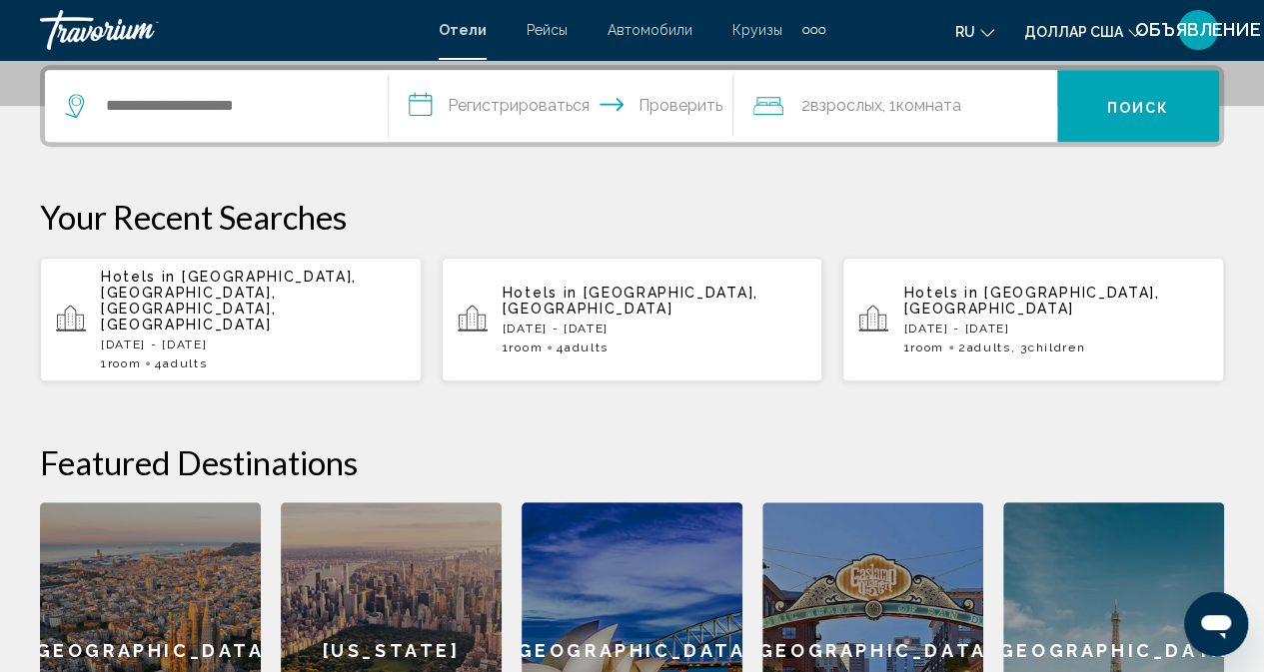
click at [232, 314] on p "Hotels in Egypt Lane Historic District, Long Island, NY, United States" at bounding box center [253, 301] width 305 height 64
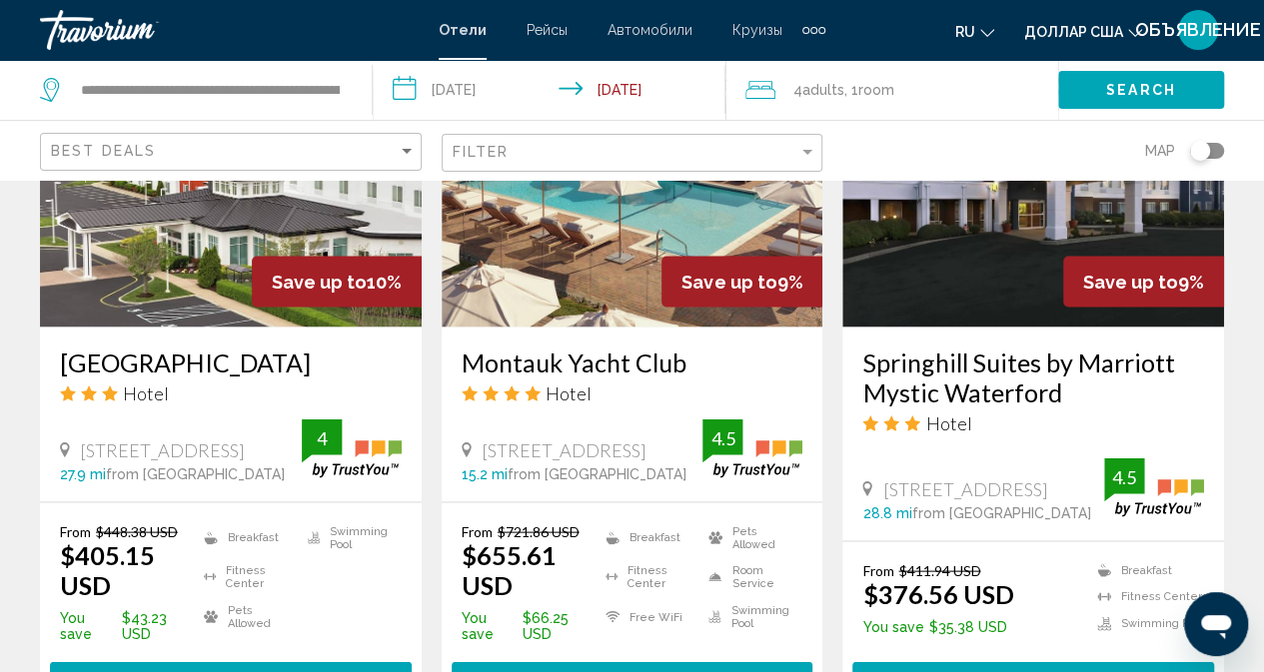
scroll to position [1598, 0]
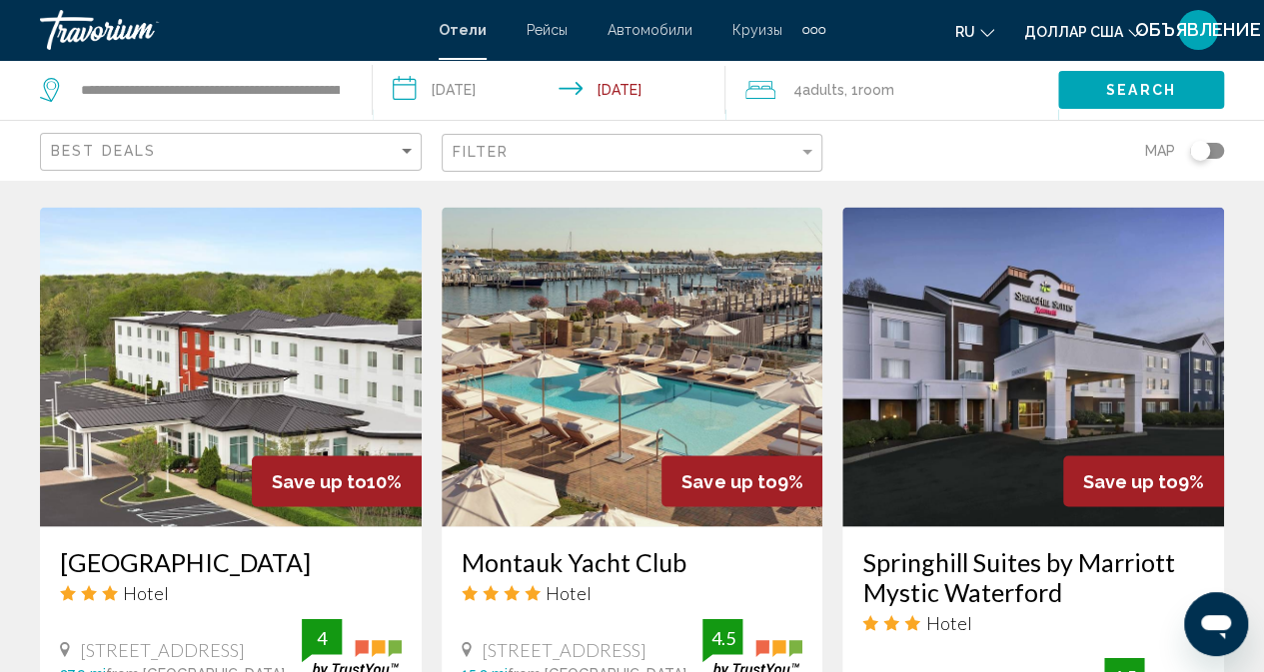
click at [585, 369] on img "Основное содержание" at bounding box center [633, 367] width 382 height 320
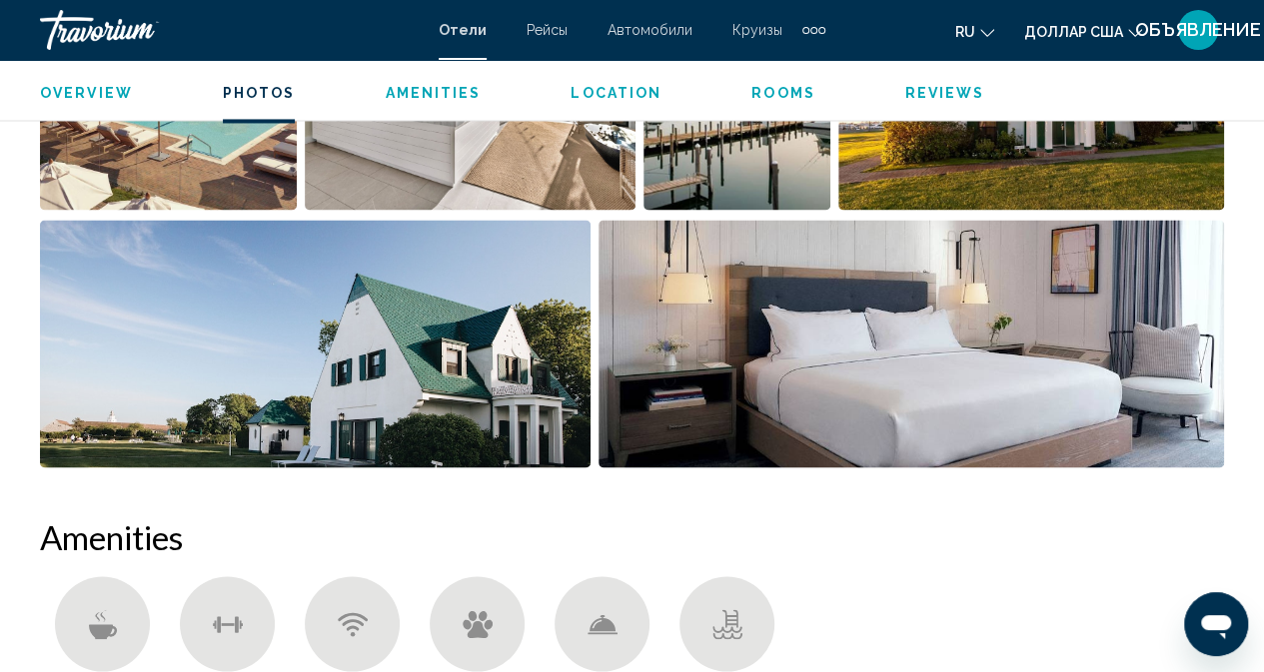
scroll to position [1297, 0]
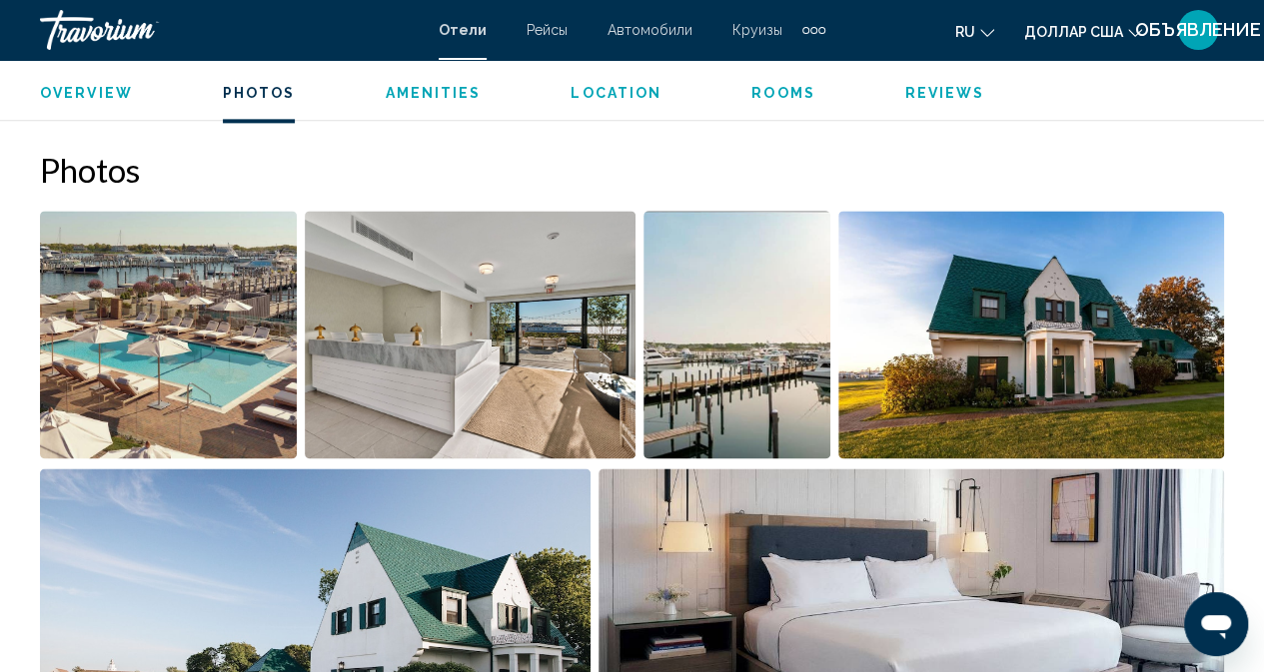
click at [174, 343] on img "Open full-screen image slider" at bounding box center [168, 335] width 257 height 248
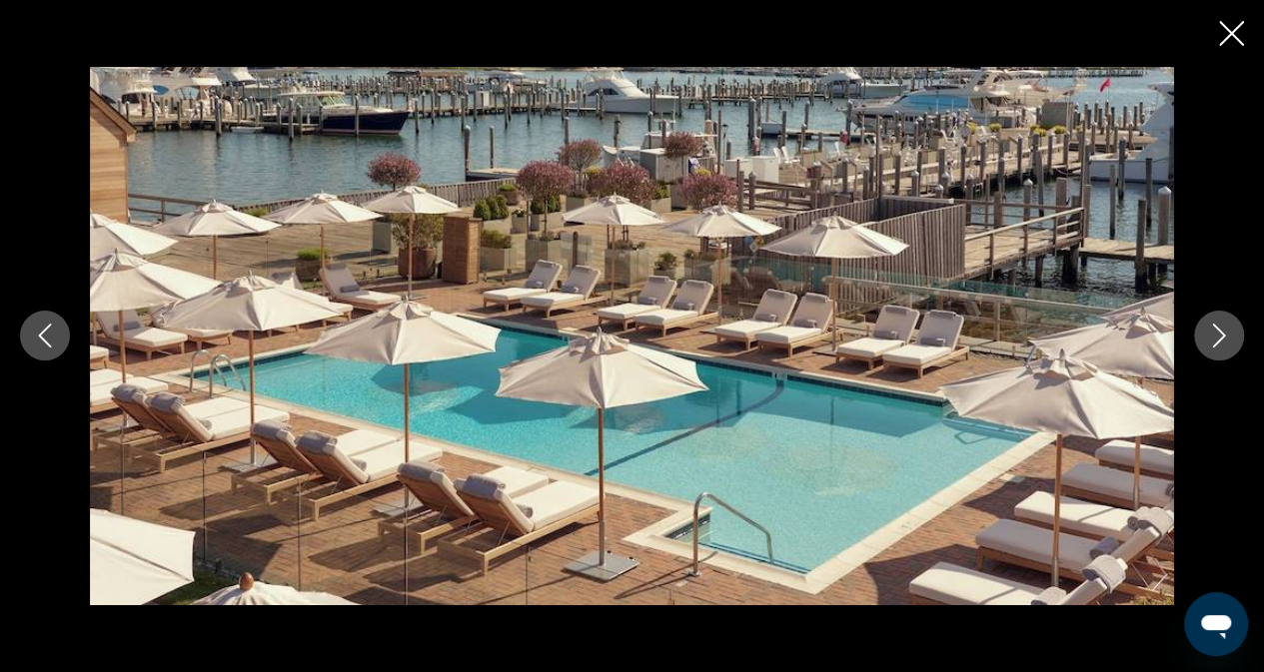
click at [1195, 342] on button "Next image" at bounding box center [1219, 336] width 50 height 50
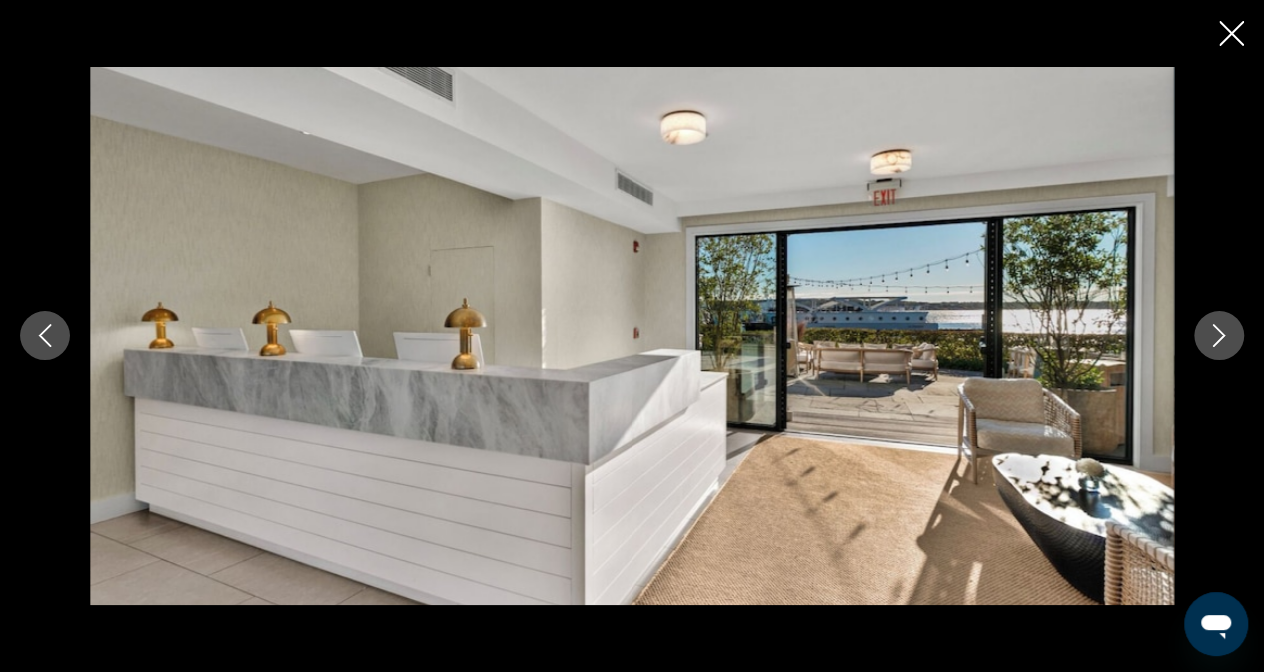
click at [1195, 342] on button "Next image" at bounding box center [1219, 336] width 50 height 50
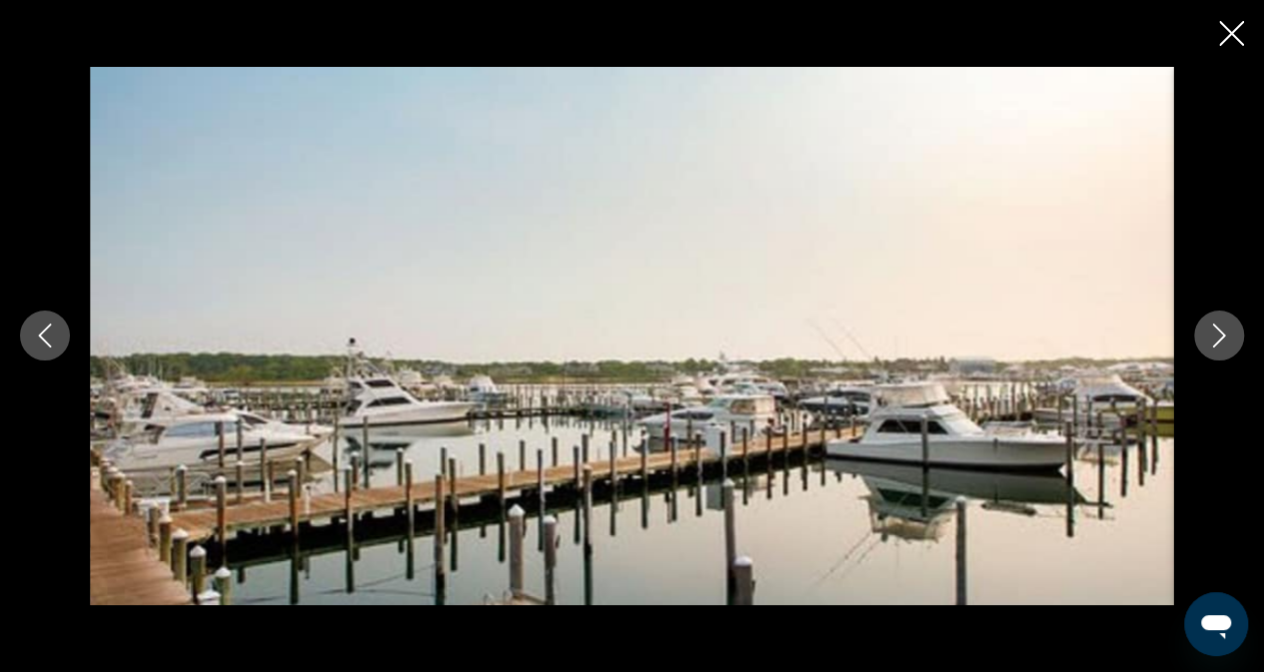
click at [1195, 342] on button "Next image" at bounding box center [1219, 336] width 50 height 50
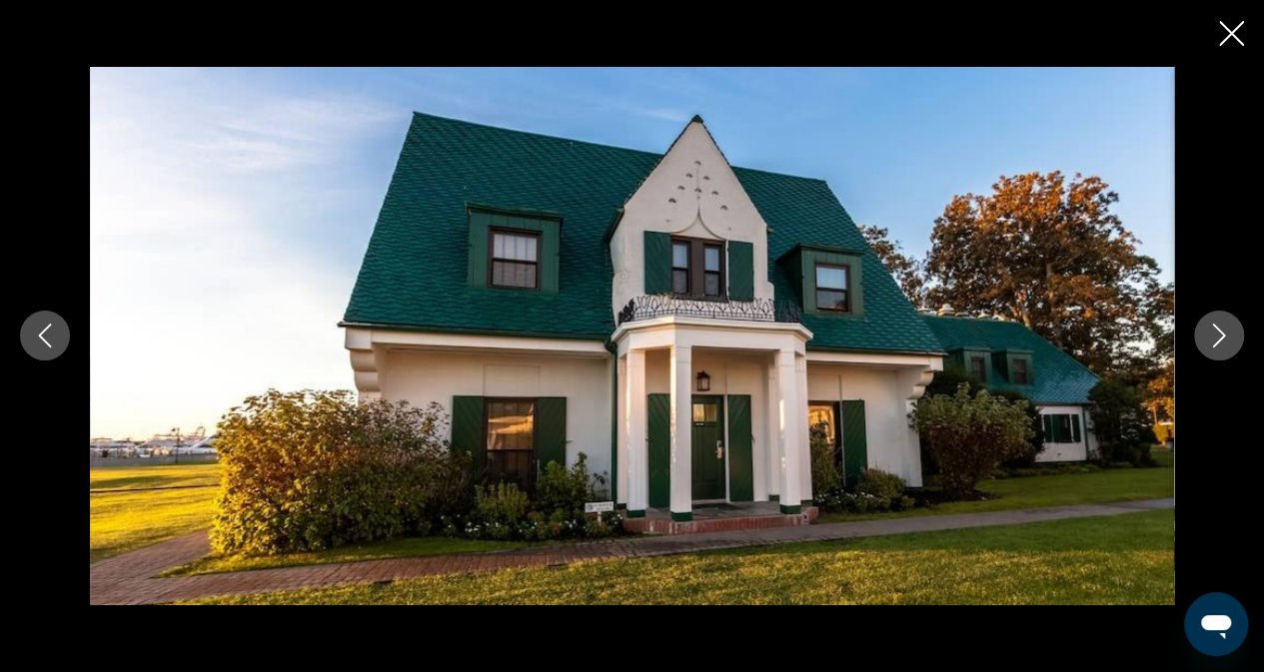
click at [1227, 40] on icon "Close slideshow" at bounding box center [1231, 33] width 25 height 25
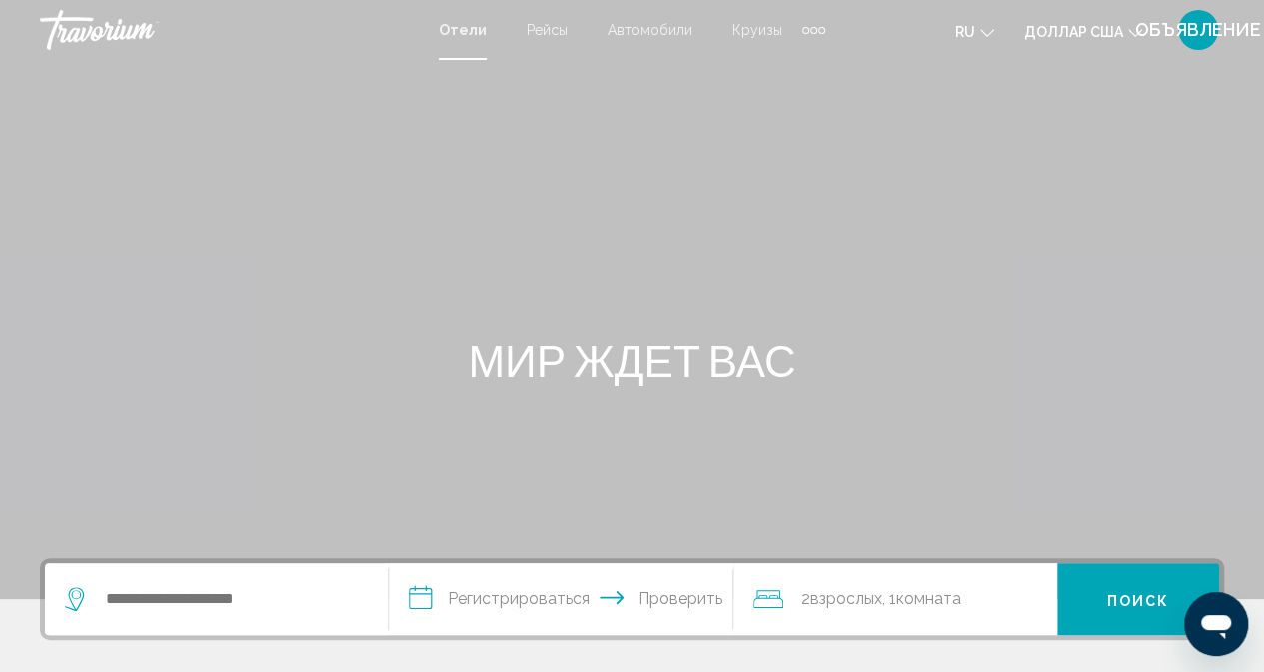
click at [240, 582] on div "Виджет поиска" at bounding box center [216, 599] width 303 height 72
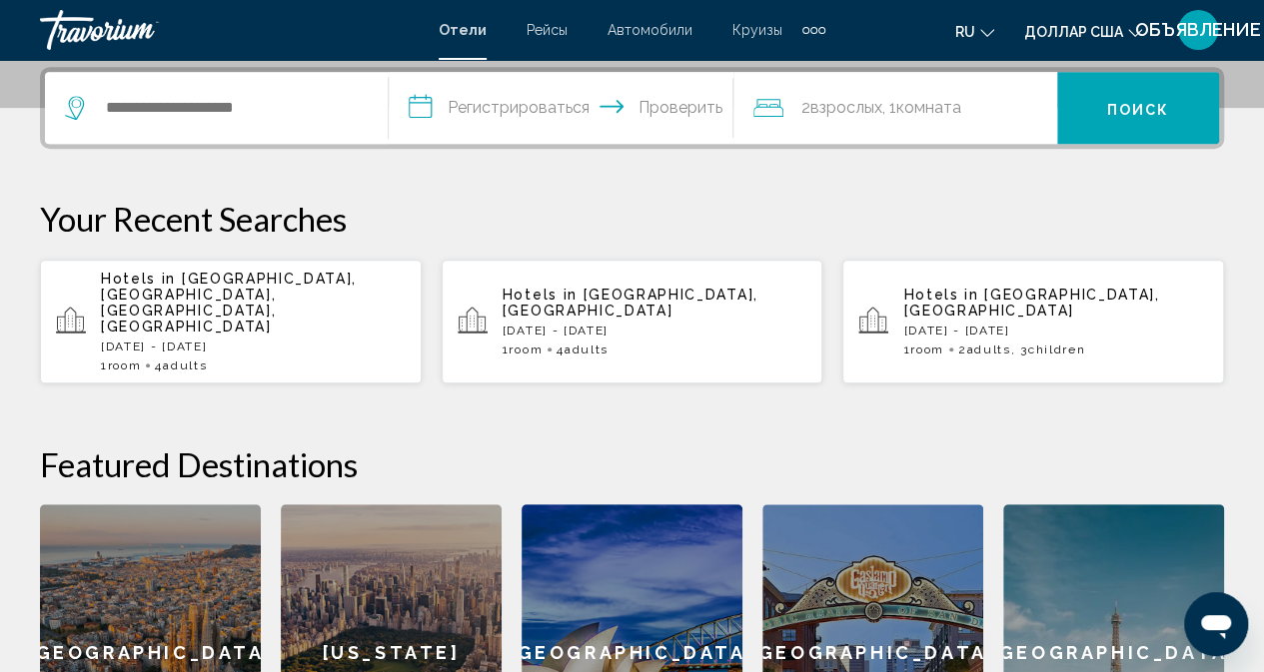
scroll to position [494, 0]
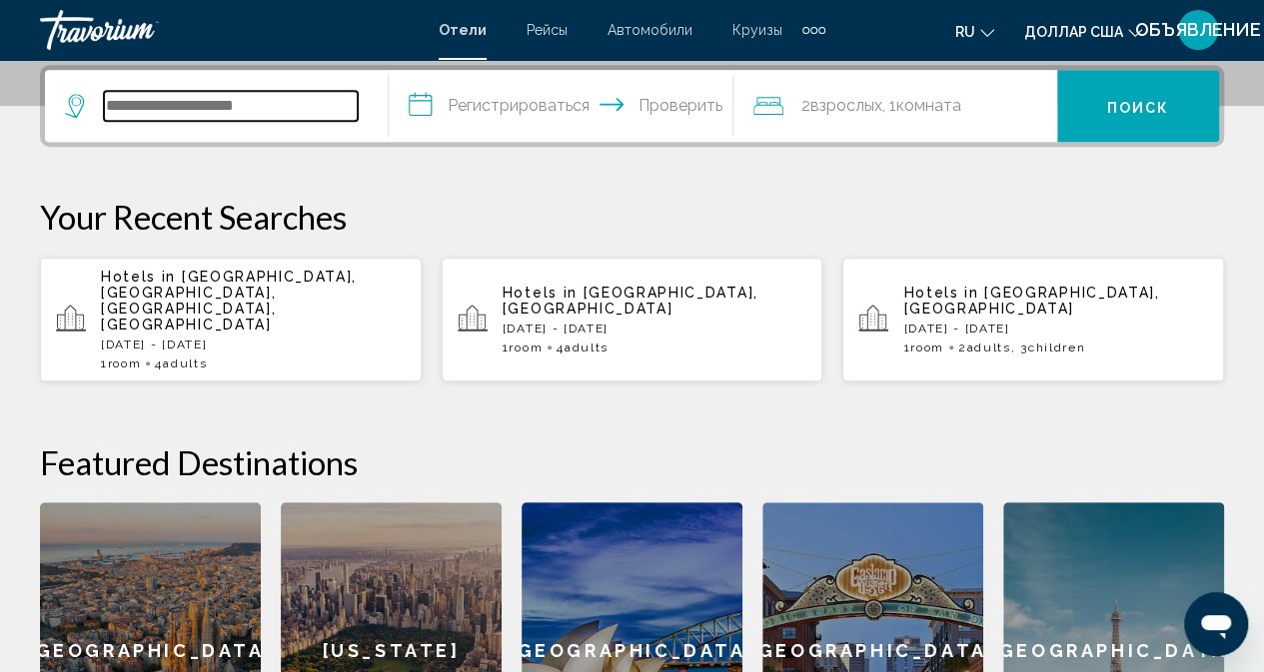
click at [198, 114] on input "Виджет поиска" at bounding box center [231, 106] width 254 height 30
type input "*"
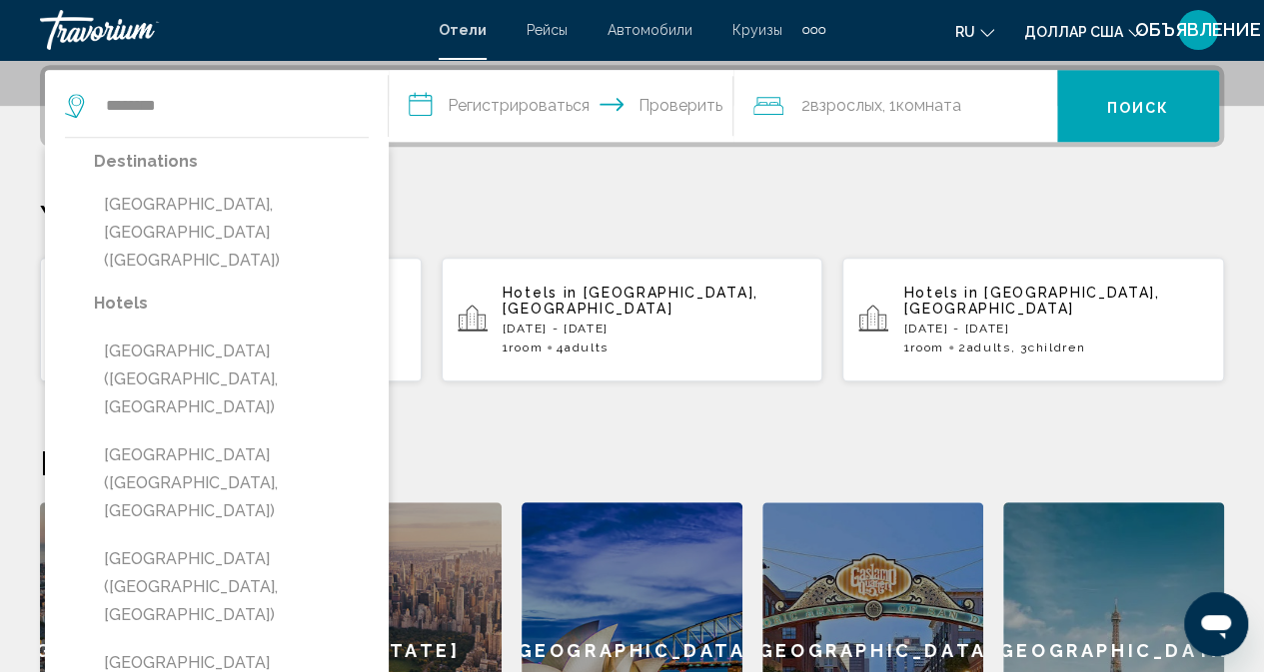
drag, startPoint x: 187, startPoint y: 205, endPoint x: 220, endPoint y: 183, distance: 39.6
click at [187, 206] on button "Tashkent, Uzbekistan (TAS)" at bounding box center [231, 233] width 275 height 94
type input "**********"
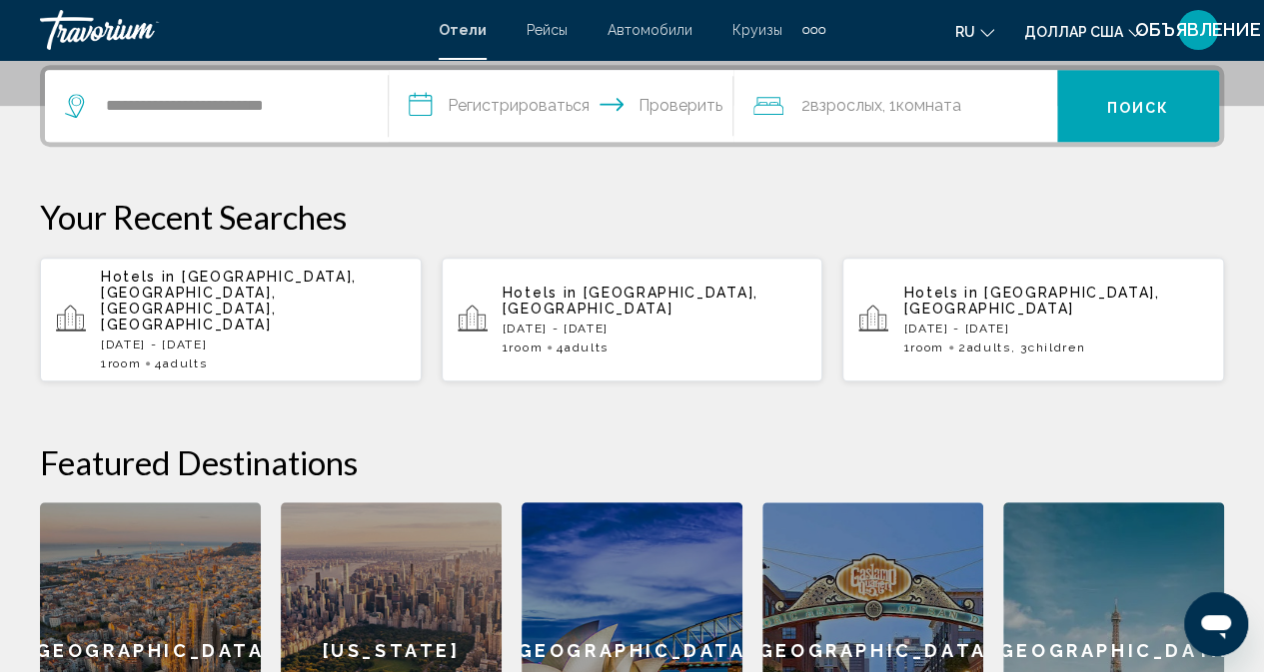
click at [427, 109] on input "**********" at bounding box center [565, 109] width 352 height 78
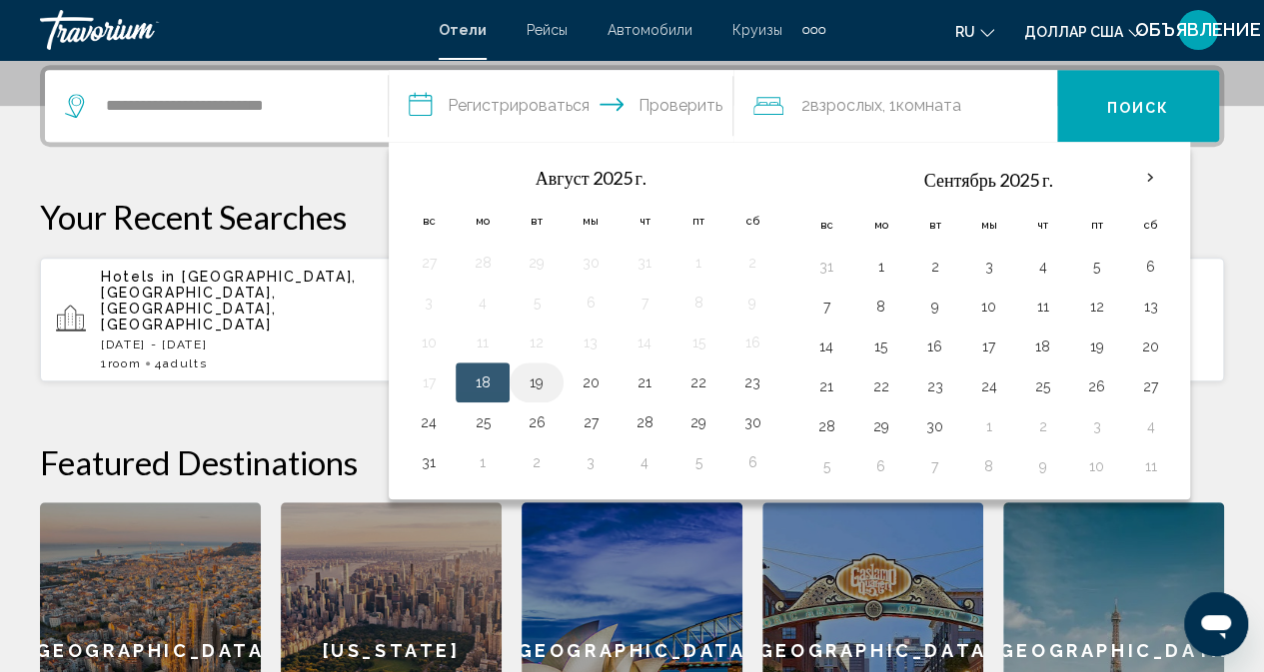
click at [532, 383] on button "19" at bounding box center [536, 383] width 32 height 28
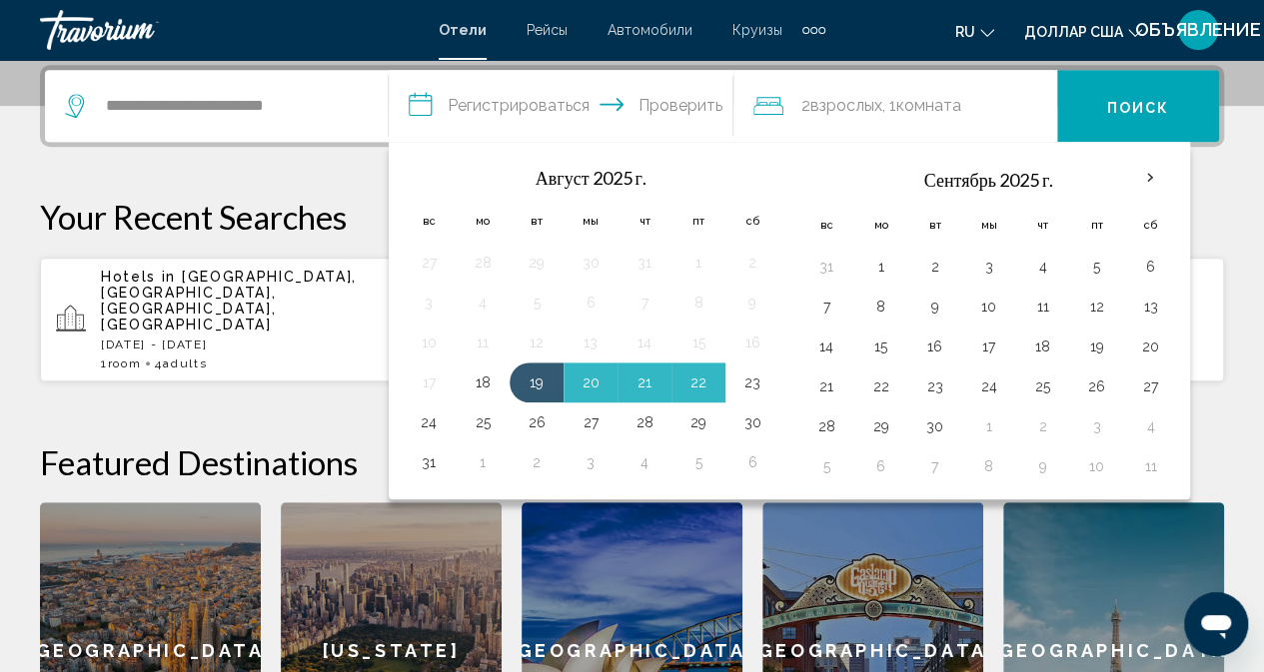
click at [749, 375] on button "23" at bounding box center [752, 383] width 32 height 28
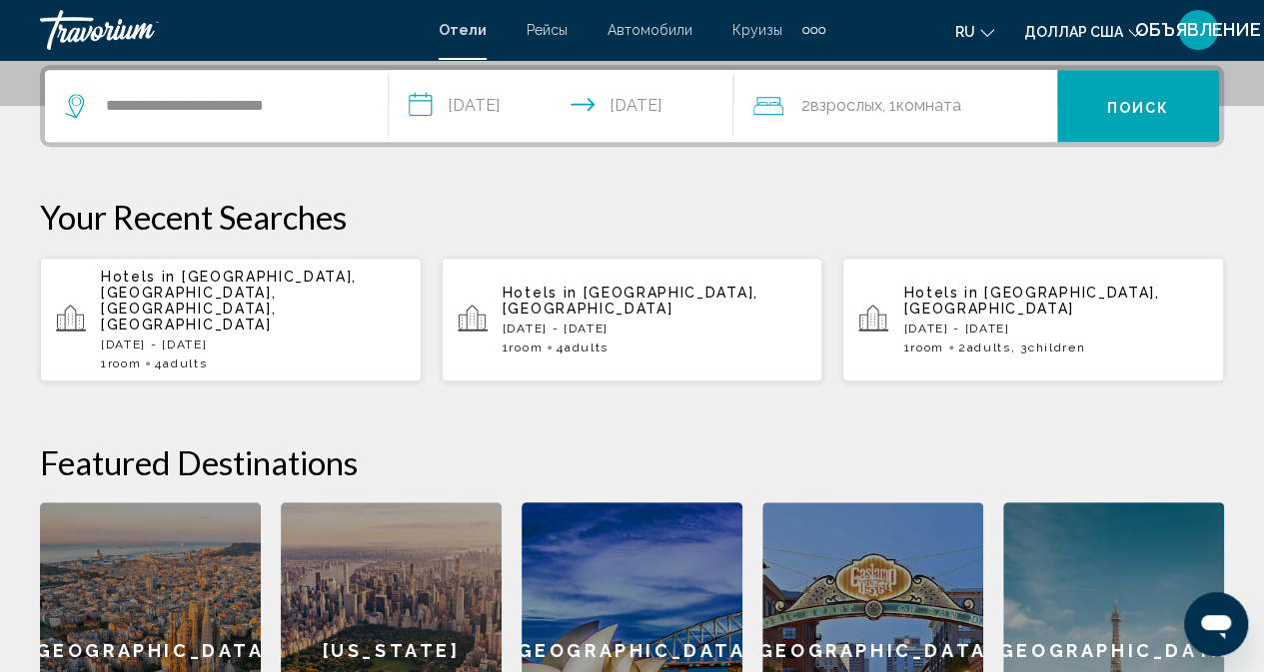
type input "**********"
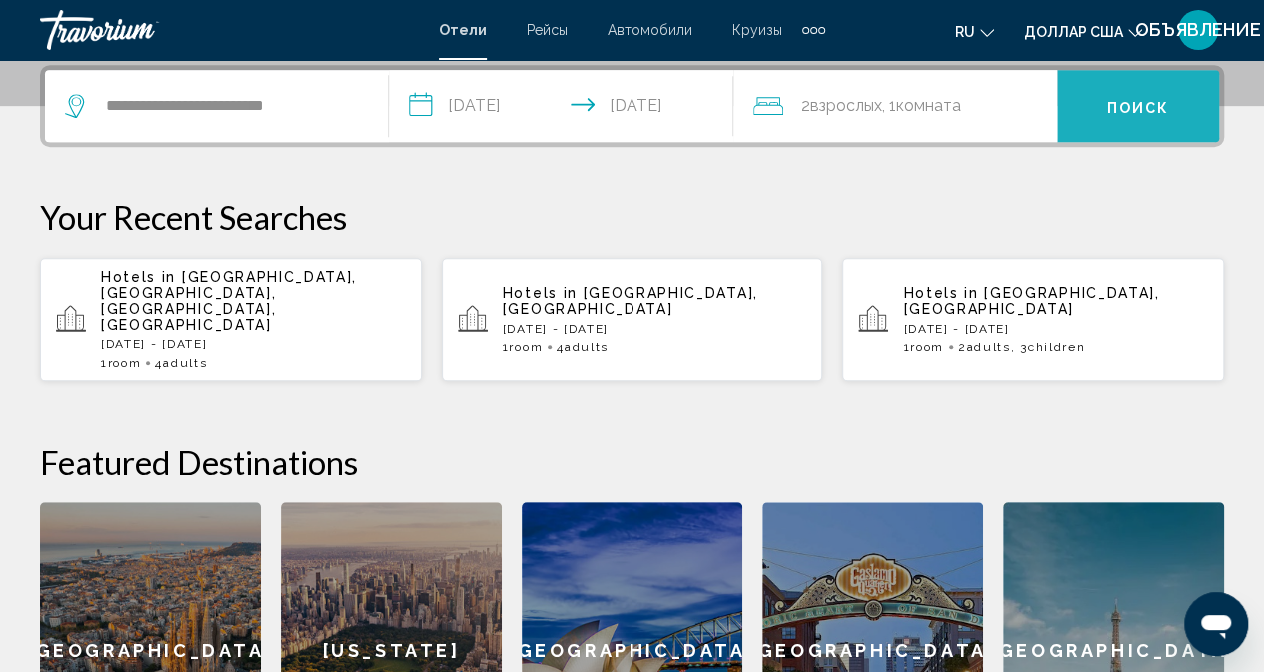
click at [1131, 101] on font "Поиск" at bounding box center [1138, 107] width 63 height 16
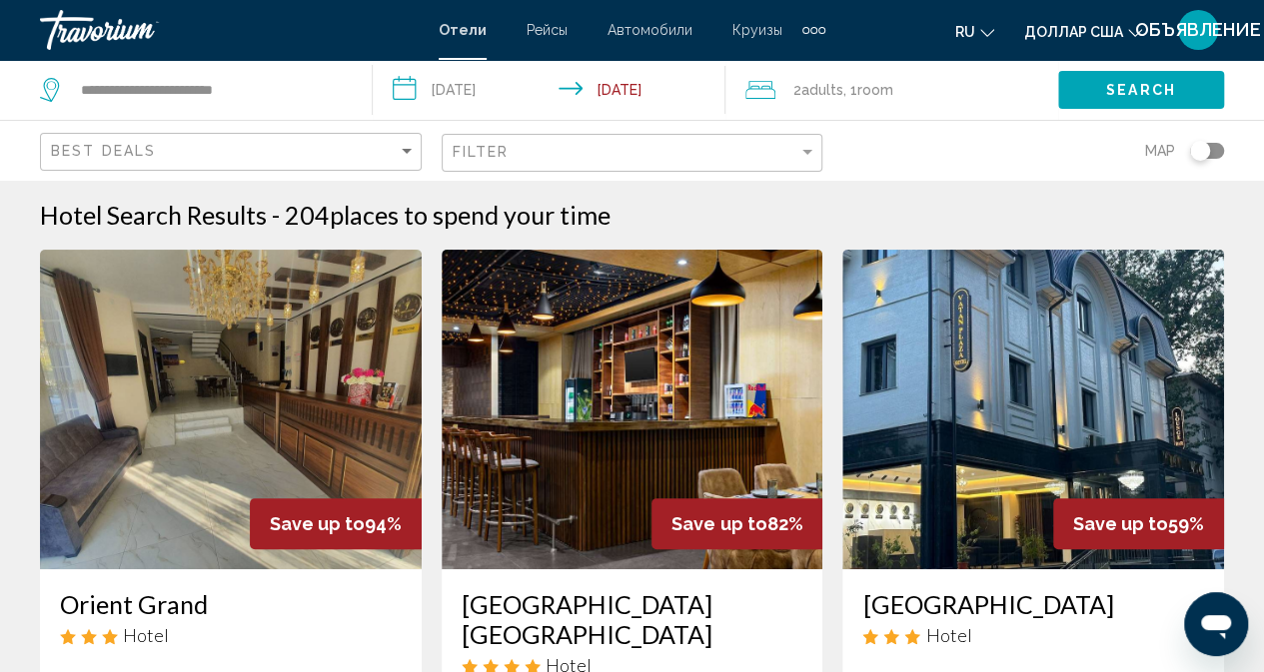
click at [116, 429] on img "Основное содержание" at bounding box center [231, 410] width 382 height 320
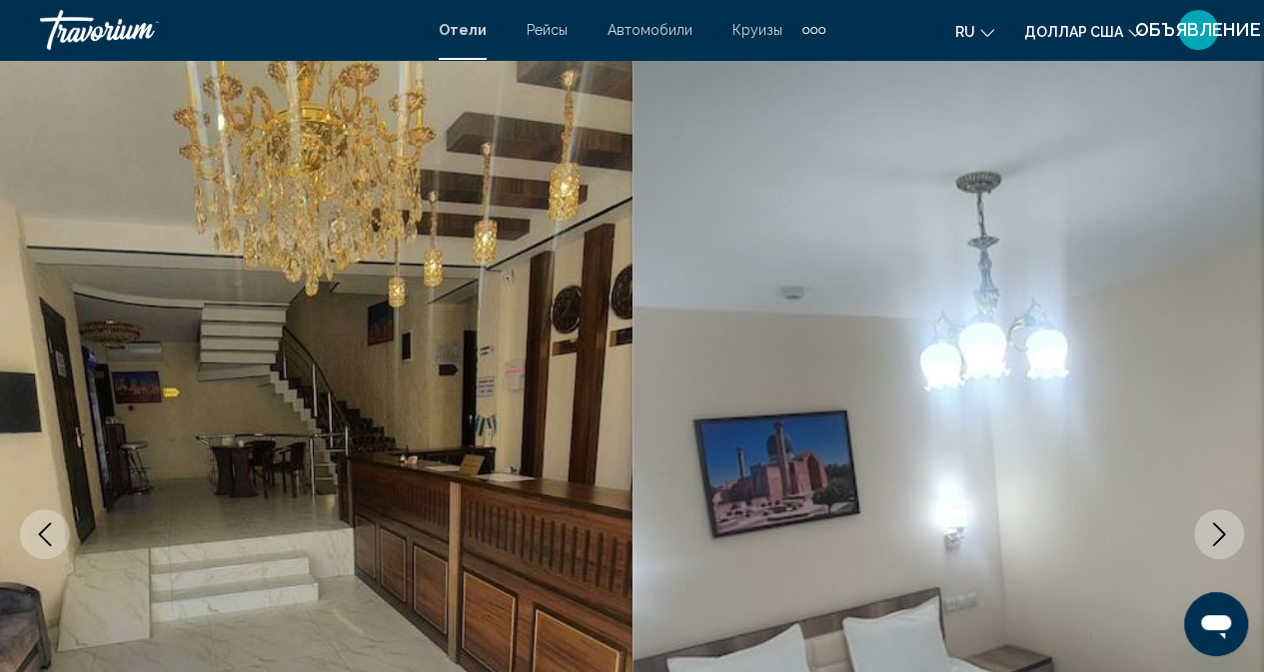
scroll to position [198, 0]
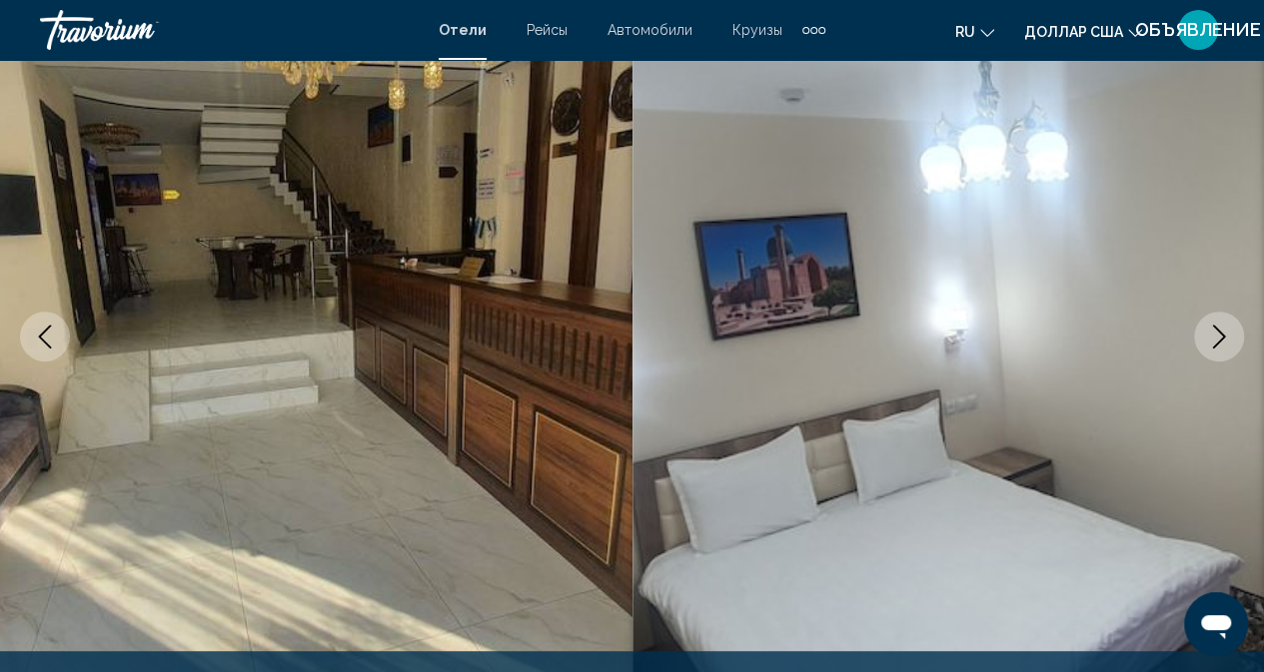
click at [1214, 336] on icon "Next image" at bounding box center [1219, 337] width 24 height 24
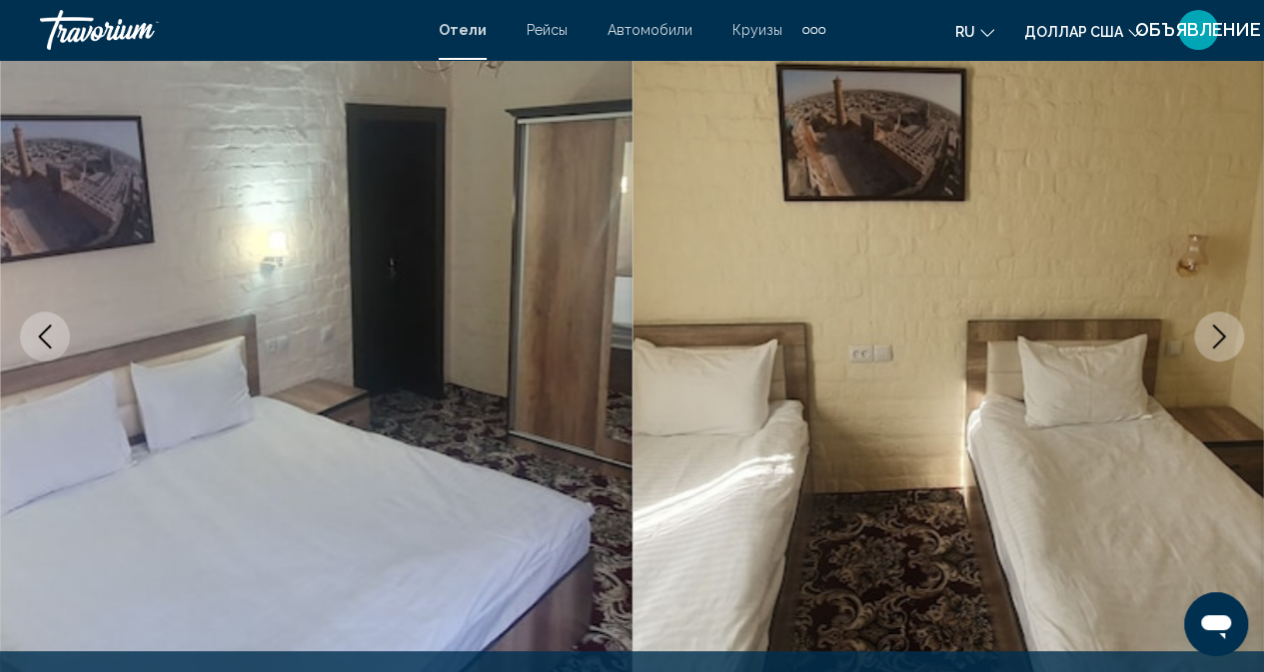
click at [1214, 336] on icon "Next image" at bounding box center [1219, 337] width 24 height 24
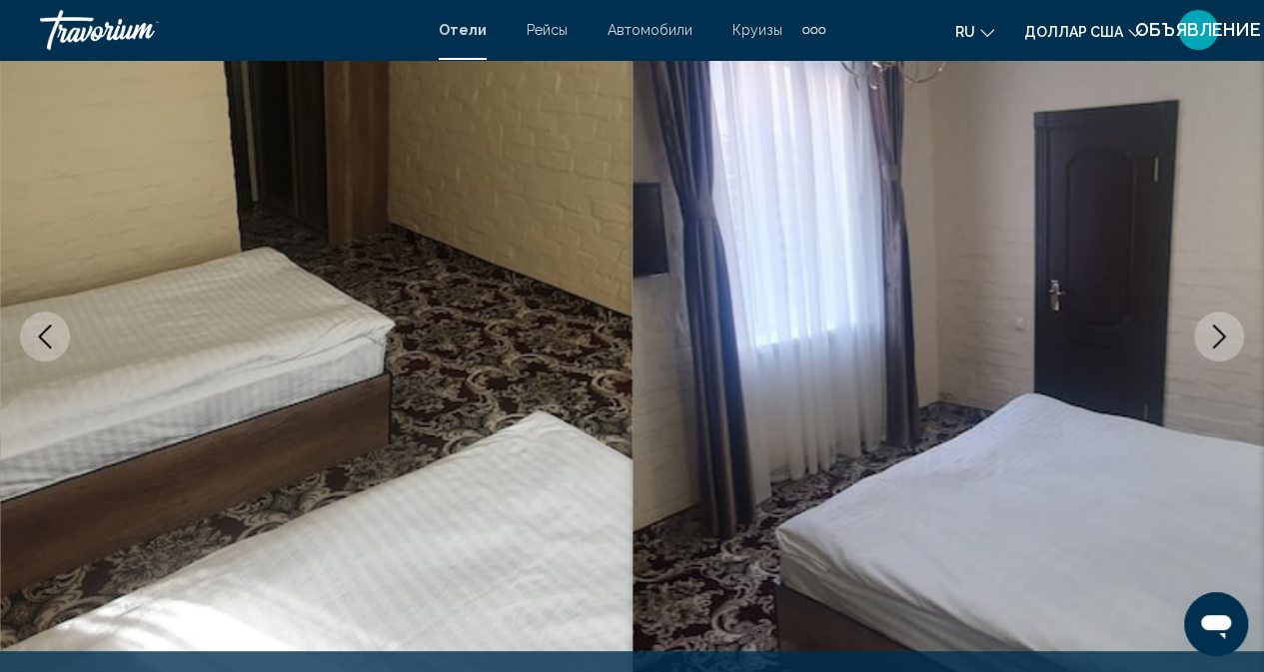
click at [1214, 336] on icon "Next image" at bounding box center [1219, 337] width 24 height 24
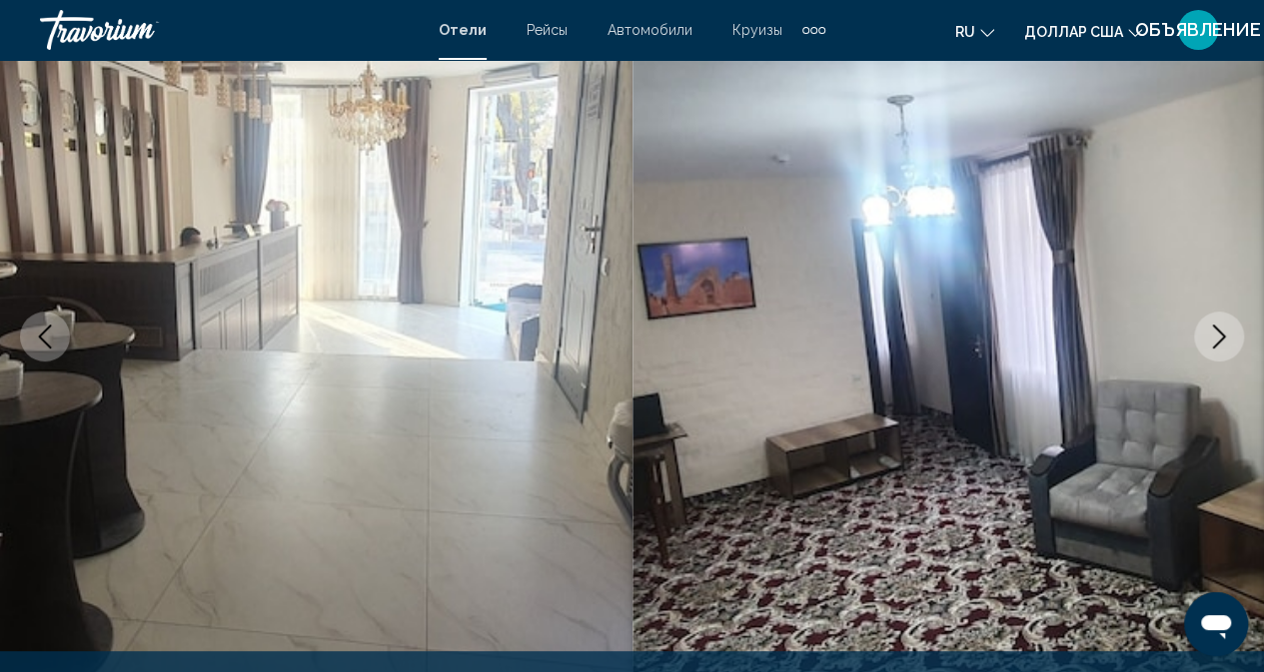
click at [1214, 336] on icon "Next image" at bounding box center [1219, 337] width 24 height 24
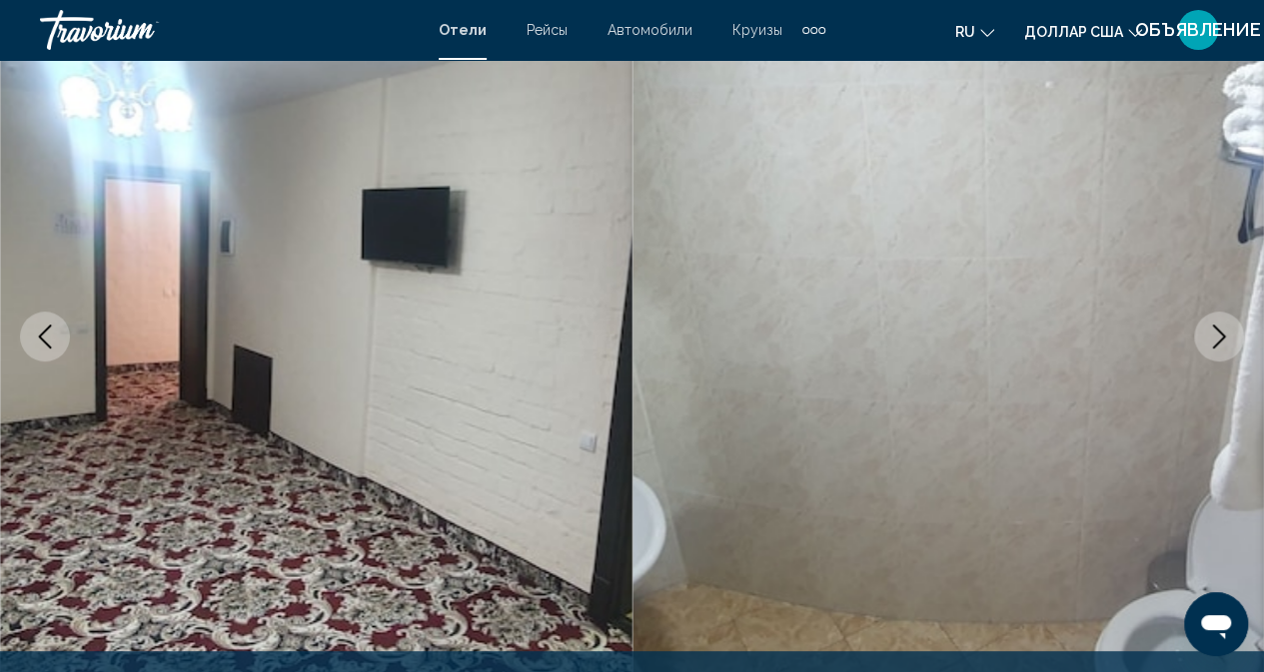
click at [1214, 336] on icon "Next image" at bounding box center [1219, 337] width 24 height 24
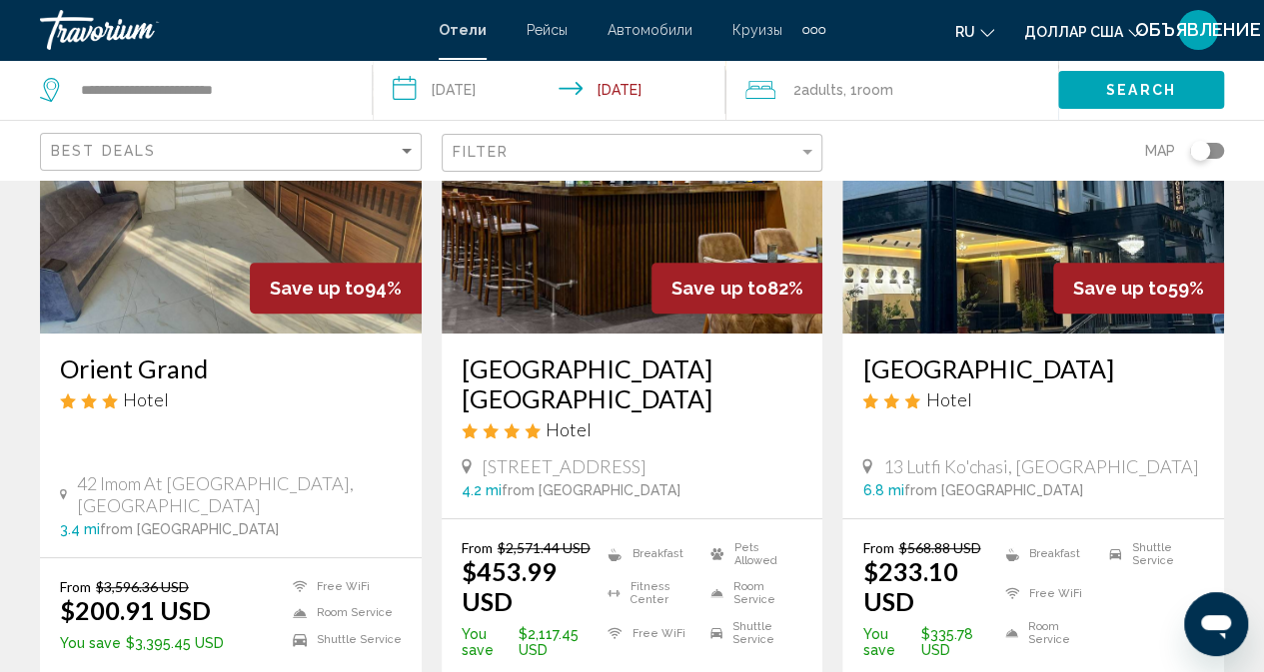
scroll to position [200, 0]
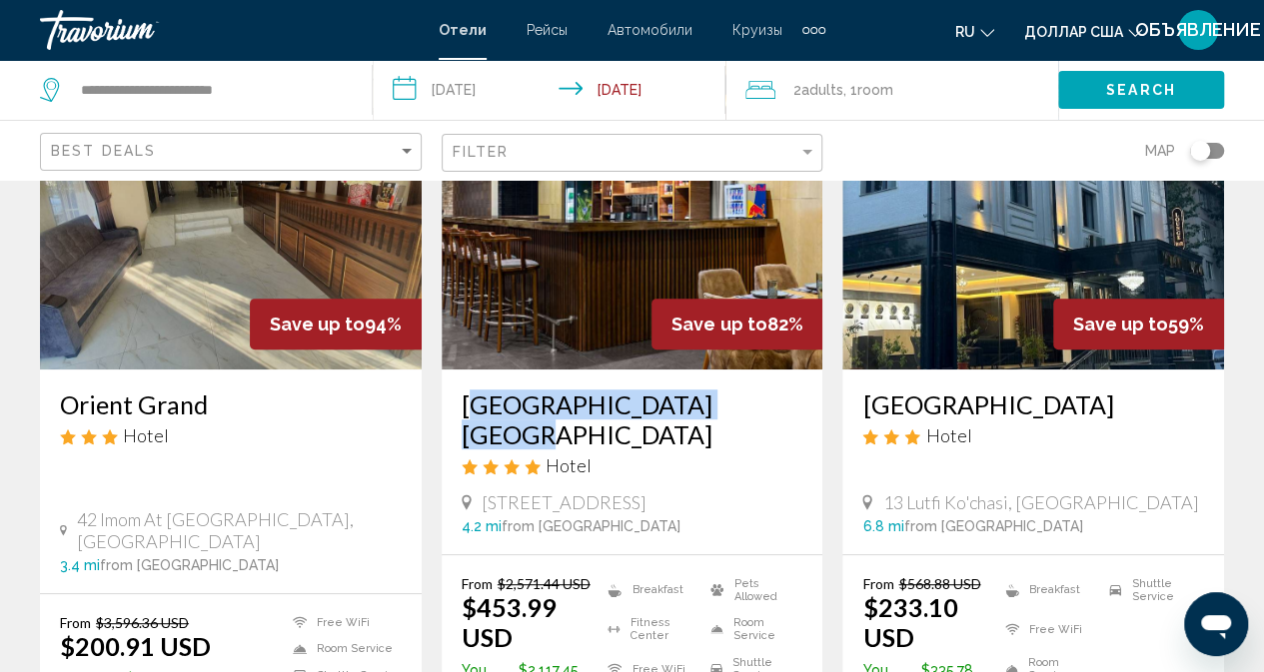
drag, startPoint x: 452, startPoint y: 401, endPoint x: 510, endPoint y: 429, distance: 64.3
click at [769, 408] on div "Wyndham Garden Tashkent Hotel 11A Qushbegi Str., Tashkent 4.2 mi from Tashkent …" at bounding box center [633, 462] width 382 height 185
copy h3 "Wyndham Garden Tashkent"
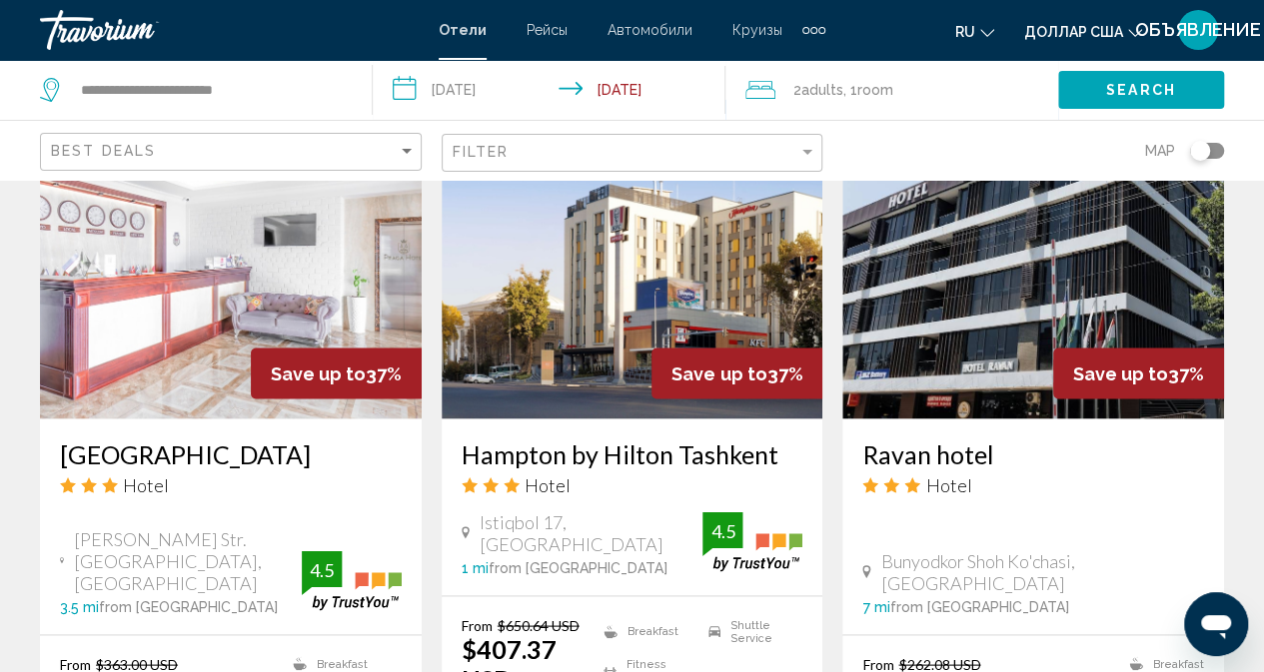
scroll to position [1698, 0]
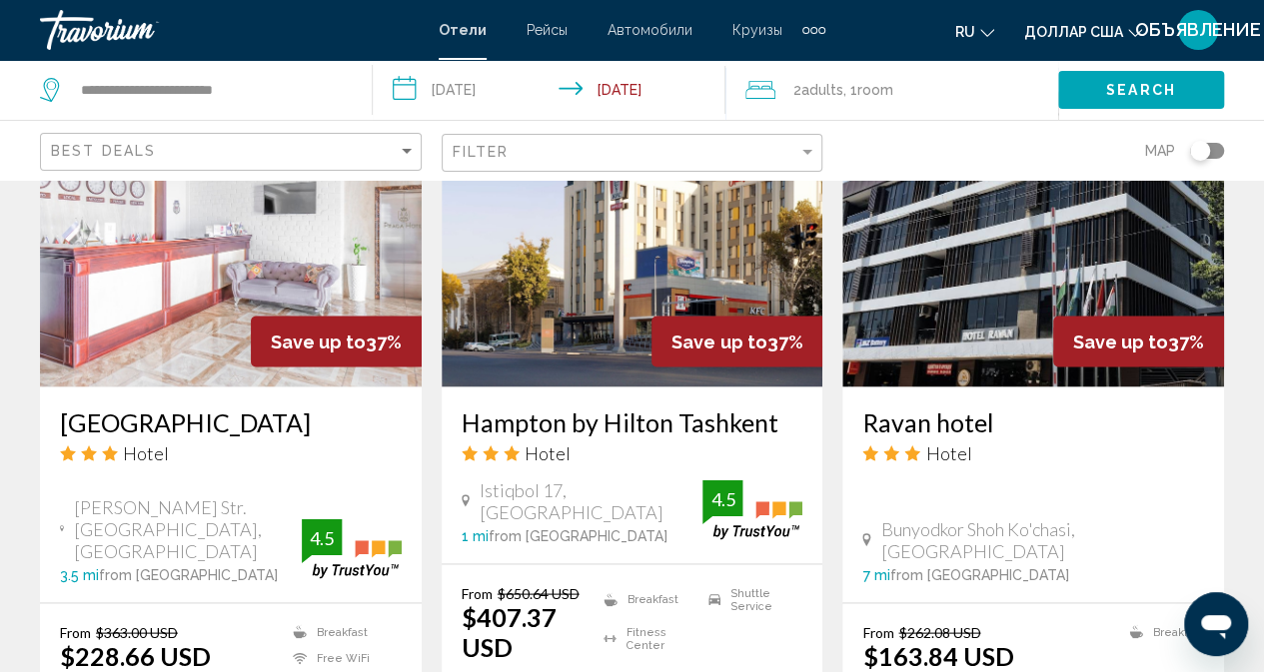
drag, startPoint x: 458, startPoint y: 385, endPoint x: 769, endPoint y: 399, distance: 312.0
click at [783, 399] on div "Hampton by Hilton Tashkent Hotel Istiqbol 17, Tashkent 1 mi from Tashkent city …" at bounding box center [633, 475] width 382 height 177
copy h3 "Hampton by Hilton Tashkent"
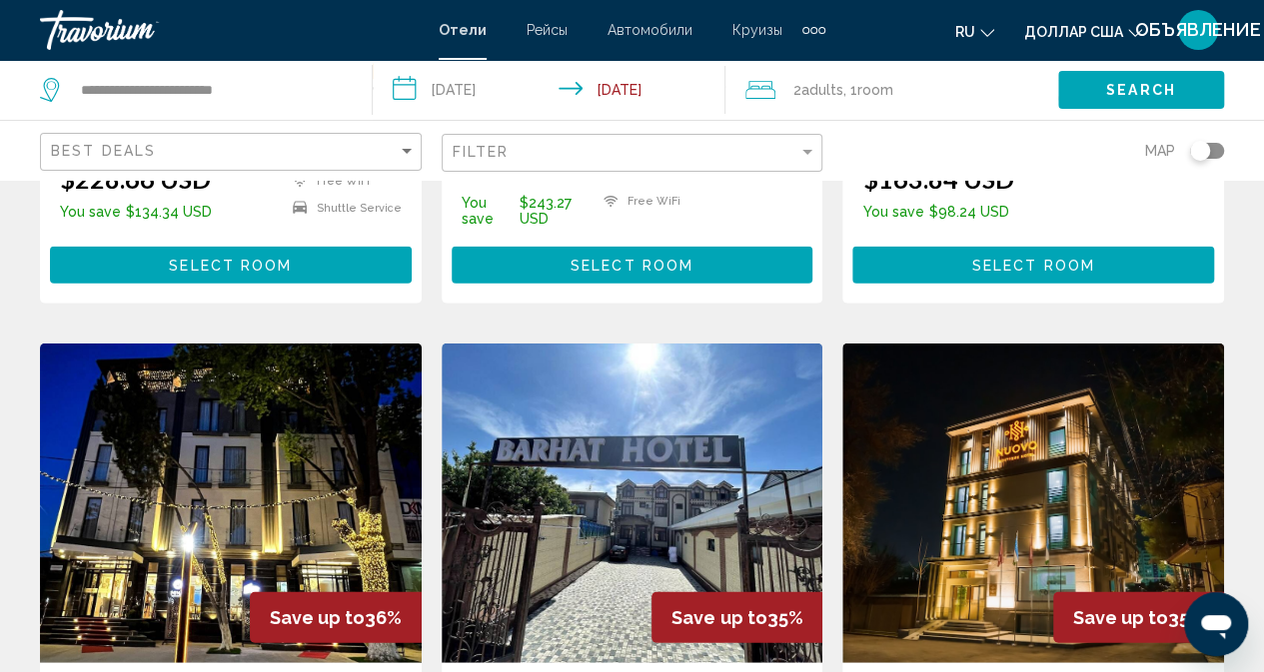
scroll to position [2168, 0]
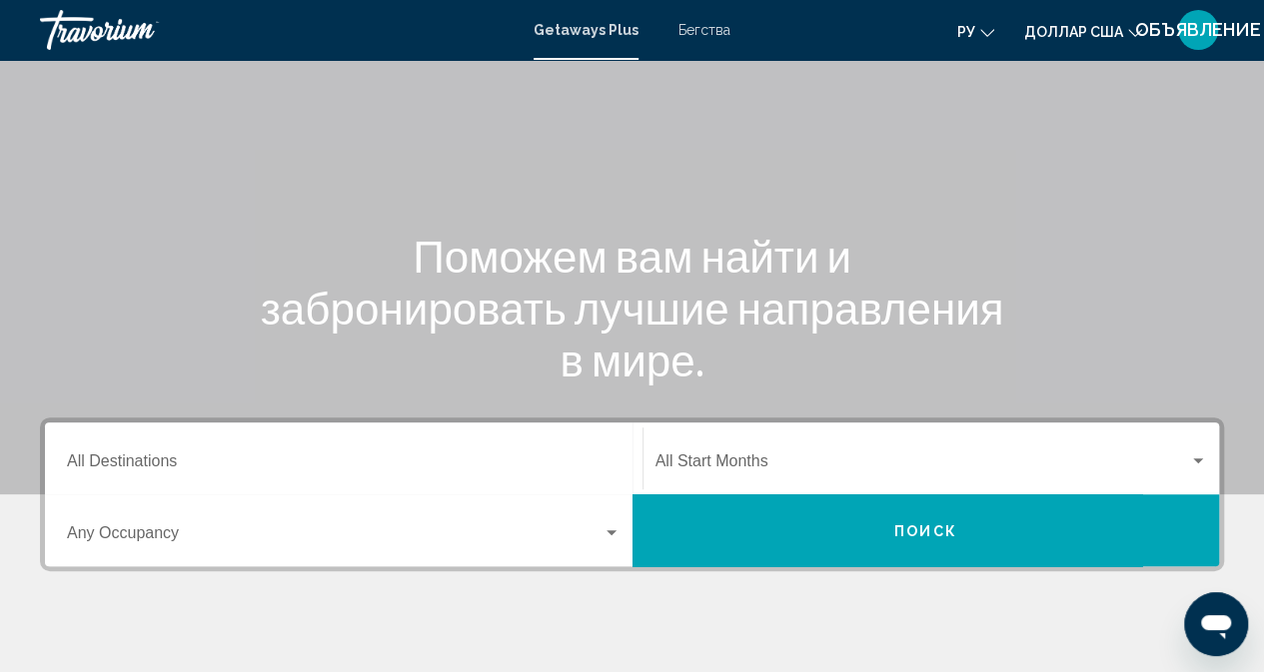
scroll to position [200, 0]
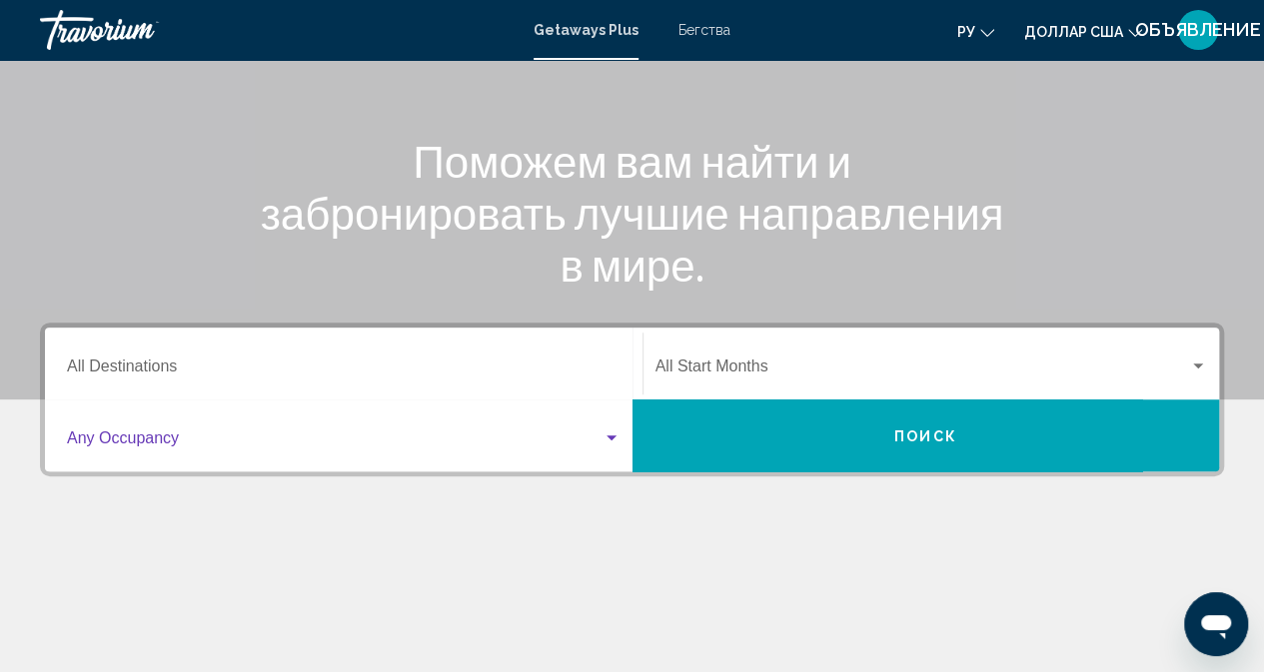
click at [202, 437] on span "Виджет поиска" at bounding box center [334, 443] width 535 height 18
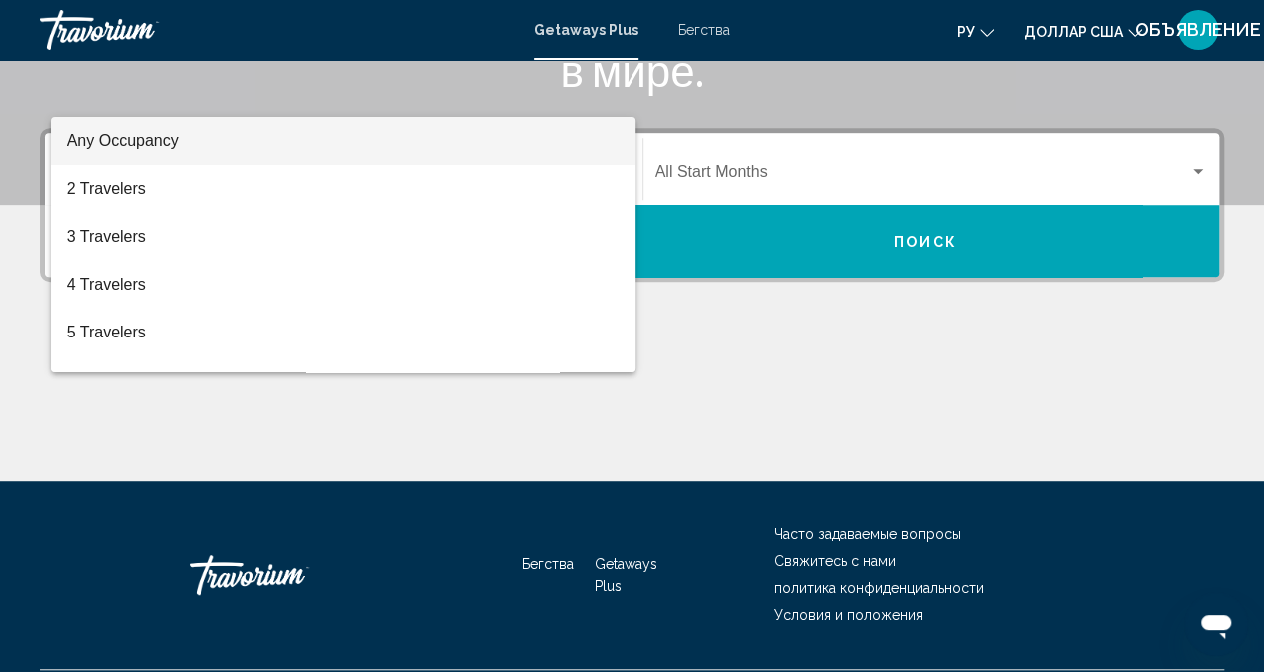
scroll to position [448, 0]
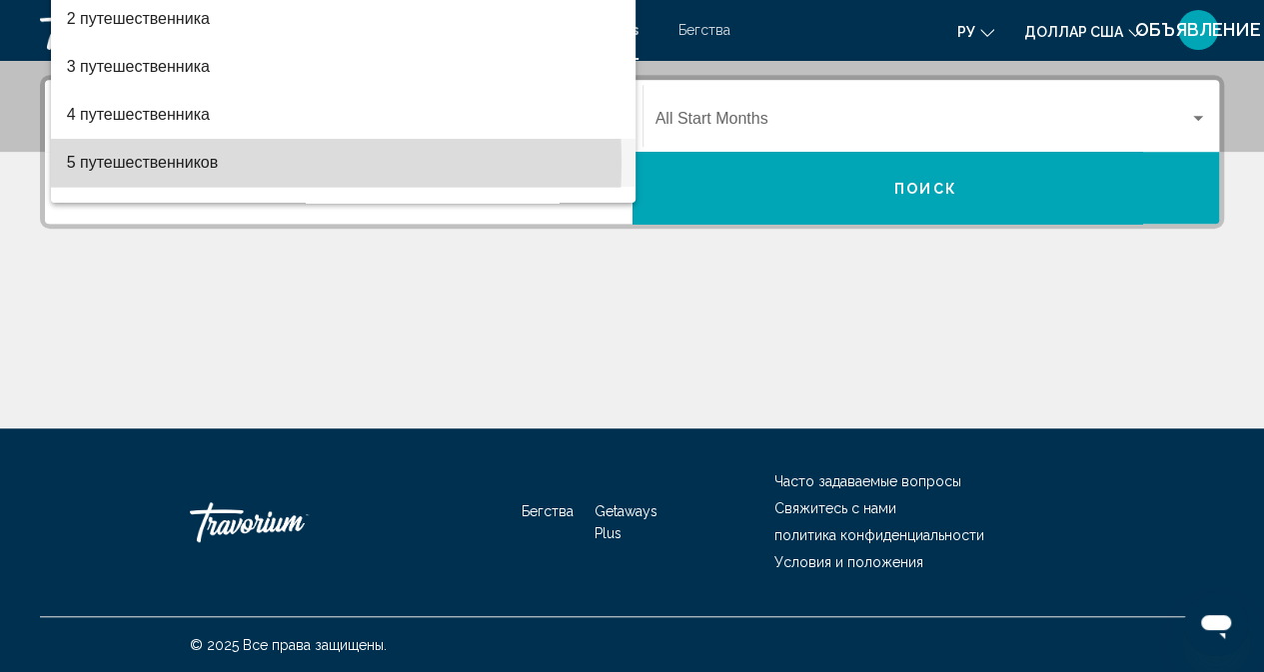
click at [190, 163] on font "5 путешественников" at bounding box center [143, 162] width 152 height 17
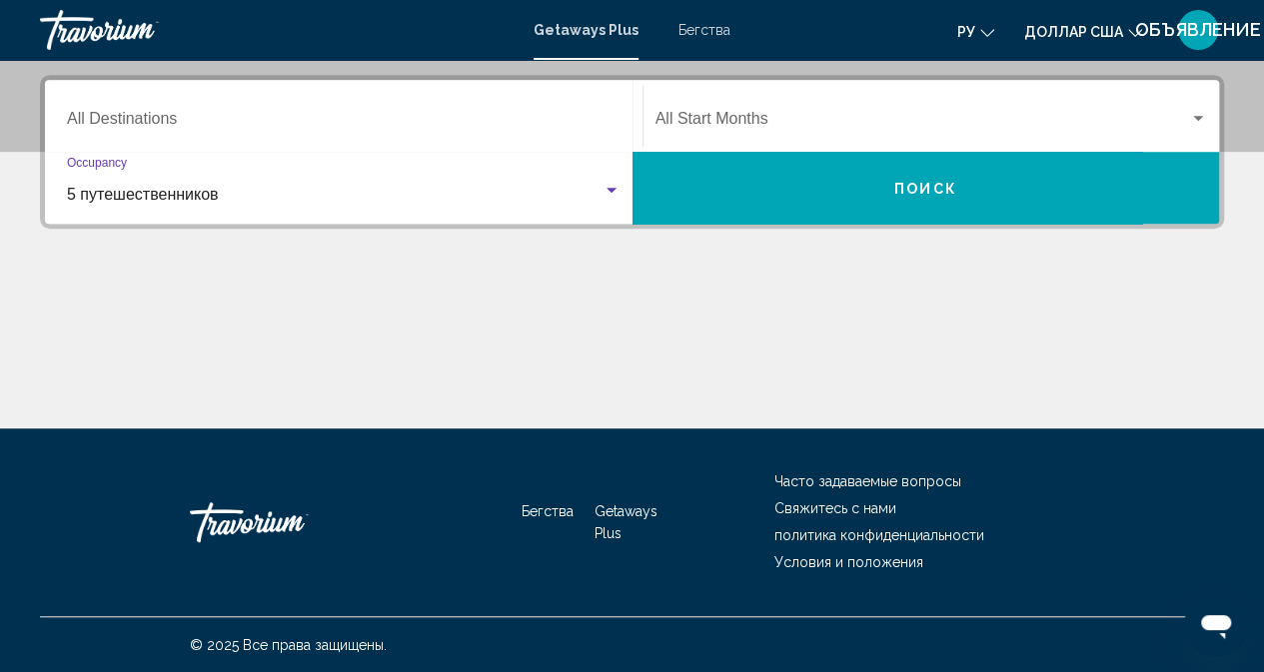
click at [188, 198] on span "5 путешественников" at bounding box center [143, 194] width 152 height 17
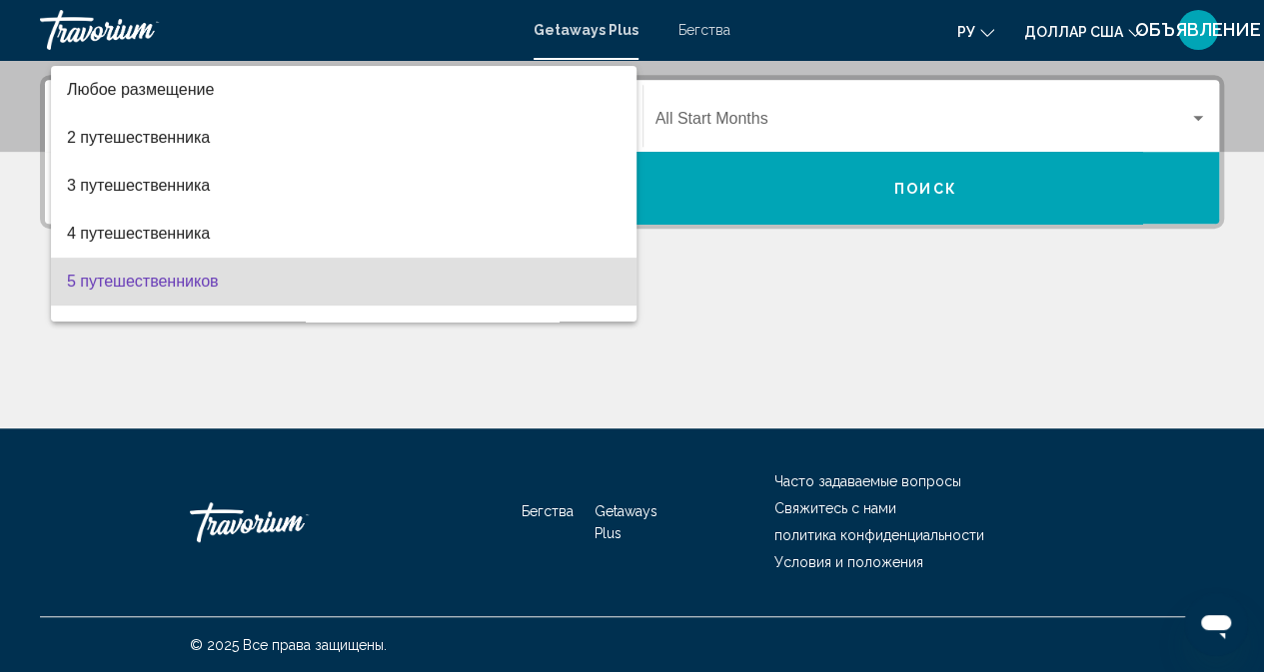
scroll to position [88, 0]
